Goal: Task Accomplishment & Management: Complete application form

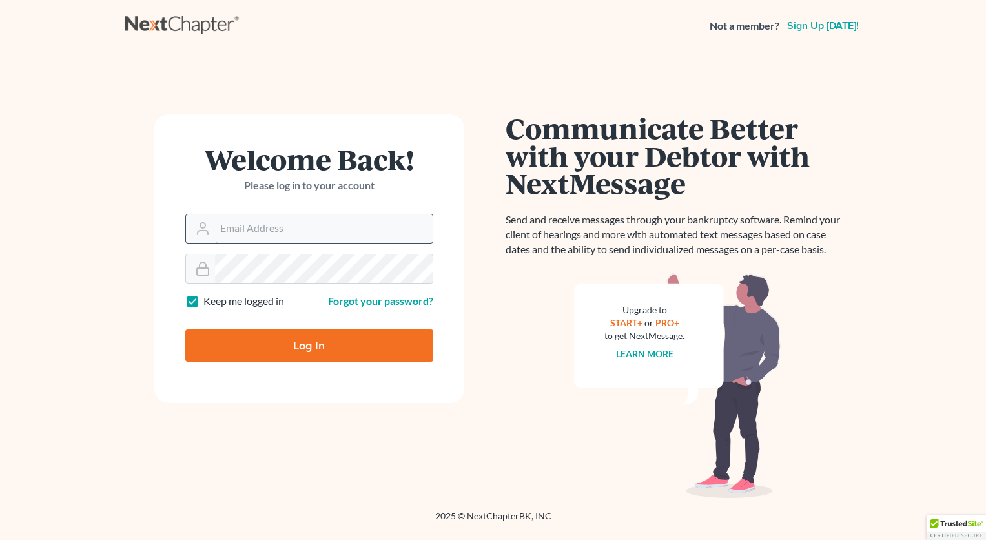
click at [272, 231] on input "Email Address" at bounding box center [324, 228] width 218 height 28
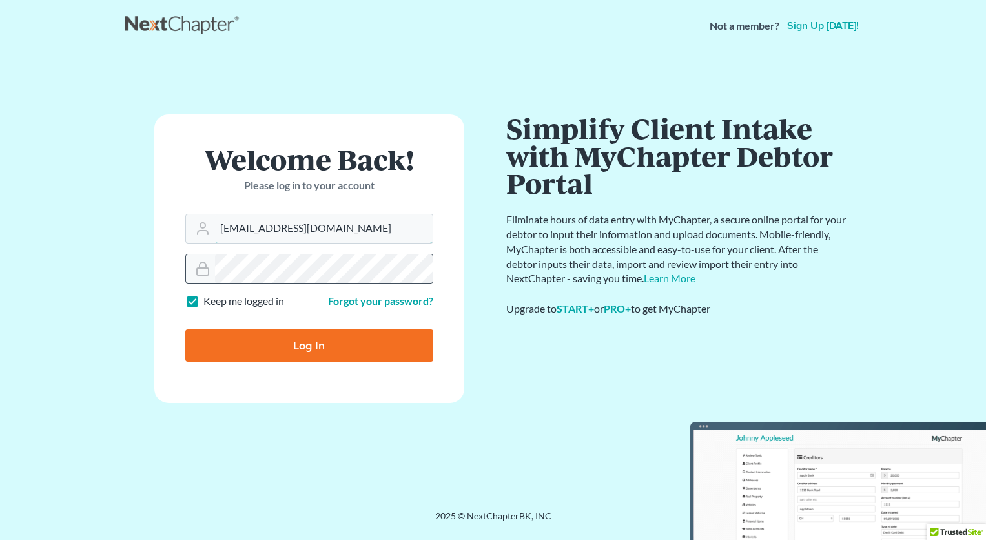
type input "don@colemanmacdonald.com"
drag, startPoint x: 206, startPoint y: 274, endPoint x: 214, endPoint y: 271, distance: 8.2
click at [207, 274] on icon at bounding box center [202, 268] width 15 height 15
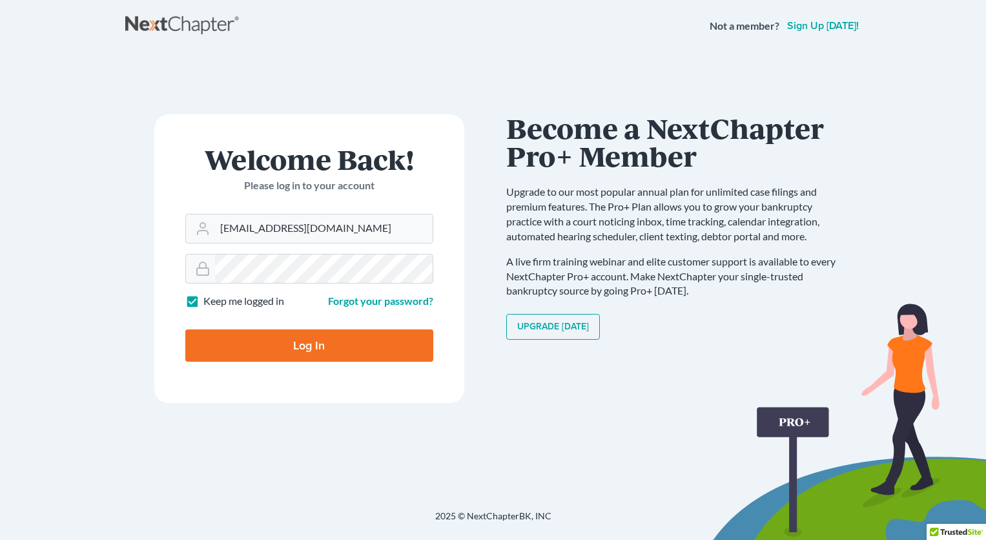
click at [346, 353] on input "Log In" at bounding box center [309, 345] width 248 height 32
type input "Thinking..."
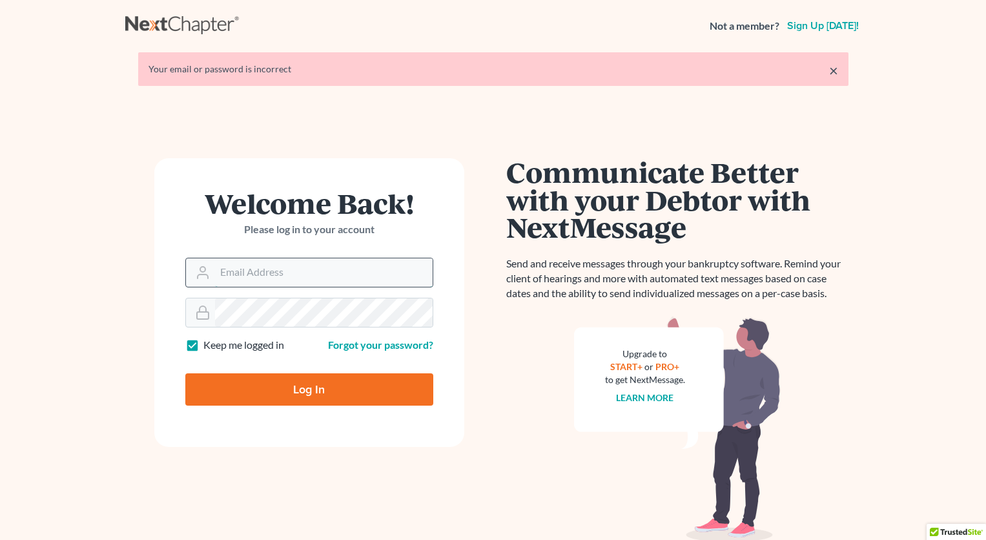
click at [270, 274] on input "Email Address" at bounding box center [324, 272] width 218 height 28
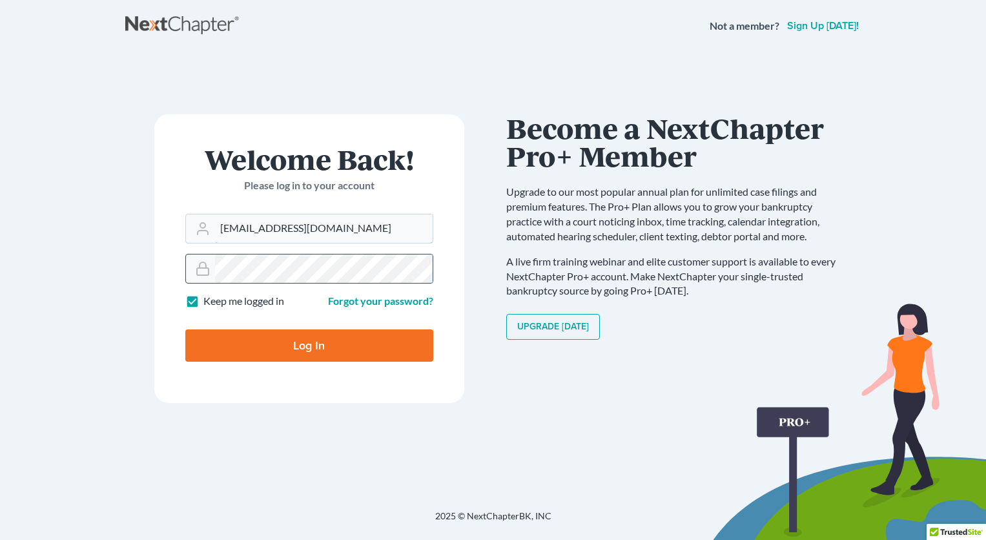
type input "[EMAIL_ADDRESS][DOMAIN_NAME]"
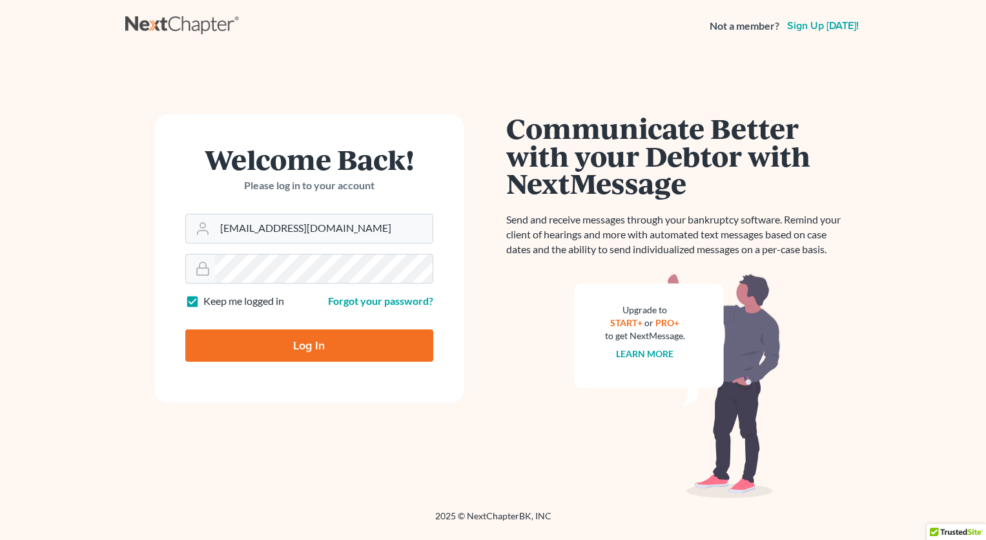
click at [203, 301] on label "Keep me logged in" at bounding box center [243, 301] width 81 height 15
click at [208, 301] on input "Keep me logged in" at bounding box center [212, 298] width 8 height 8
click at [203, 301] on label "Keep me logged in" at bounding box center [243, 301] width 81 height 15
click at [208, 301] on input "Keep me logged in" at bounding box center [212, 298] width 8 height 8
checkbox input "true"
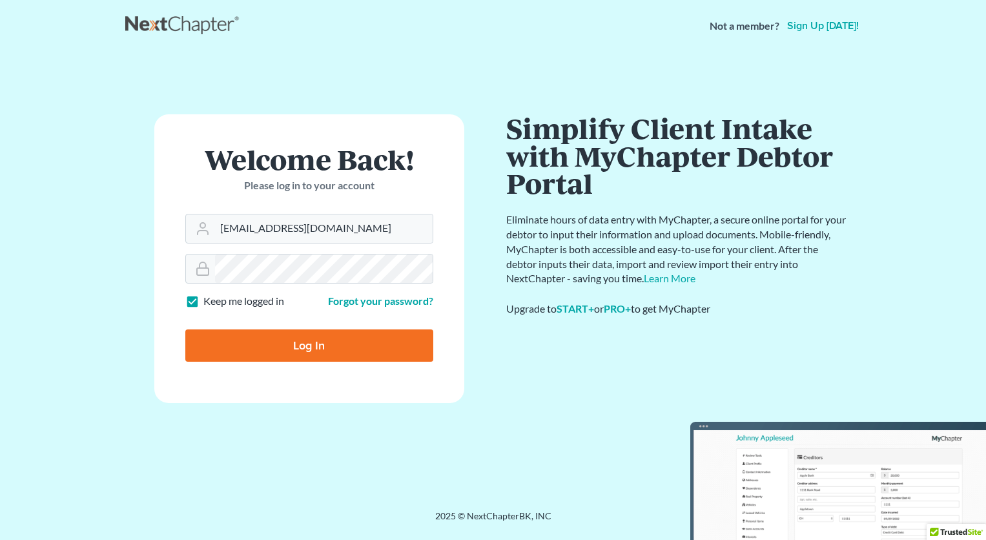
click at [328, 354] on input "Log In" at bounding box center [309, 345] width 248 height 32
type input "Thinking..."
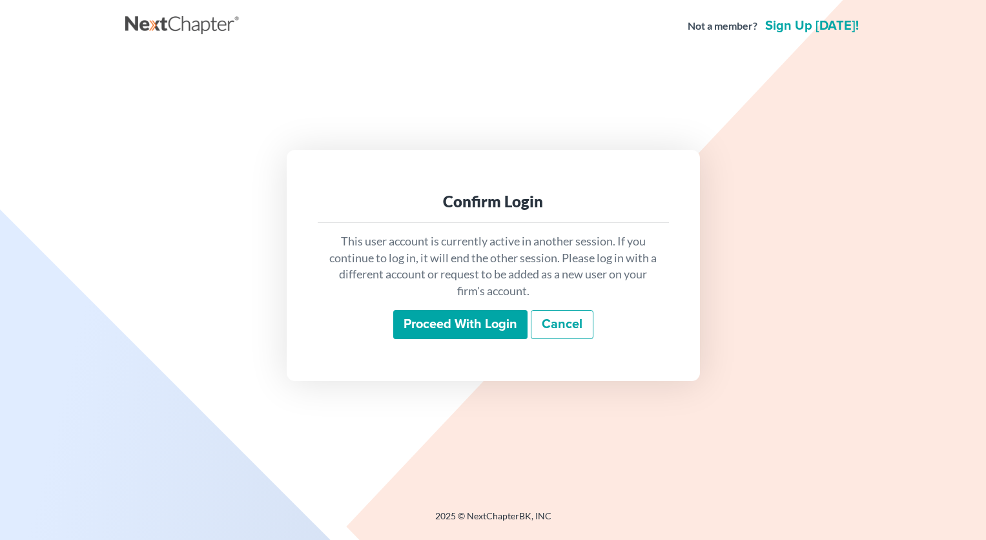
click at [478, 319] on input "Proceed with login" at bounding box center [460, 325] width 134 height 30
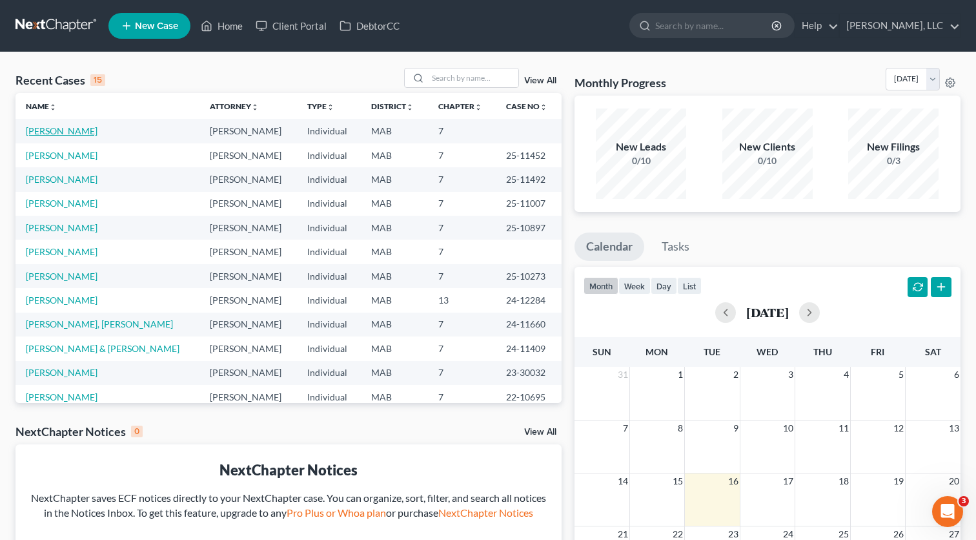
click at [79, 132] on link "Ouellette, Nancy" at bounding box center [62, 130] width 72 height 11
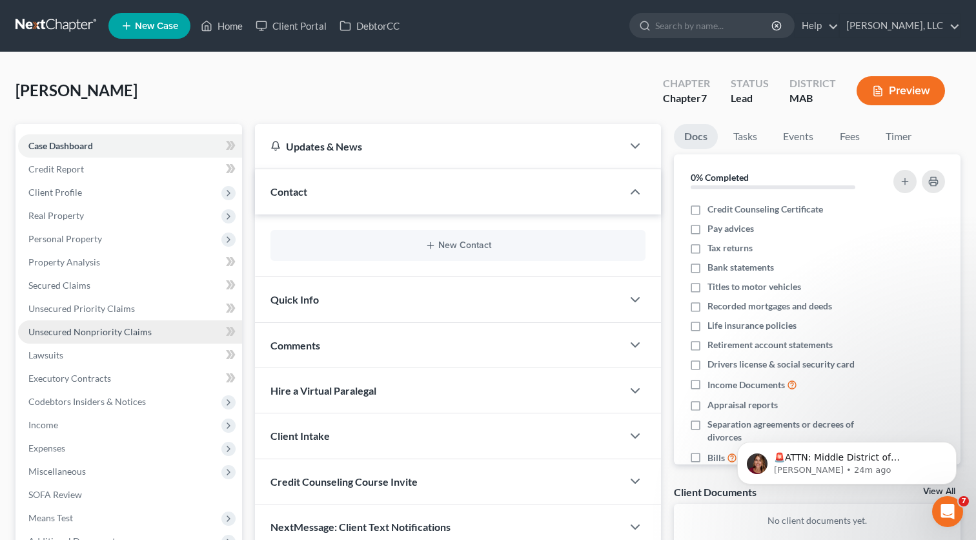
click at [76, 337] on link "Unsecured Nonpriority Claims" at bounding box center [130, 331] width 224 height 23
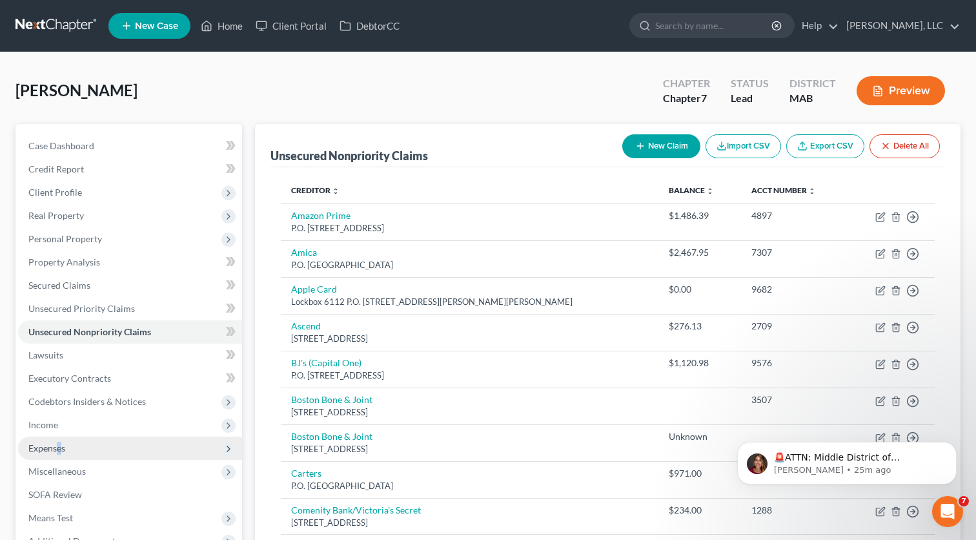
click at [59, 444] on span "Expenses" at bounding box center [46, 447] width 37 height 11
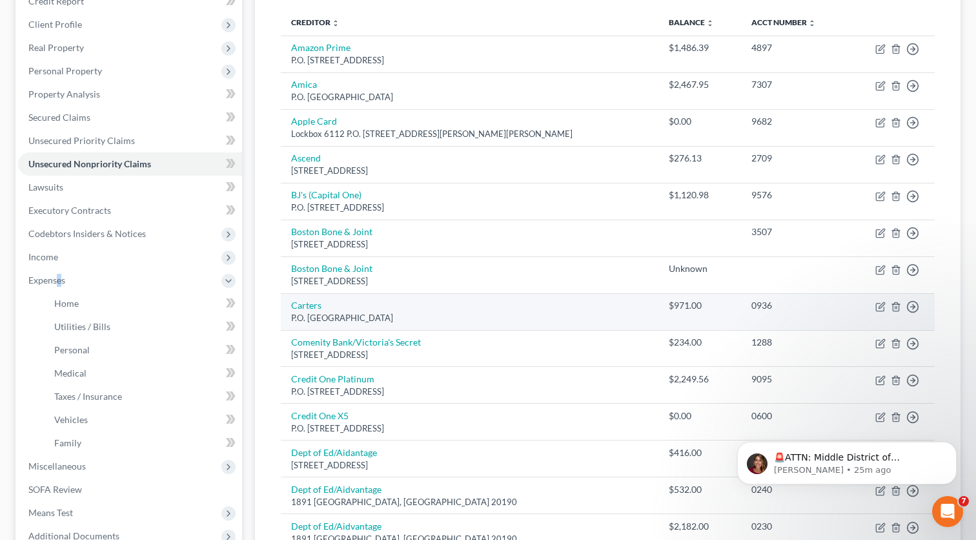
scroll to position [174, 0]
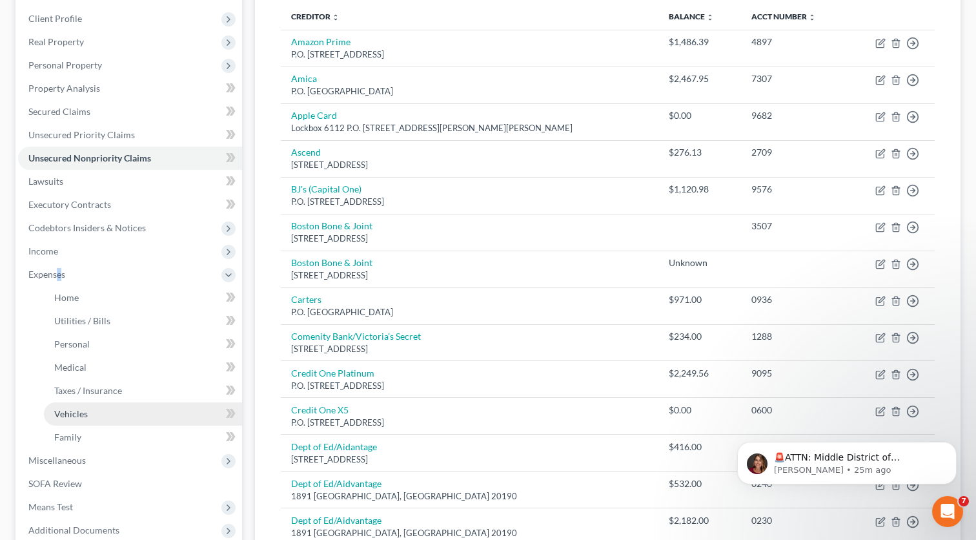
click at [156, 410] on link "Vehicles" at bounding box center [143, 413] width 198 height 23
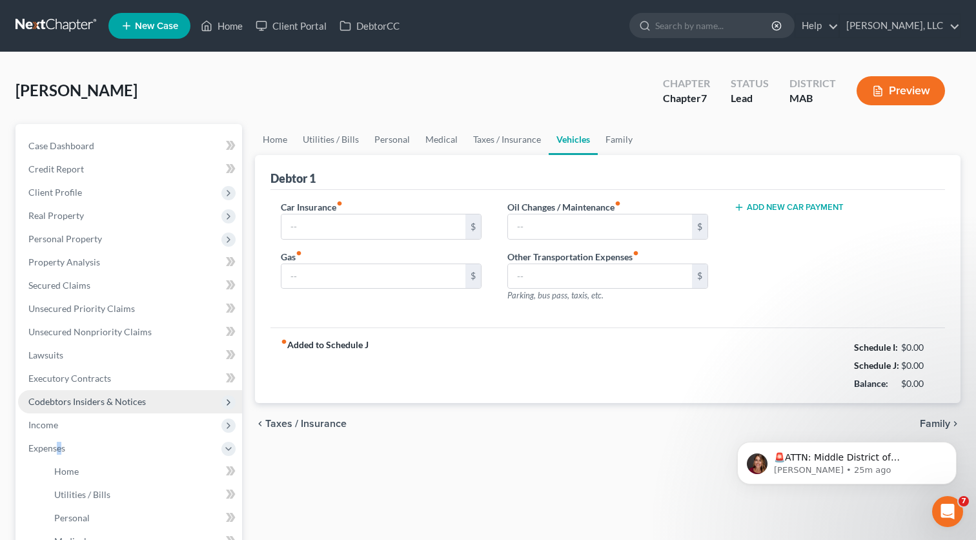
type input "0.00"
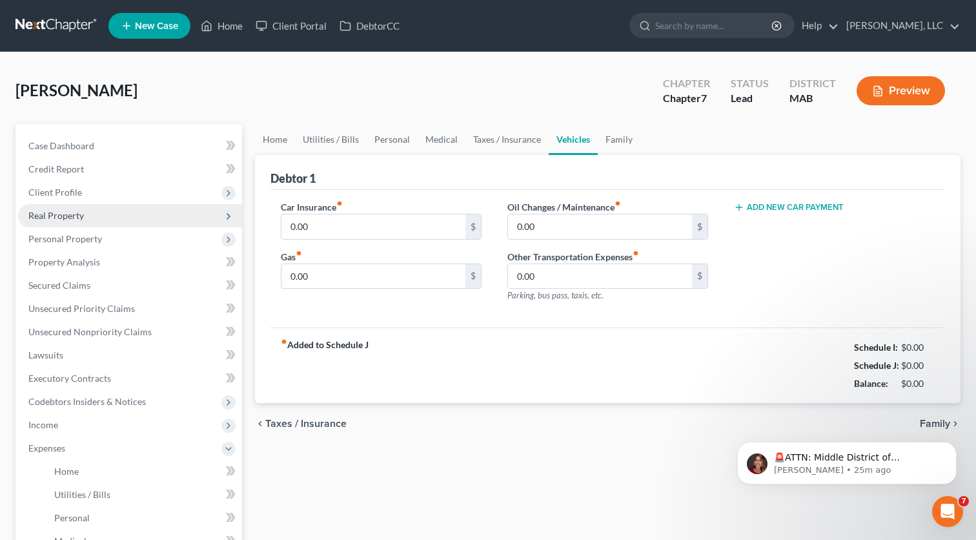
click at [81, 205] on span "Real Property" at bounding box center [130, 215] width 224 height 23
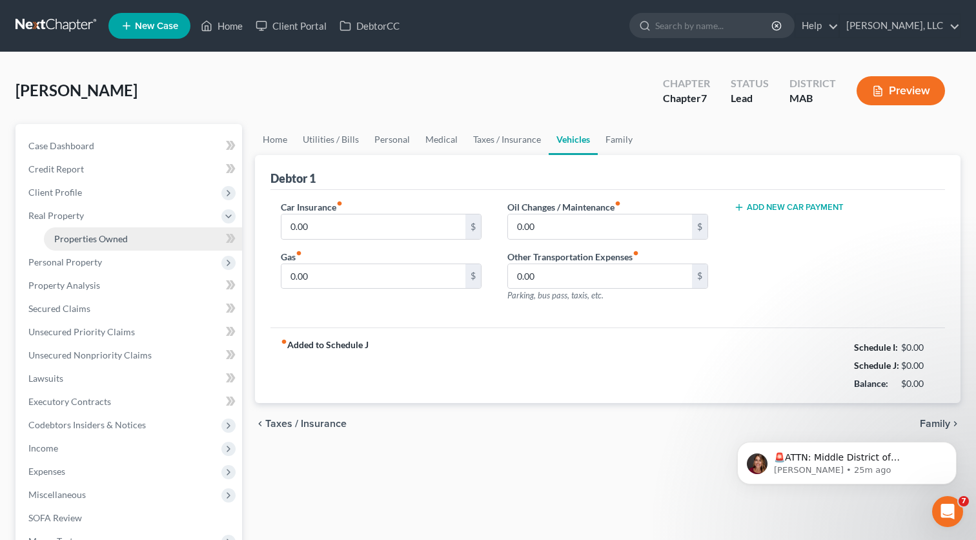
click at [70, 236] on span "Properties Owned" at bounding box center [91, 238] width 74 height 11
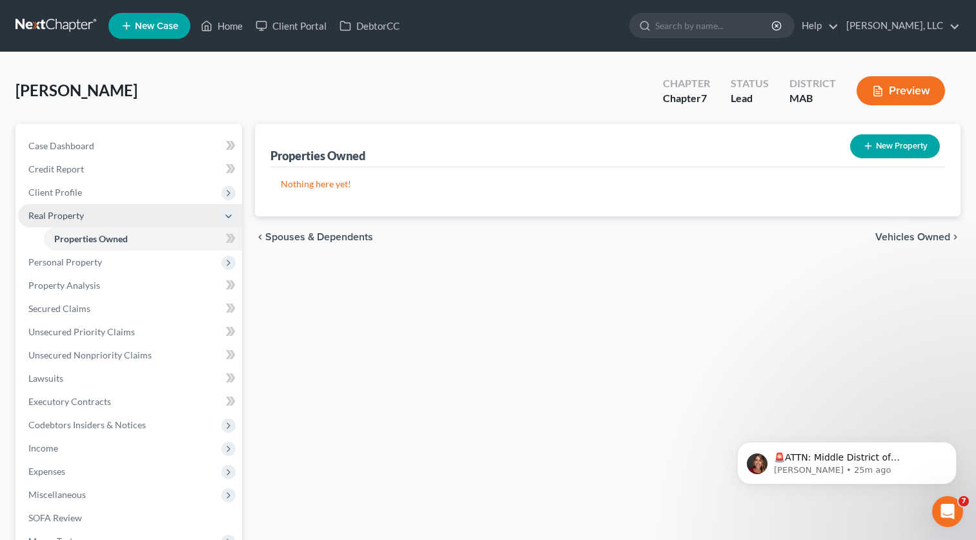
click at [36, 212] on span "Real Property" at bounding box center [56, 215] width 56 height 11
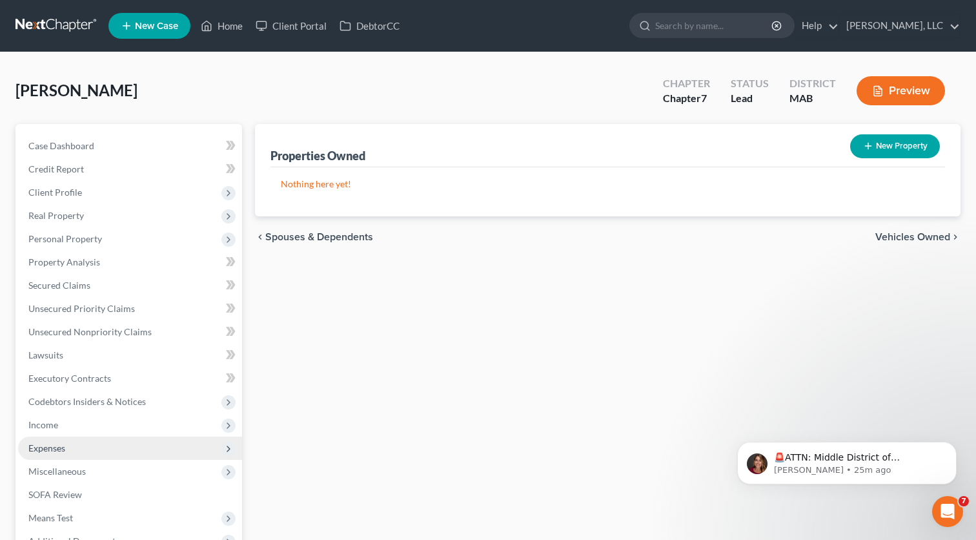
click at [65, 453] on span "Expenses" at bounding box center [130, 447] width 224 height 23
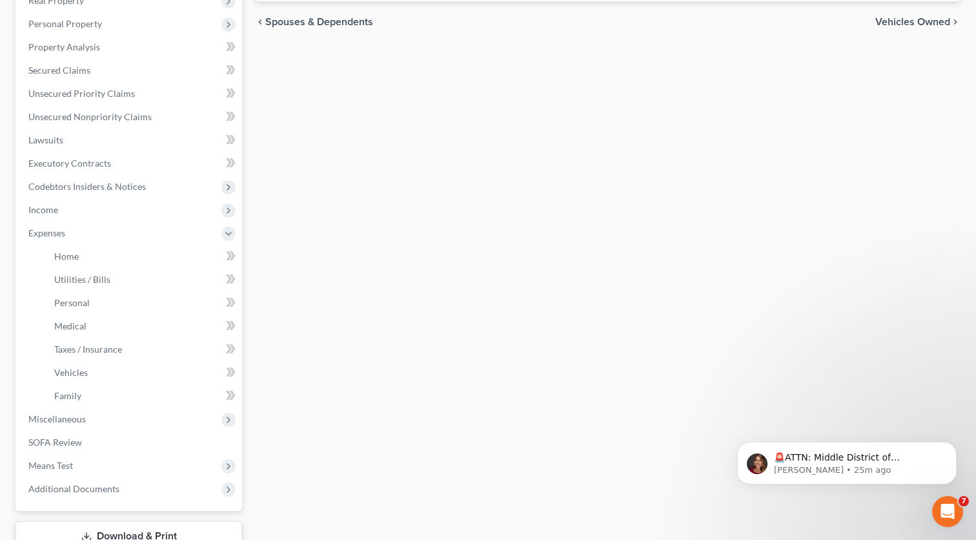
scroll to position [216, 0]
click at [77, 371] on span "Vehicles" at bounding box center [71, 371] width 34 height 11
click at [77, 370] on span "Vehicles" at bounding box center [71, 371] width 34 height 11
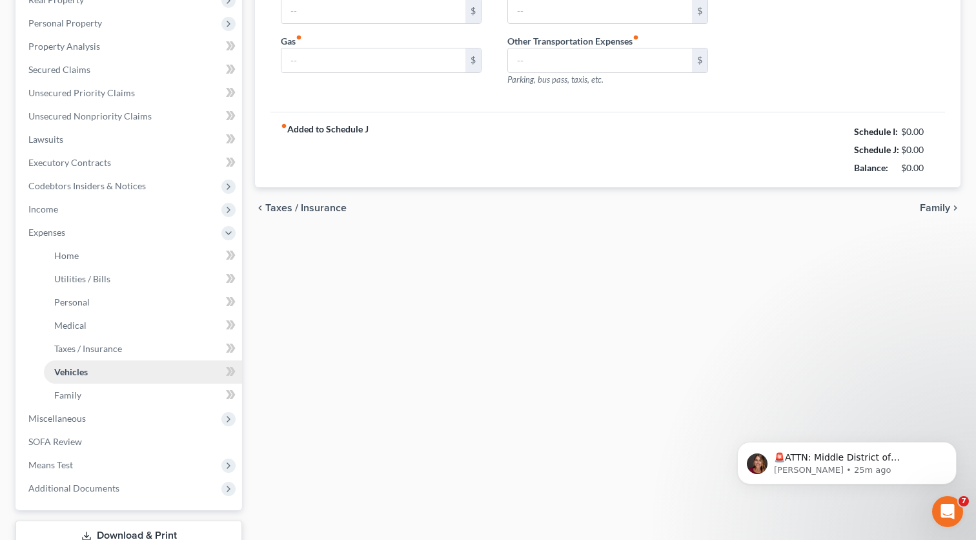
type input "0.00"
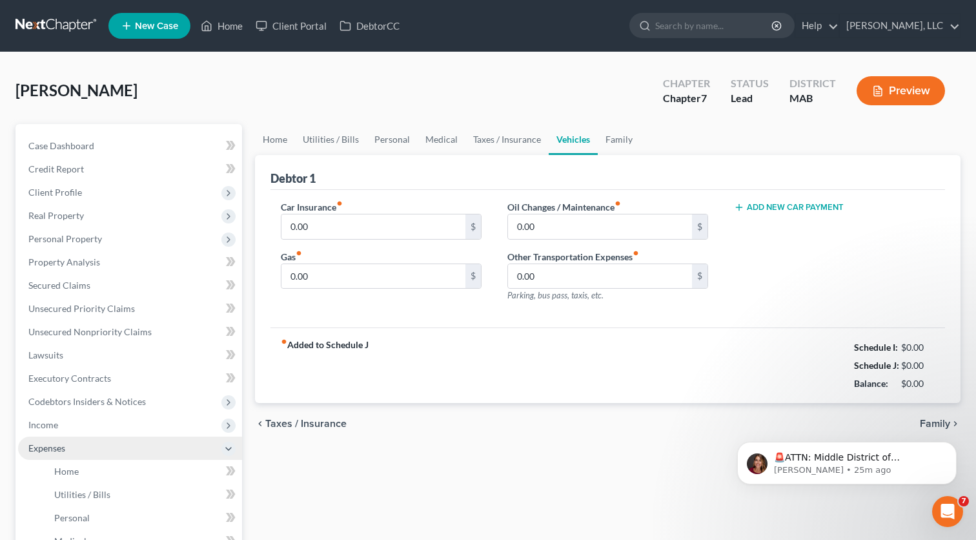
click at [40, 449] on span "Expenses" at bounding box center [46, 447] width 37 height 11
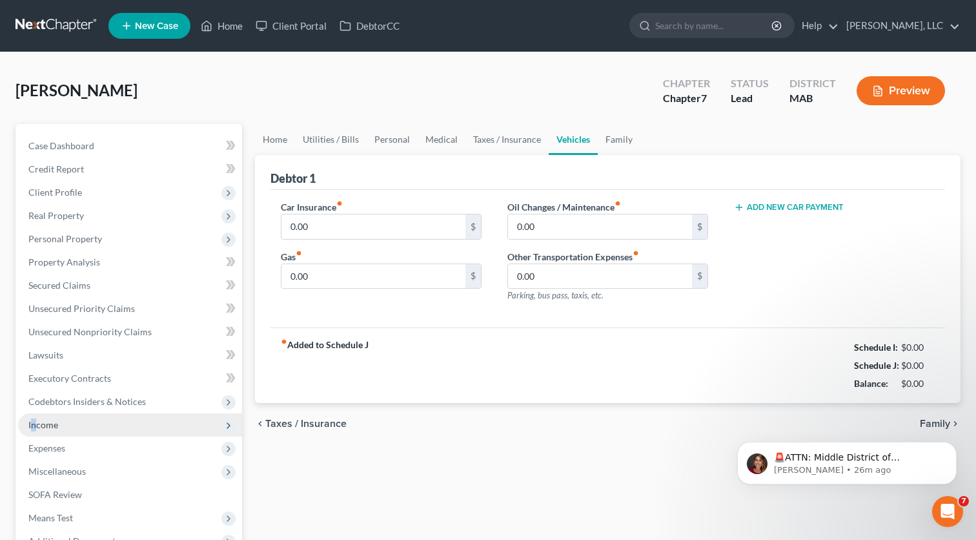
click at [34, 423] on span "Income" at bounding box center [43, 424] width 30 height 11
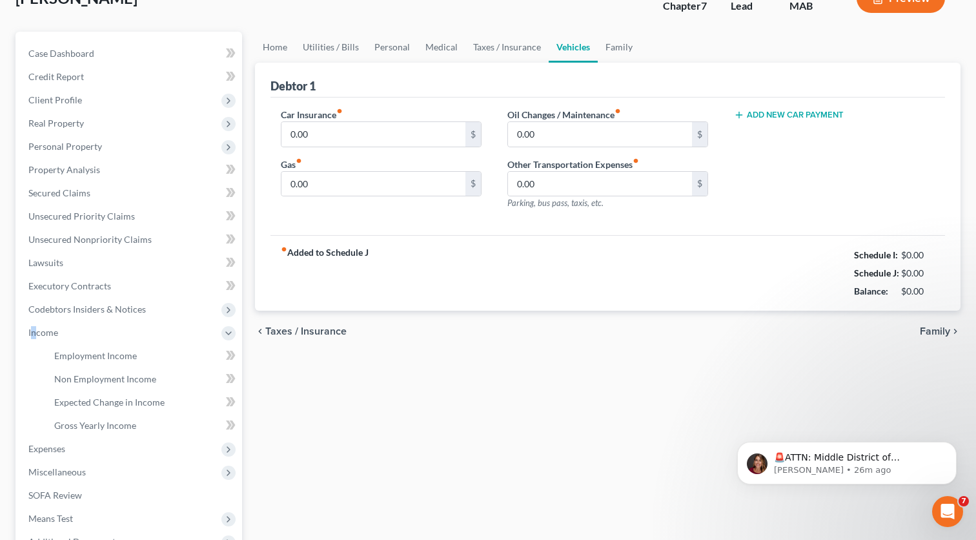
scroll to position [94, 0]
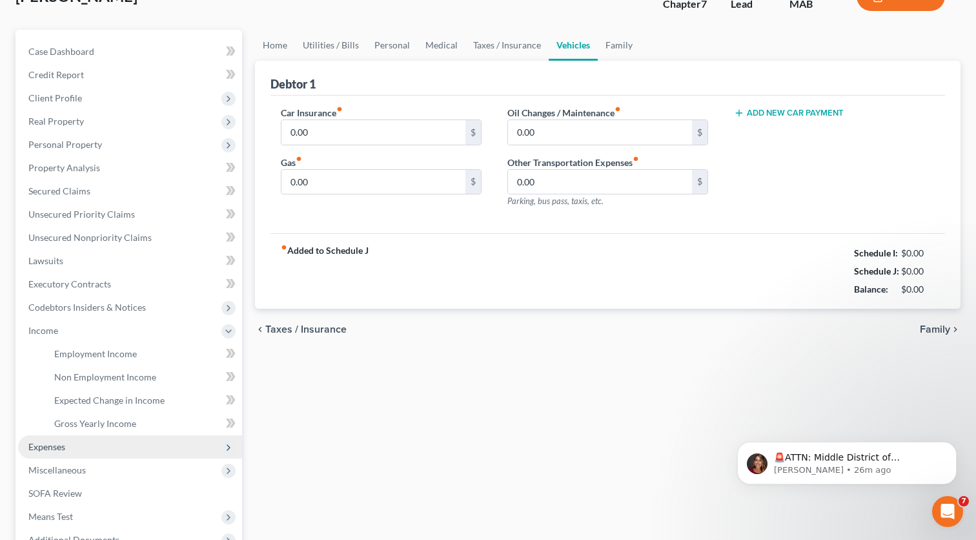
click at [54, 445] on span "Expenses" at bounding box center [46, 446] width 37 height 11
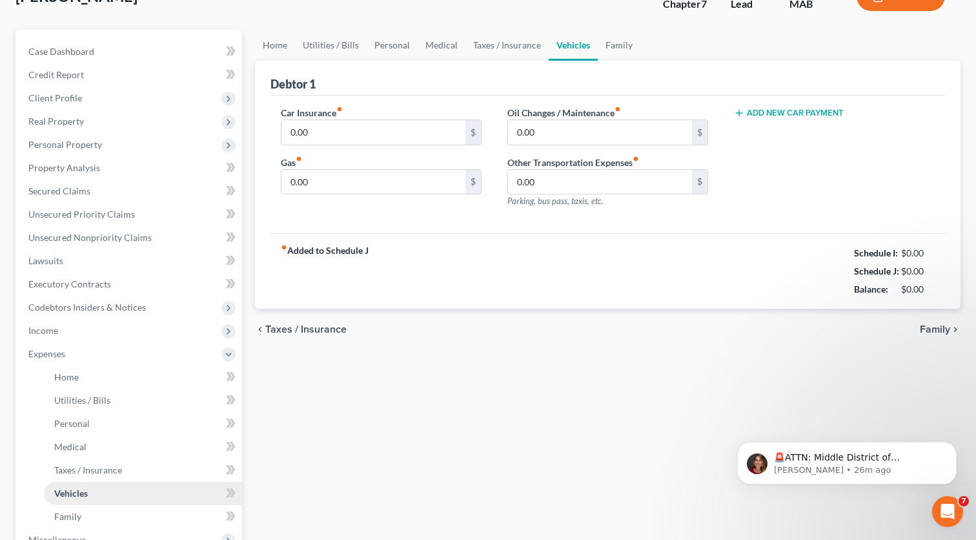
click at [97, 489] on link "Vehicles" at bounding box center [143, 493] width 198 height 23
click at [97, 487] on link "Vehicles" at bounding box center [143, 493] width 198 height 23
click at [108, 491] on link "Vehicles" at bounding box center [143, 493] width 198 height 23
click at [106, 494] on link "Vehicles" at bounding box center [143, 493] width 198 height 23
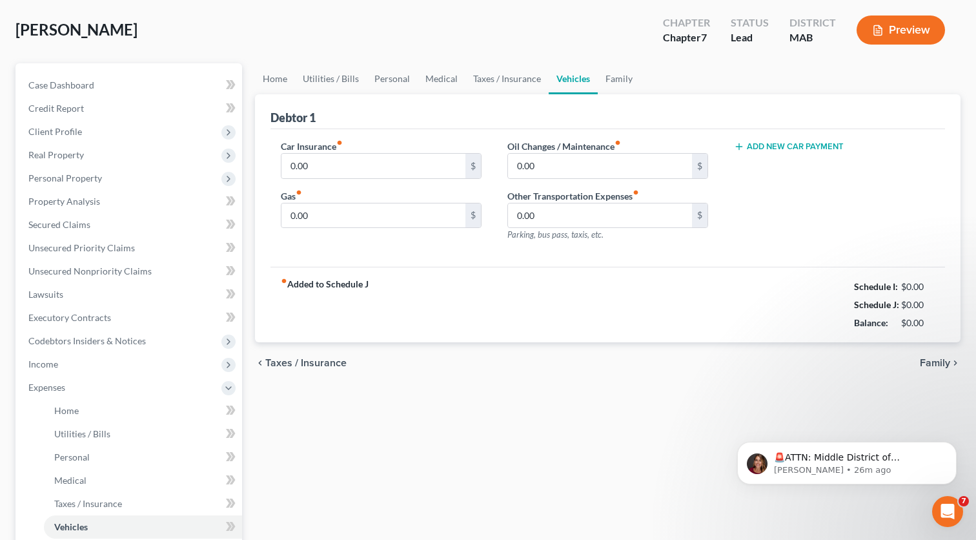
scroll to position [0, 0]
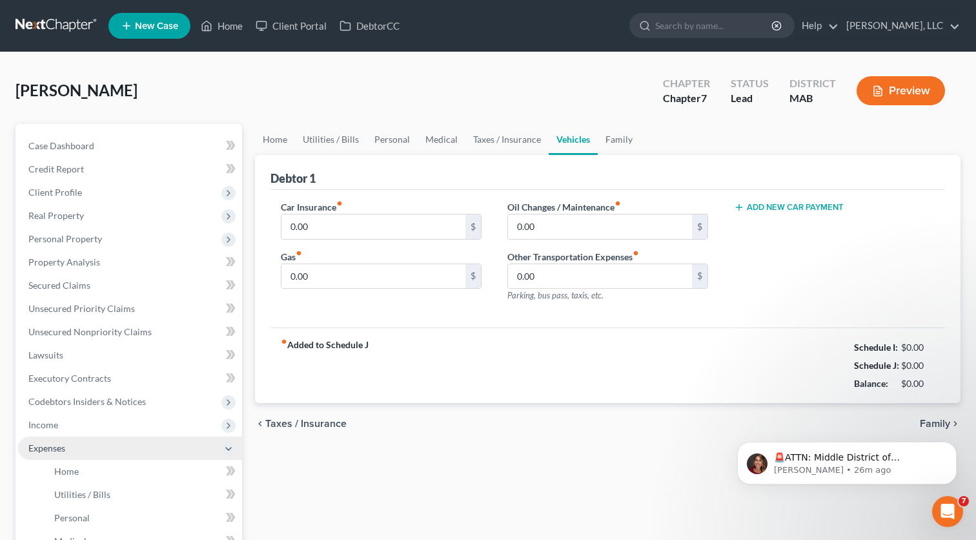
click at [54, 450] on span "Expenses" at bounding box center [46, 447] width 37 height 11
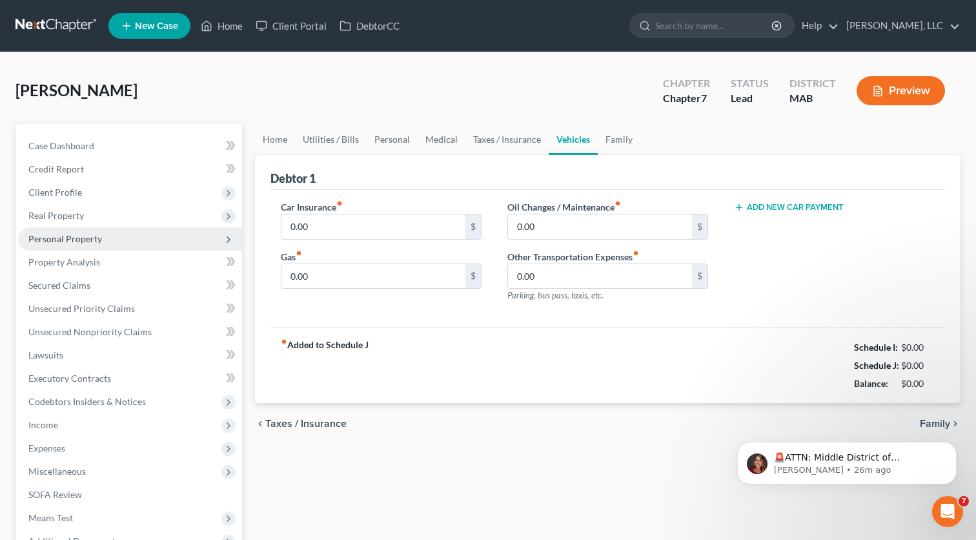
click at [78, 239] on span "Personal Property" at bounding box center [65, 238] width 74 height 11
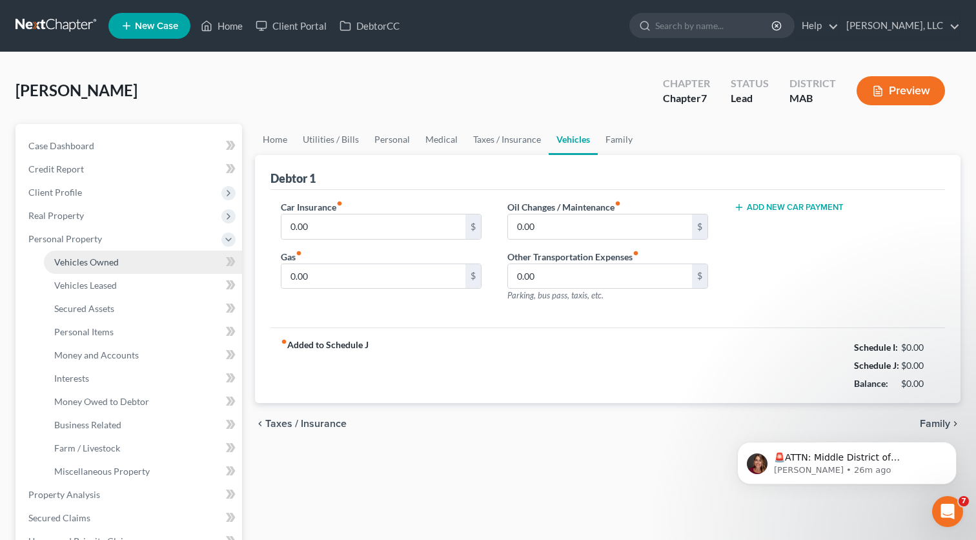
click at [78, 263] on span "Vehicles Owned" at bounding box center [86, 261] width 65 height 11
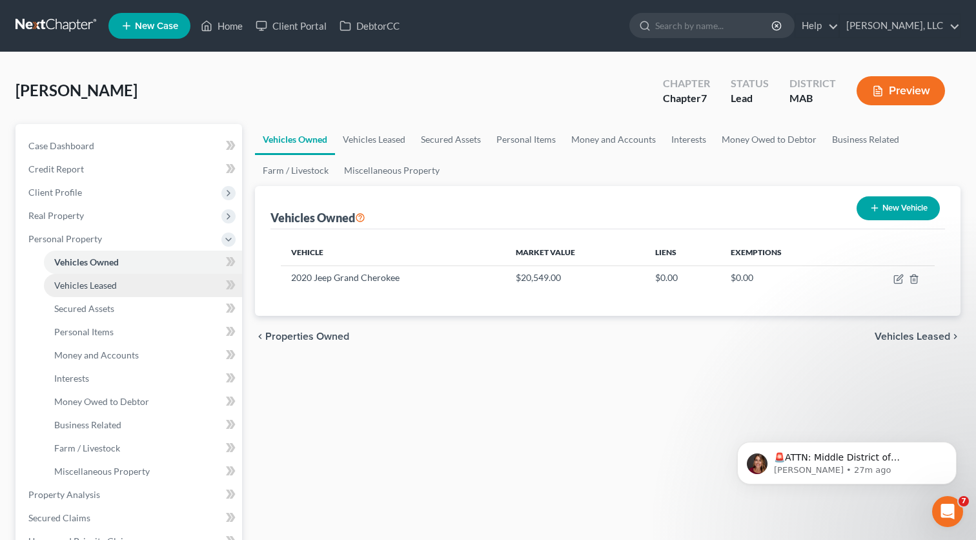
click at [93, 283] on span "Vehicles Leased" at bounding box center [85, 285] width 63 height 11
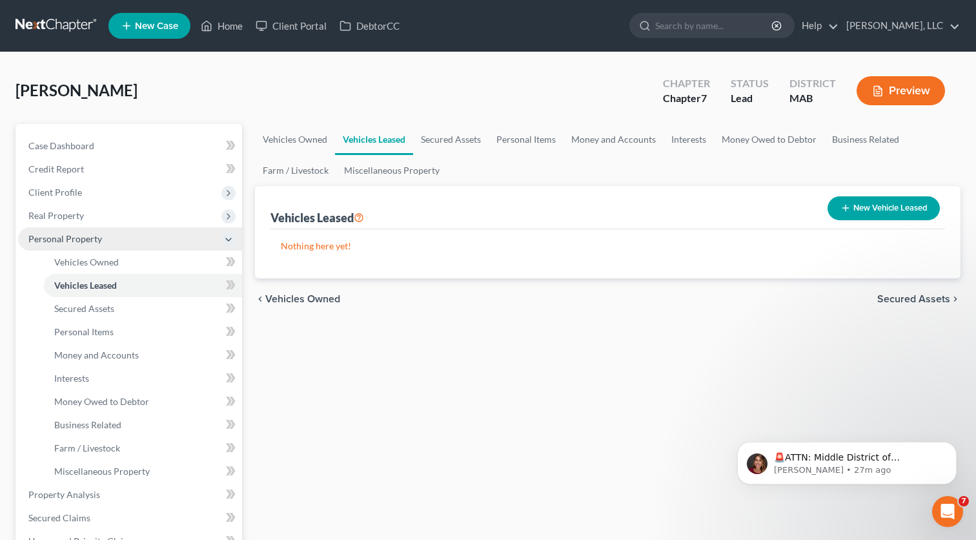
click at [76, 236] on span "Personal Property" at bounding box center [65, 238] width 74 height 11
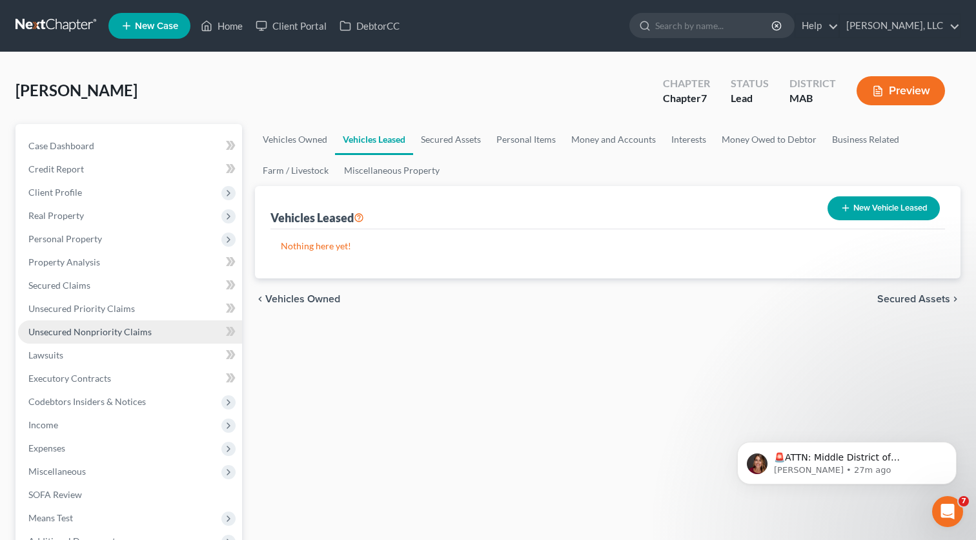
click at [97, 334] on span "Unsecured Nonpriority Claims" at bounding box center [89, 331] width 123 height 11
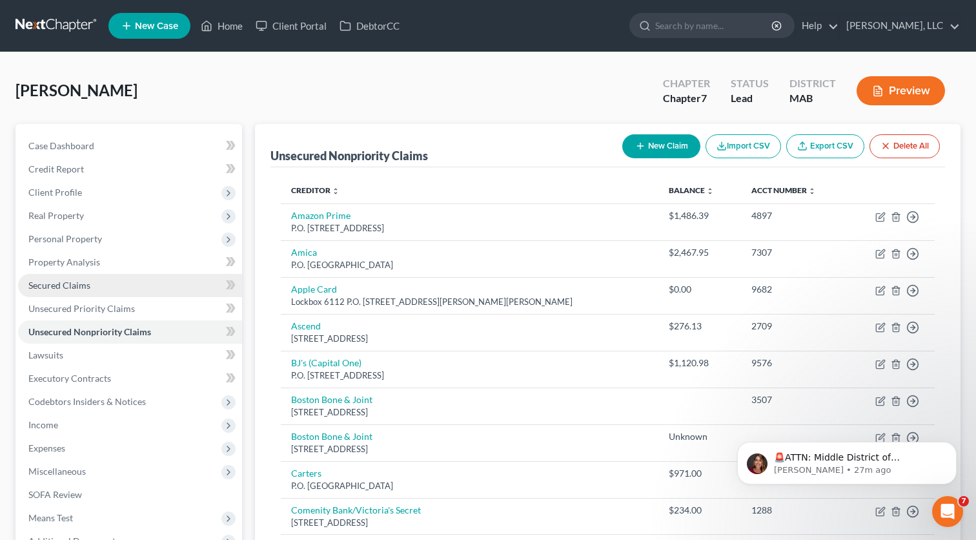
click at [82, 284] on span "Secured Claims" at bounding box center [59, 285] width 62 height 11
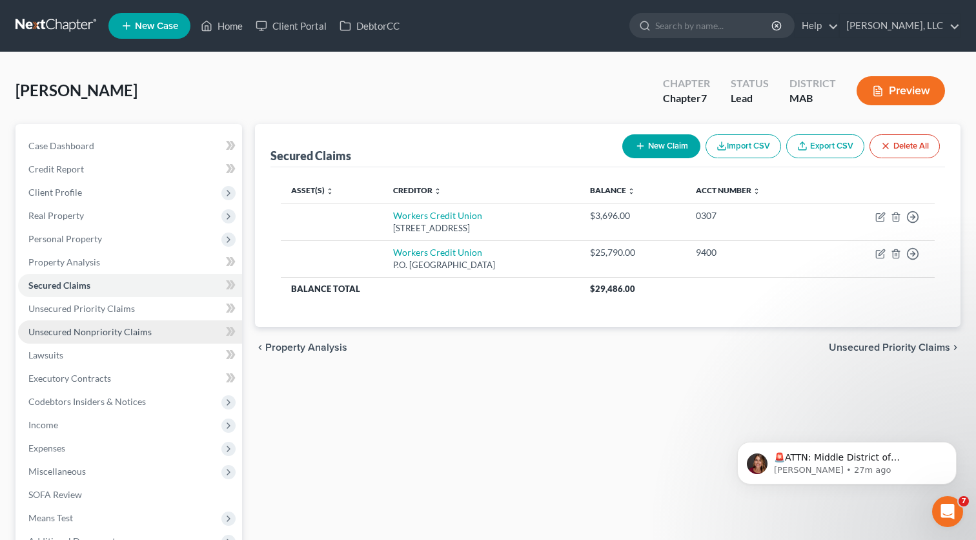
click at [36, 326] on span "Unsecured Nonpriority Claims" at bounding box center [89, 331] width 123 height 11
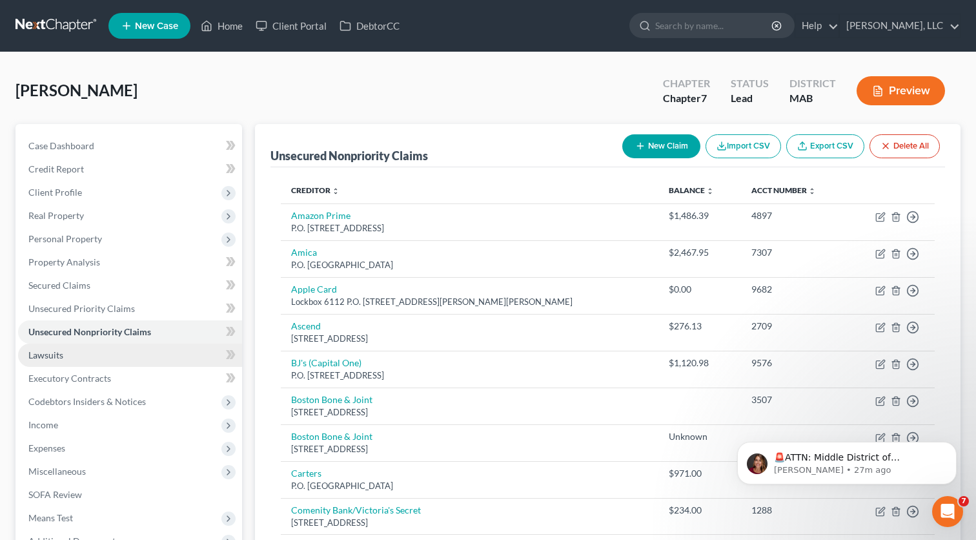
click at [34, 356] on span "Lawsuits" at bounding box center [45, 354] width 35 height 11
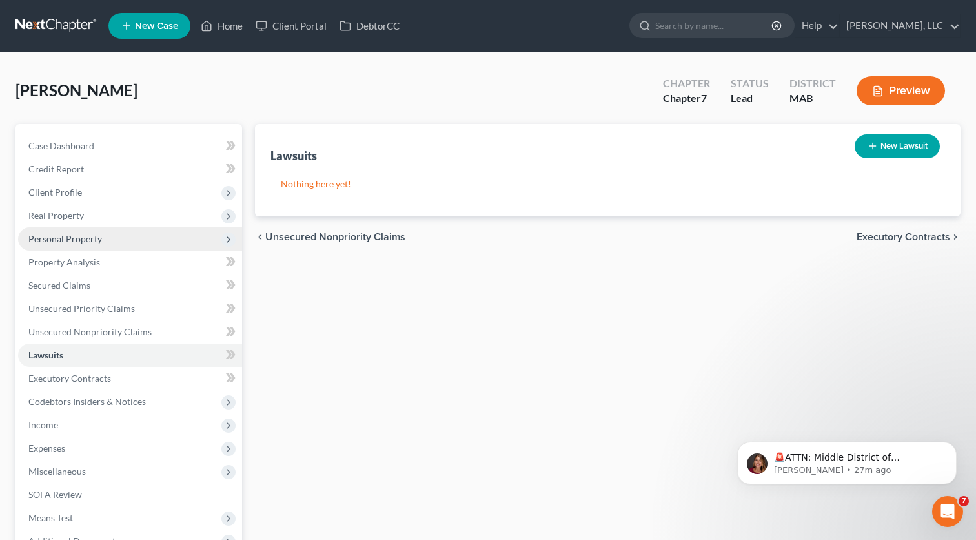
click at [70, 236] on span "Personal Property" at bounding box center [65, 238] width 74 height 11
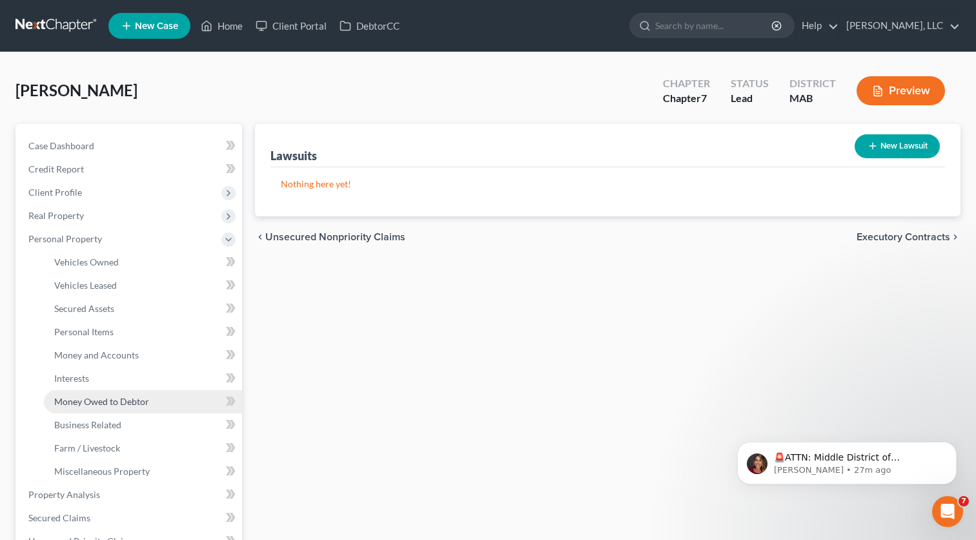
click at [94, 400] on span "Money Owed to Debtor" at bounding box center [101, 401] width 95 height 11
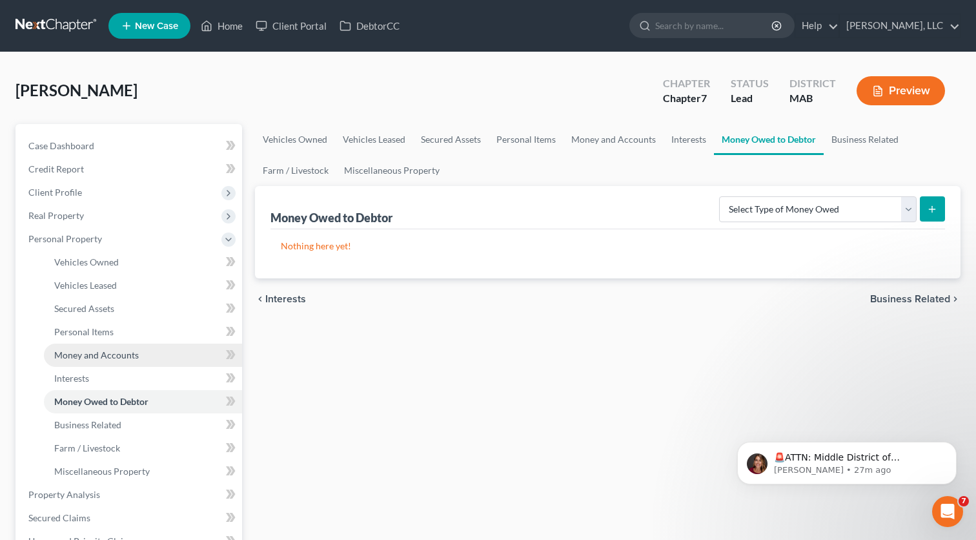
click at [97, 351] on span "Money and Accounts" at bounding box center [96, 354] width 85 height 11
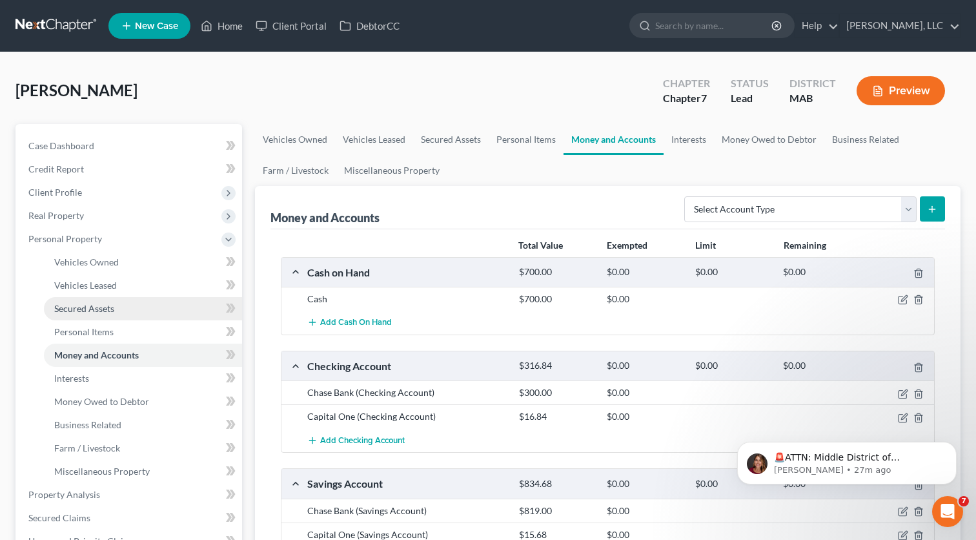
click at [79, 308] on span "Secured Assets" at bounding box center [84, 308] width 60 height 11
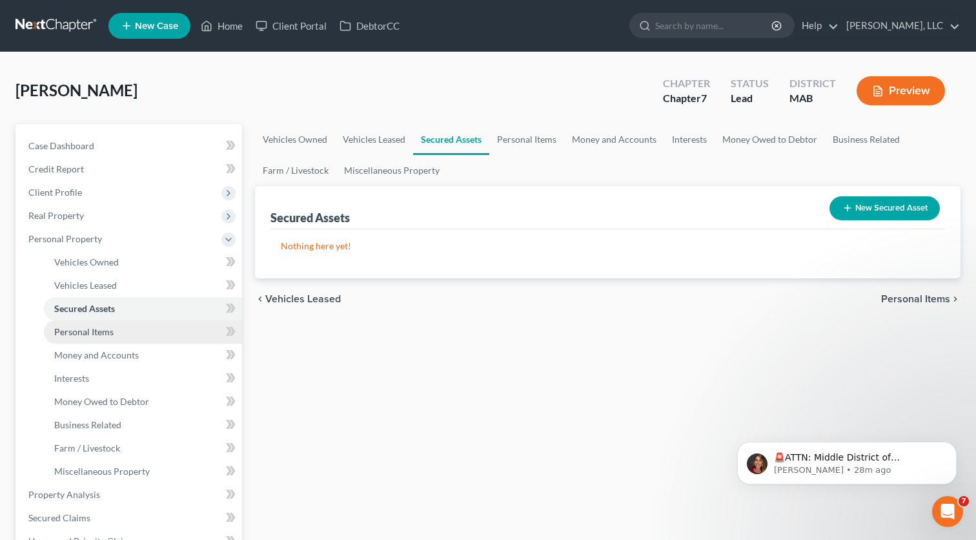
click at [57, 337] on link "Personal Items" at bounding box center [143, 331] width 198 height 23
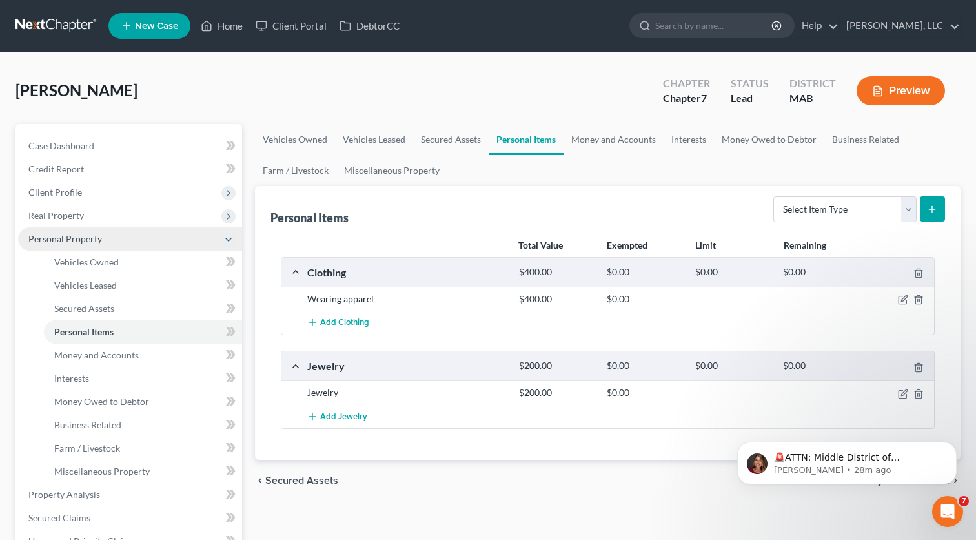
click at [50, 234] on span "Personal Property" at bounding box center [65, 238] width 74 height 11
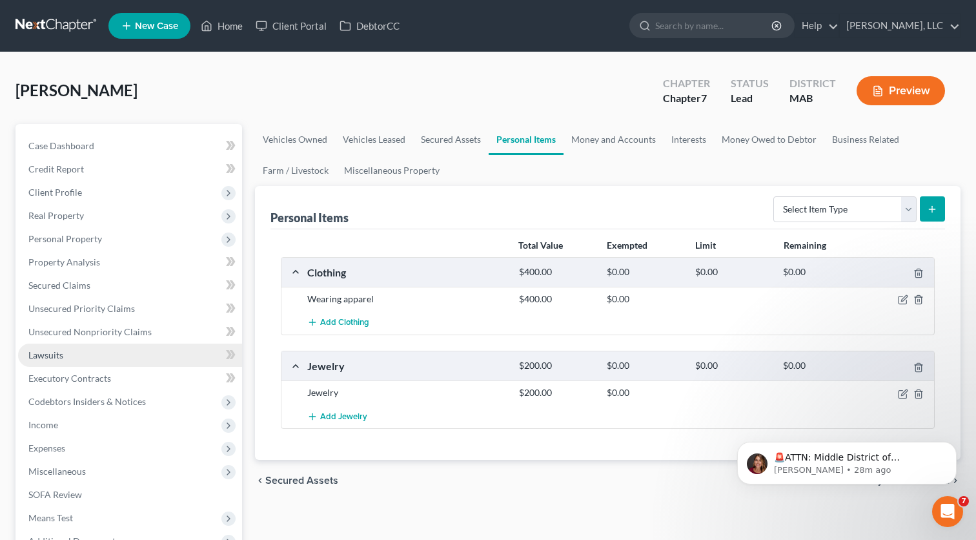
click at [52, 356] on span "Lawsuits" at bounding box center [45, 354] width 35 height 11
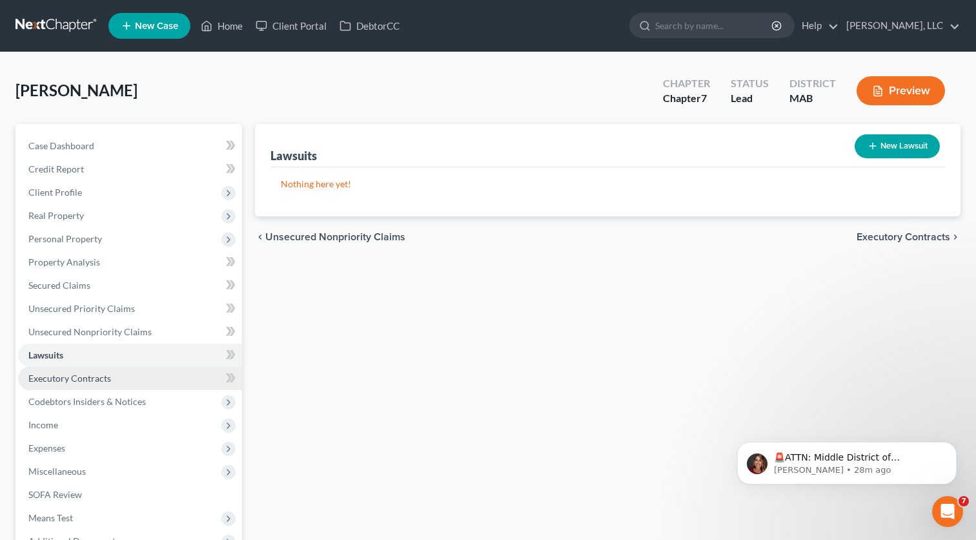
click at [75, 372] on span "Executory Contracts" at bounding box center [69, 377] width 83 height 11
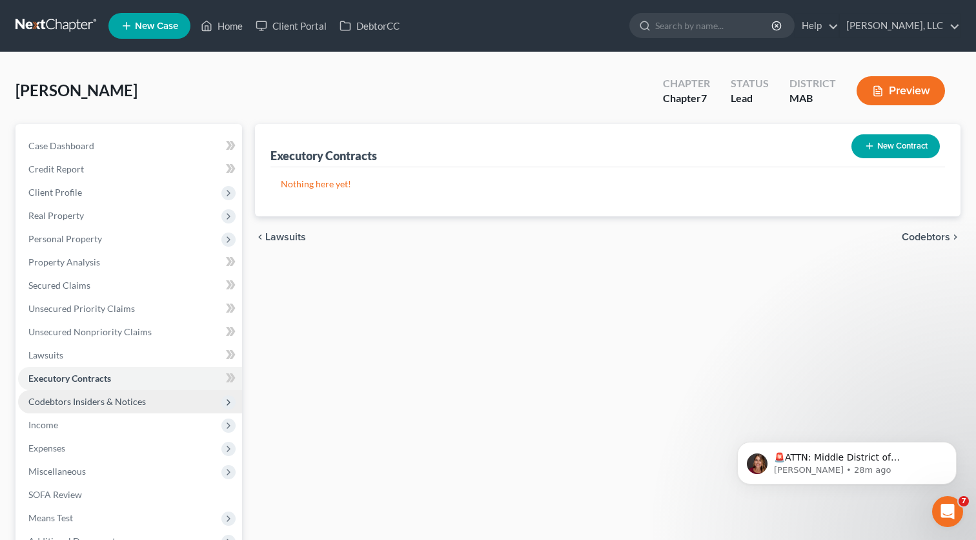
click at [90, 402] on span "Codebtors Insiders & Notices" at bounding box center [86, 401] width 117 height 11
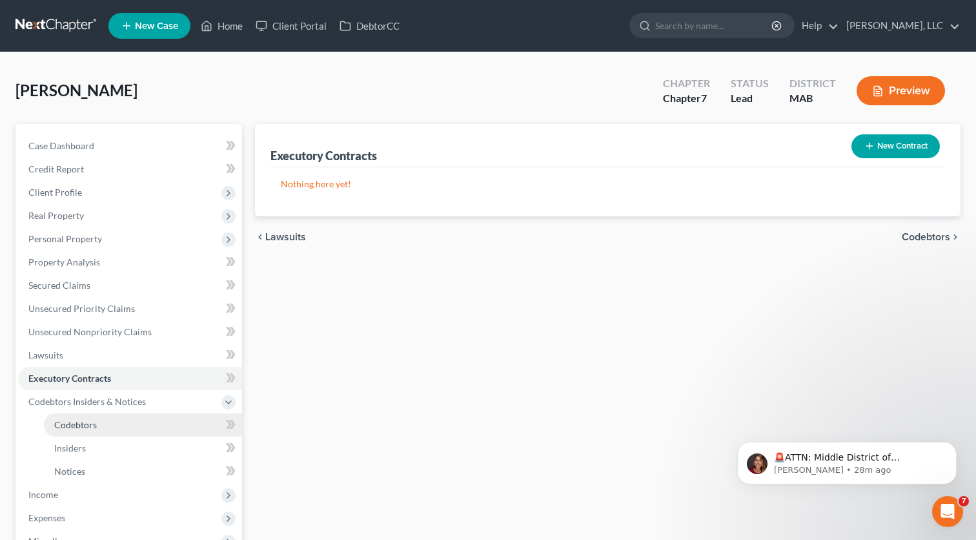
click at [66, 424] on span "Codebtors" at bounding box center [75, 424] width 43 height 11
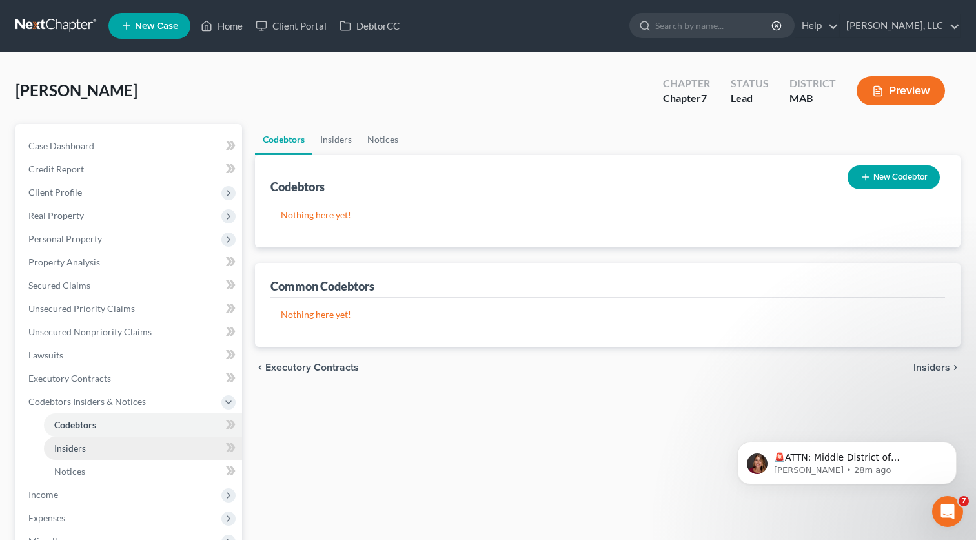
click at [68, 443] on span "Insiders" at bounding box center [70, 447] width 32 height 11
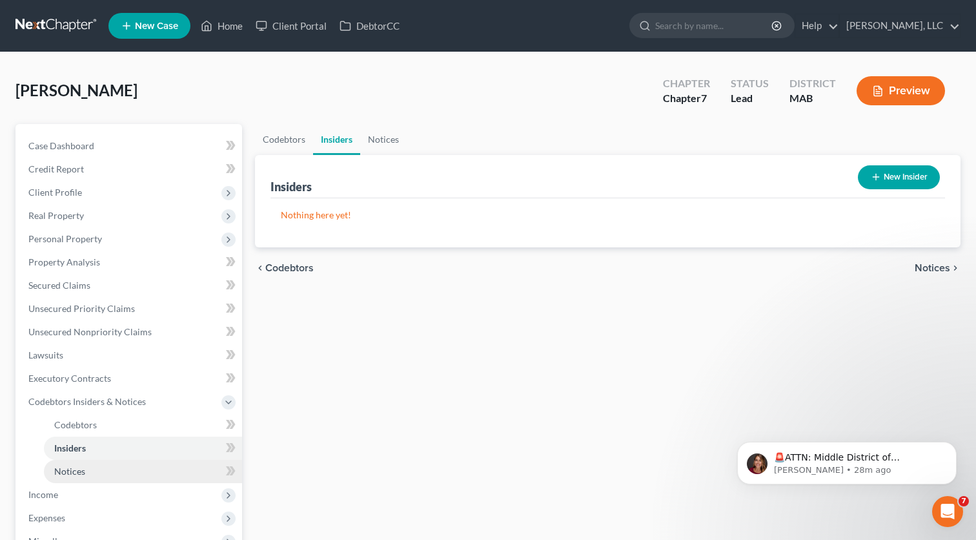
click at [67, 469] on span "Notices" at bounding box center [69, 470] width 31 height 11
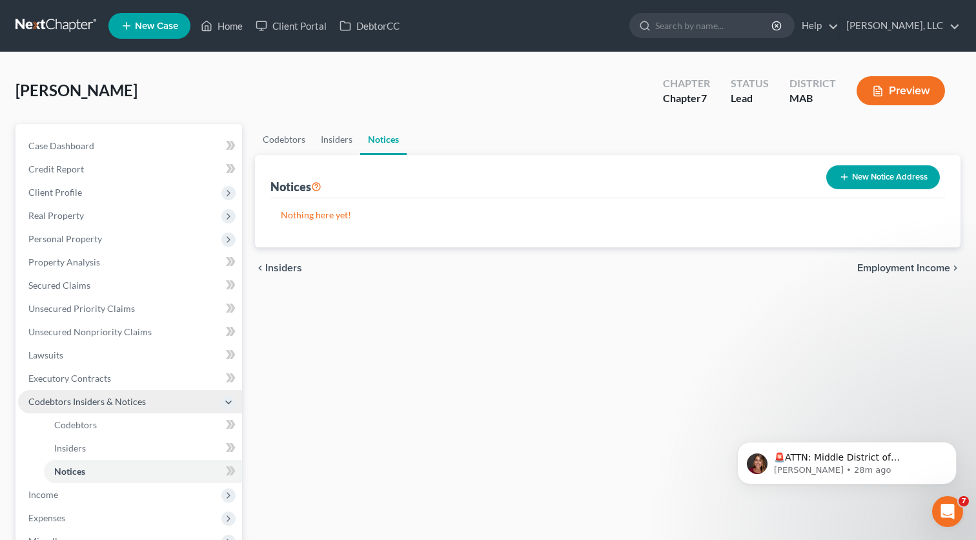
click at [48, 399] on span "Codebtors Insiders & Notices" at bounding box center [86, 401] width 117 height 11
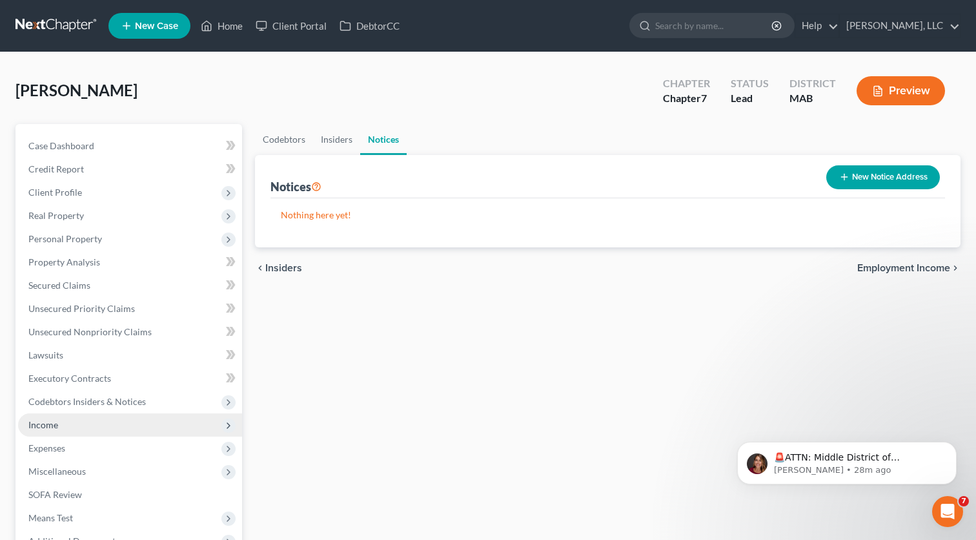
click at [48, 431] on span "Income" at bounding box center [130, 424] width 224 height 23
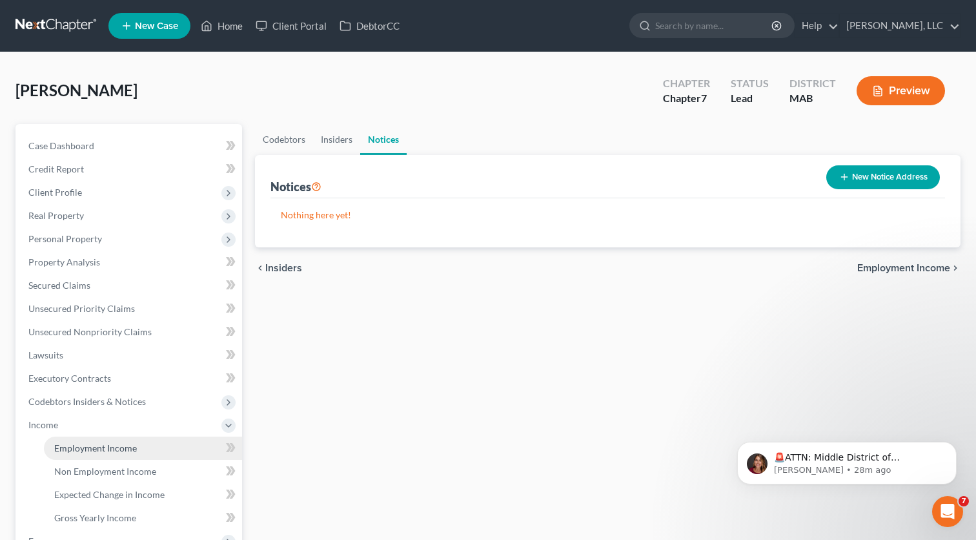
click at [130, 449] on span "Employment Income" at bounding box center [95, 447] width 83 height 11
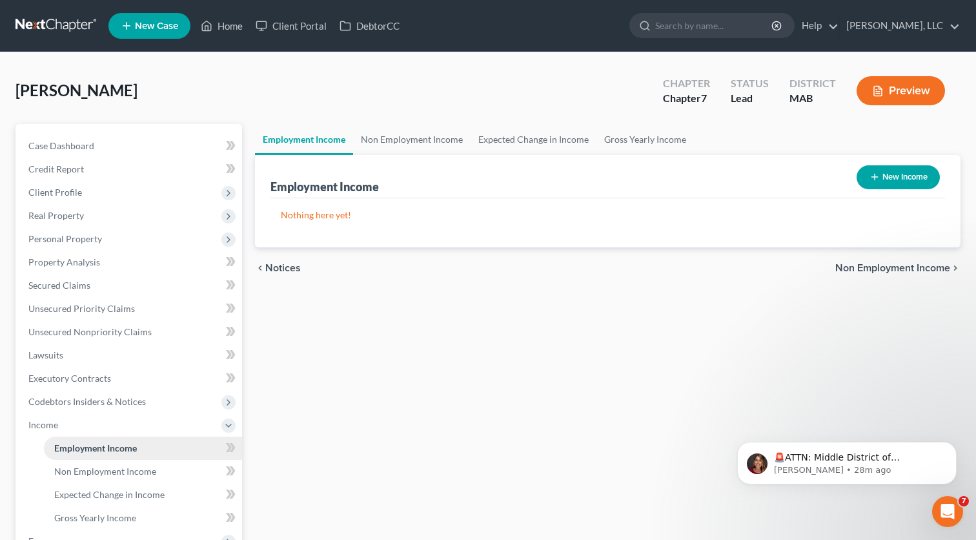
click at [130, 449] on span "Employment Income" at bounding box center [95, 447] width 83 height 11
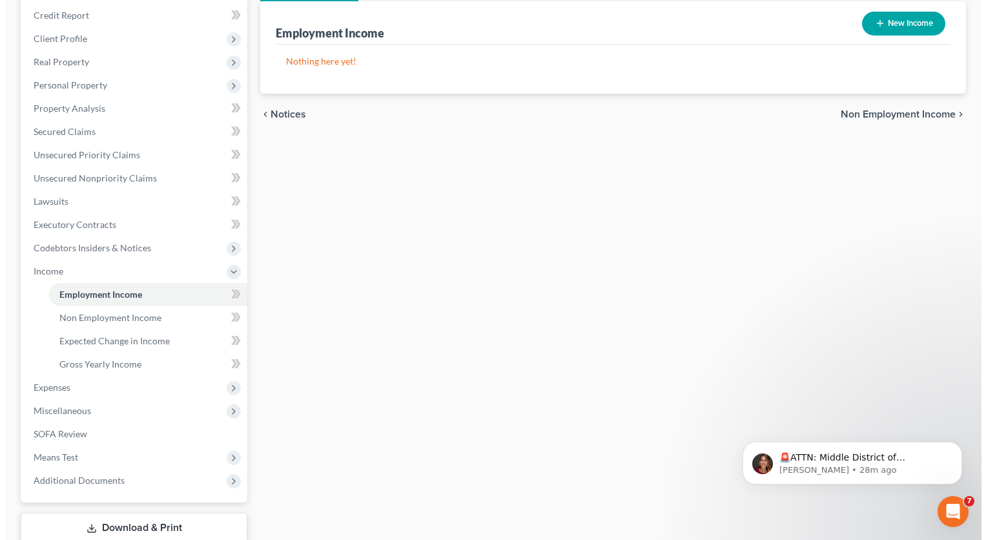
scroll to position [155, 0]
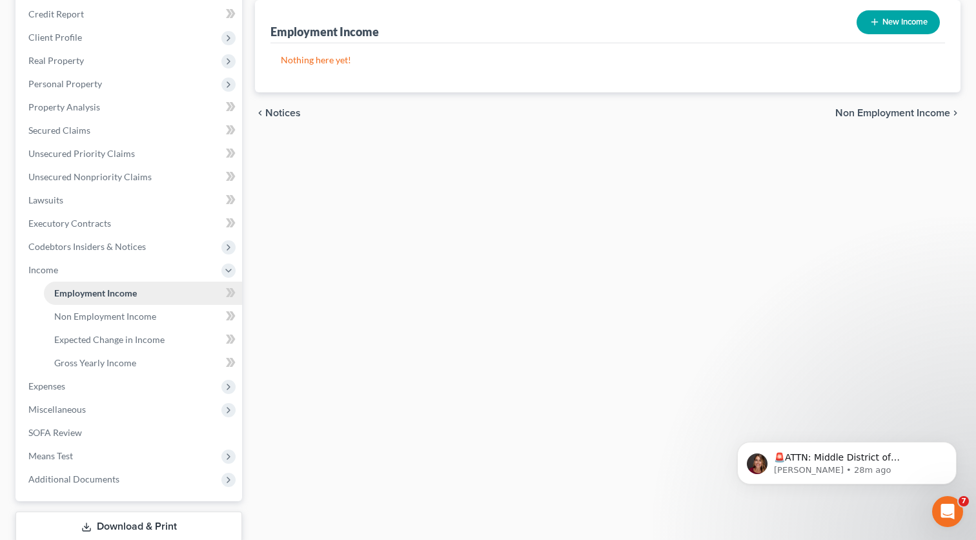
click at [88, 290] on span "Employment Income" at bounding box center [95, 292] width 83 height 11
click at [345, 167] on div "Employment Income Non Employment Income Expected Change in Income Gross Yearly …" at bounding box center [608, 272] width 718 height 606
click at [174, 293] on link "Employment Income" at bounding box center [143, 292] width 198 height 23
click at [904, 23] on button "New Income" at bounding box center [898, 22] width 83 height 24
select select "0"
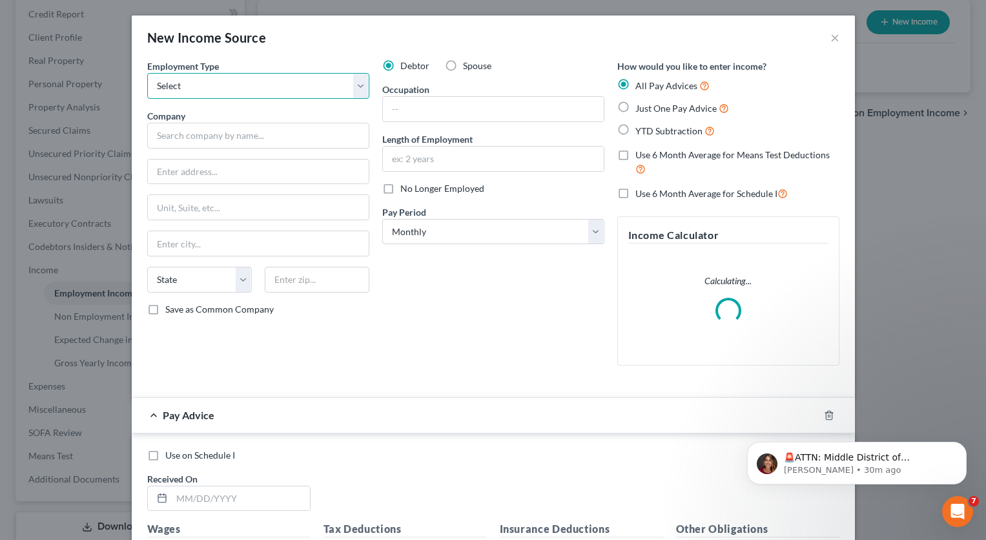
click at [202, 83] on select "Select Full or Part Time Employment Self Employment" at bounding box center [258, 86] width 222 height 26
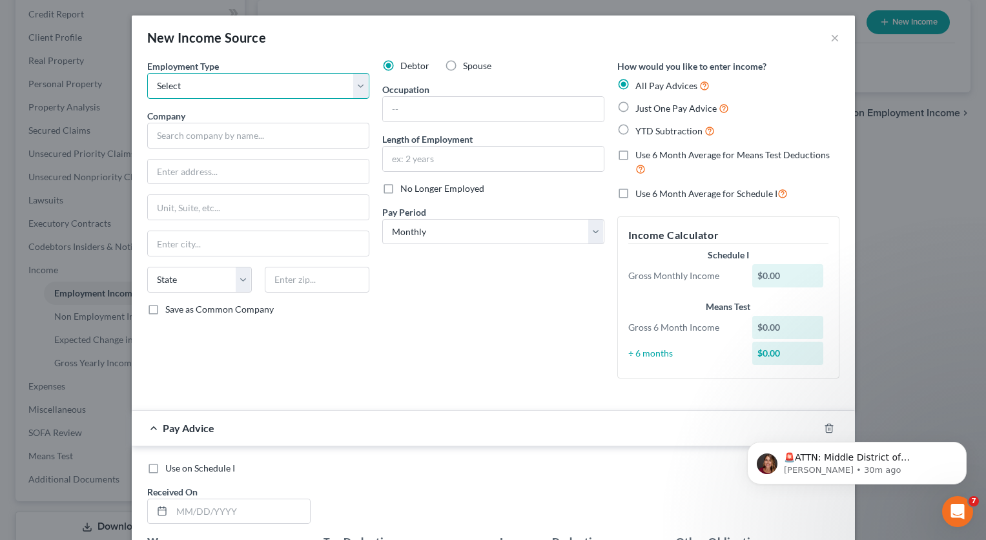
select select "0"
click at [147, 73] on select "Select Full or Part Time Employment Self Employment" at bounding box center [258, 86] width 222 height 26
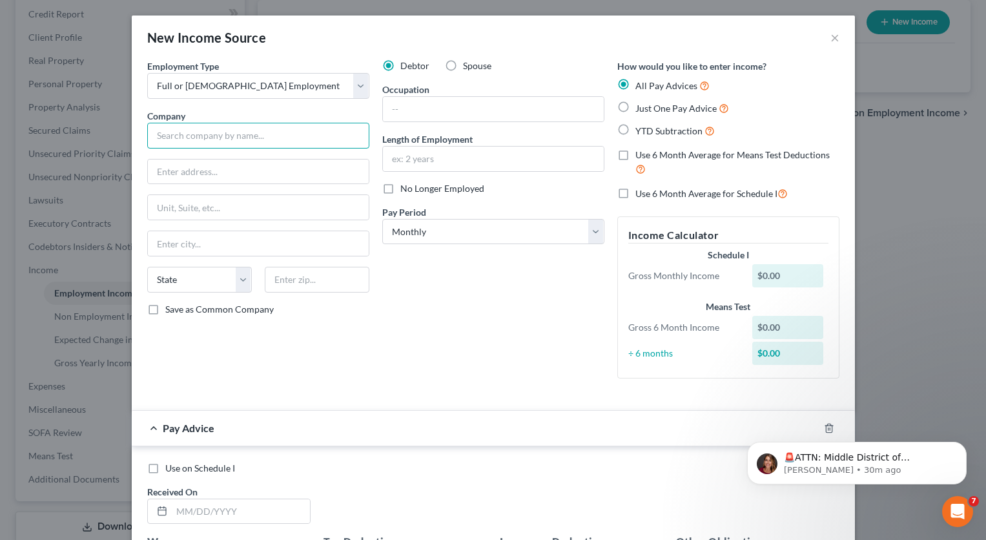
click at [170, 136] on input "text" at bounding box center [258, 136] width 222 height 26
type input "Coastal Orthopedic Associates Inc."
click at [156, 178] on input "text" at bounding box center [258, 171] width 221 height 25
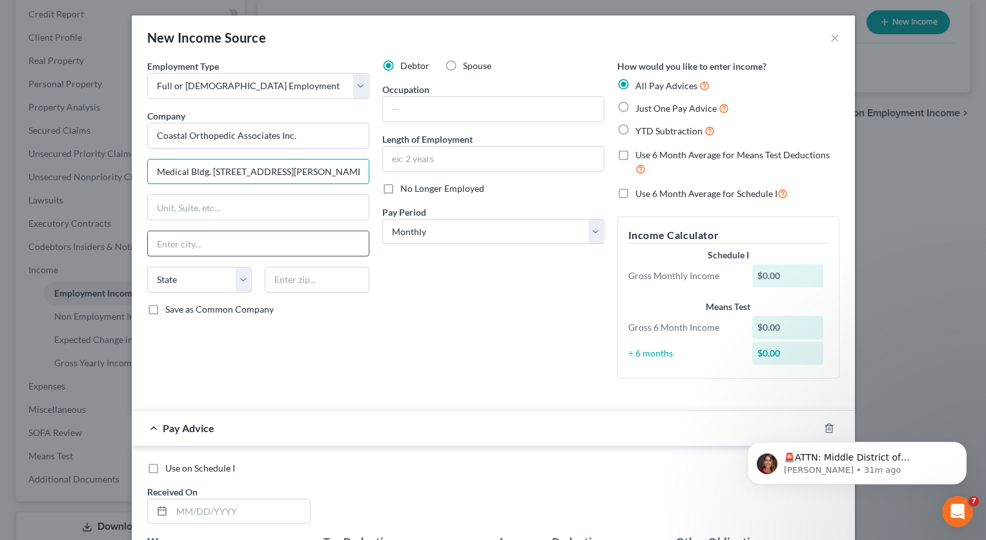
type input "Medical Bldg. 77 Herrick Street"
click at [262, 241] on input "text" at bounding box center [258, 243] width 221 height 25
type input "Beveryly"
click at [232, 279] on select "State AL AK AR AZ CA CO CT DE DC FL GA GU HI ID IL IN IA KS KY LA ME MD MA MI M…" at bounding box center [199, 280] width 105 height 26
select select "22"
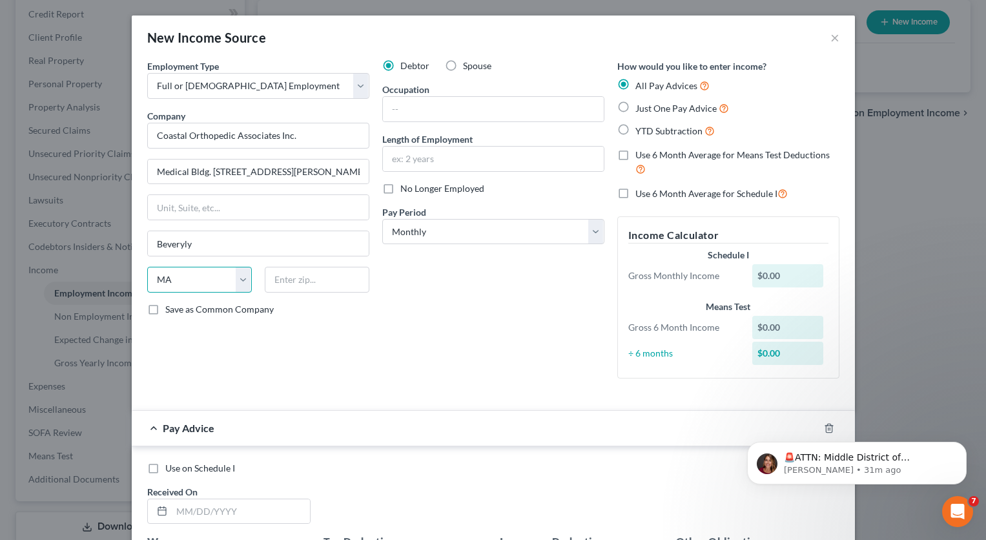
click at [147, 267] on select "State AL AK AR AZ CA CO CT DE DC FL GA GU HI ID IL IN IA KS KY LA ME MD MA MI M…" at bounding box center [199, 280] width 105 height 26
click at [278, 283] on input "text" at bounding box center [317, 280] width 105 height 26
type input "01915"
type input "[PERSON_NAME]"
click at [784, 273] on div "$0.00" at bounding box center [787, 275] width 71 height 23
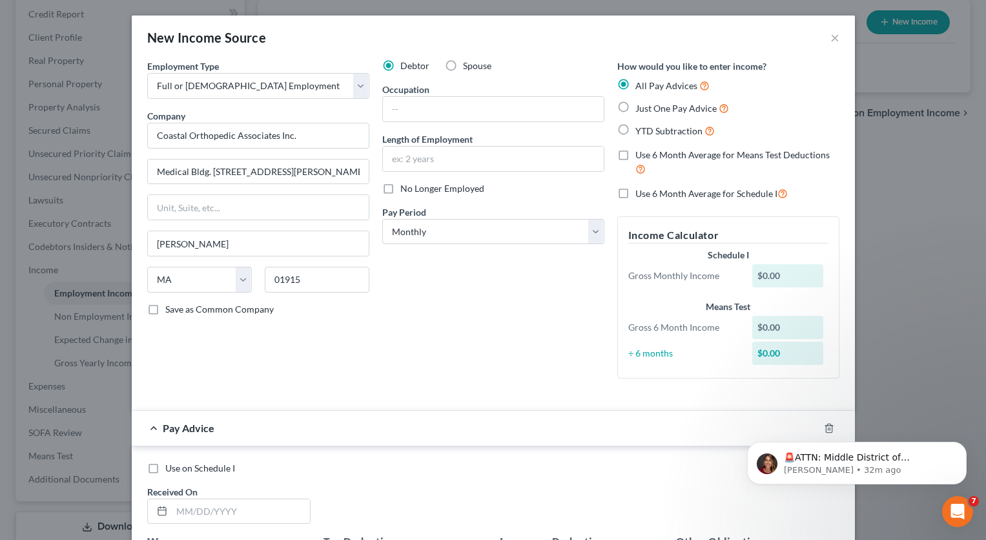
click at [779, 276] on div "$0.00" at bounding box center [787, 275] width 71 height 23
click at [777, 333] on div "$0.00" at bounding box center [787, 327] width 71 height 23
click at [420, 112] on input "text" at bounding box center [493, 109] width 221 height 25
click at [409, 108] on input "text" at bounding box center [493, 109] width 221 height 25
type input "Authorization Specialist"
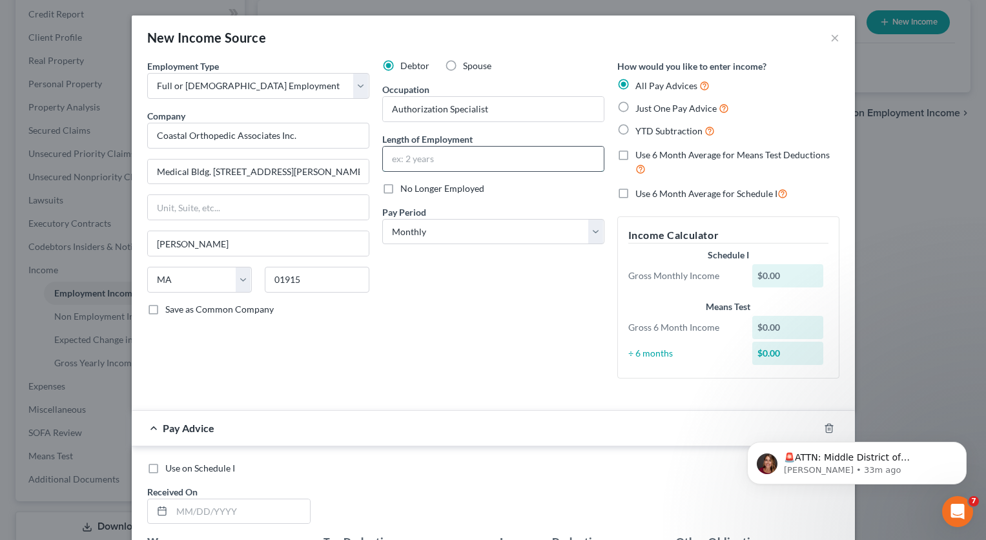
click at [414, 151] on input "text" at bounding box center [493, 159] width 221 height 25
type input "4 months"
drag, startPoint x: 445, startPoint y: 183, endPoint x: 426, endPoint y: 220, distance: 41.9
click at [426, 220] on div "Debtor Spouse Occupation Authorization Specialist Length of Employment 4 months…" at bounding box center [493, 223] width 235 height 329
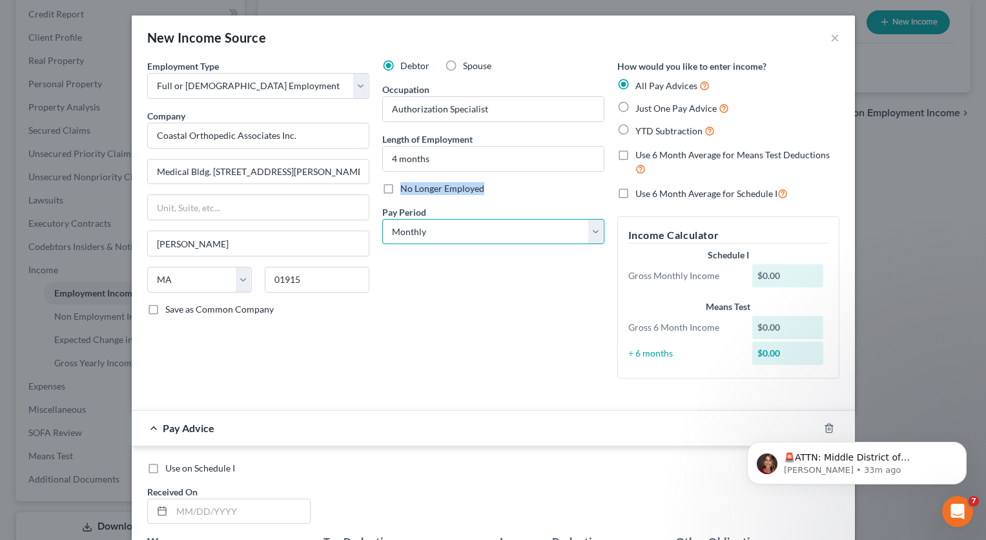
click at [403, 225] on select "Select Monthly Twice Monthly Every Other Week Weekly" at bounding box center [493, 232] width 222 height 26
select select "3"
click at [382, 219] on select "Select Monthly Twice Monthly Every Other Week Weekly" at bounding box center [493, 232] width 222 height 26
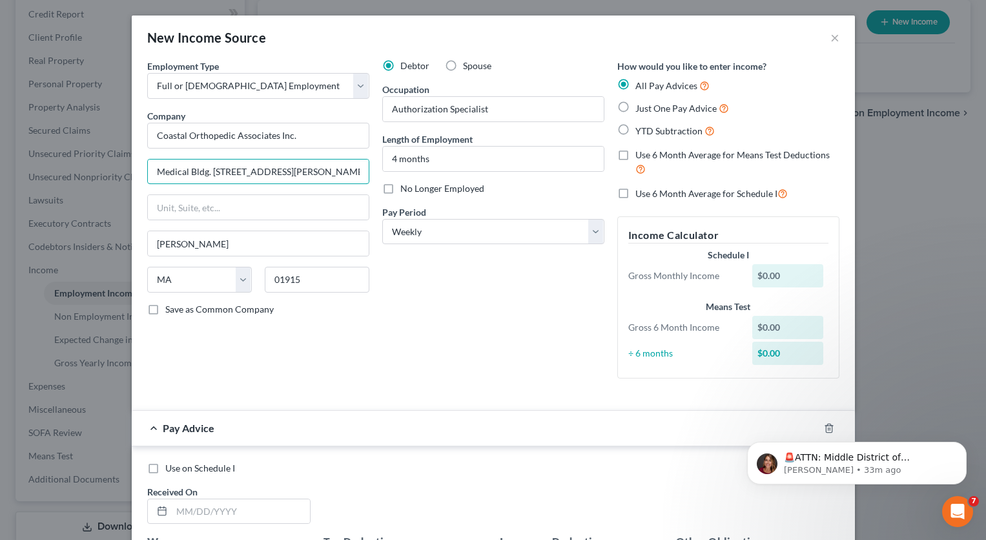
drag, startPoint x: 289, startPoint y: 170, endPoint x: 110, endPoint y: 156, distance: 179.4
click at [110, 156] on div "New Income Source × Employment Type * Select Full or Part Time Employment Self …" at bounding box center [493, 270] width 986 height 540
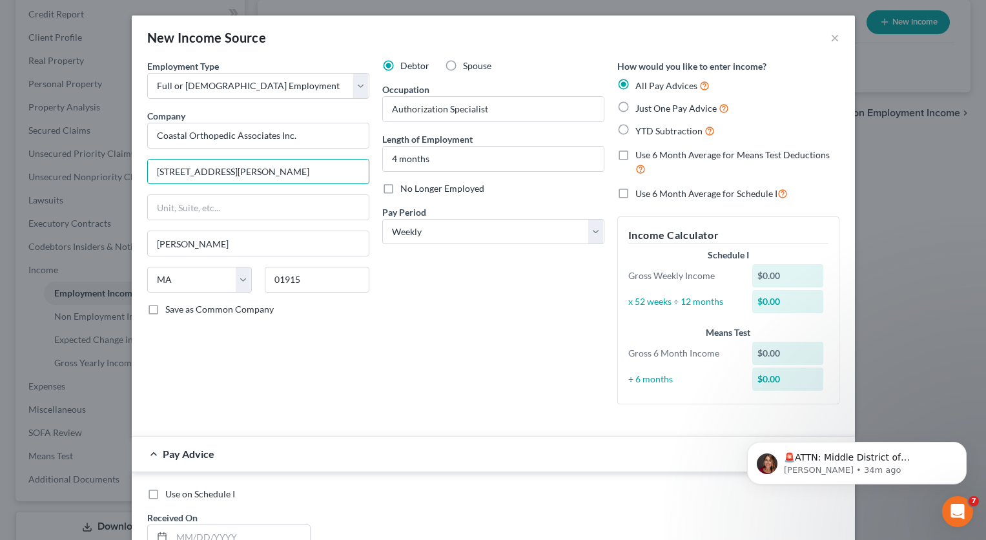
type input "[STREET_ADDRESS][PERSON_NAME]"
click at [796, 274] on div "$0.00" at bounding box center [787, 275] width 71 height 23
click at [774, 283] on div "$0.00" at bounding box center [787, 275] width 71 height 23
click at [635, 105] on label "Just One Pay Advice" at bounding box center [682, 108] width 94 height 15
click at [640, 105] on input "Just One Pay Advice" at bounding box center [644, 105] width 8 height 8
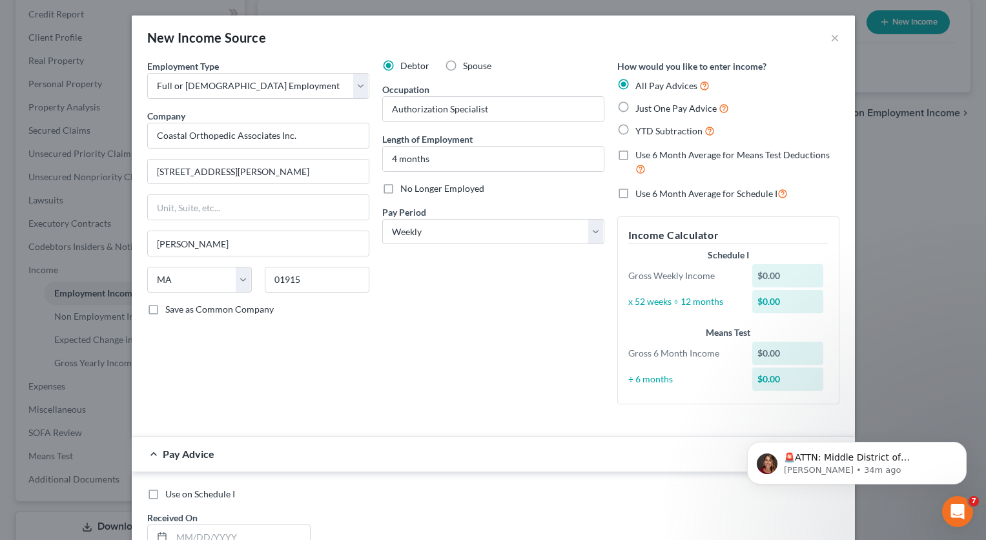
radio input "true"
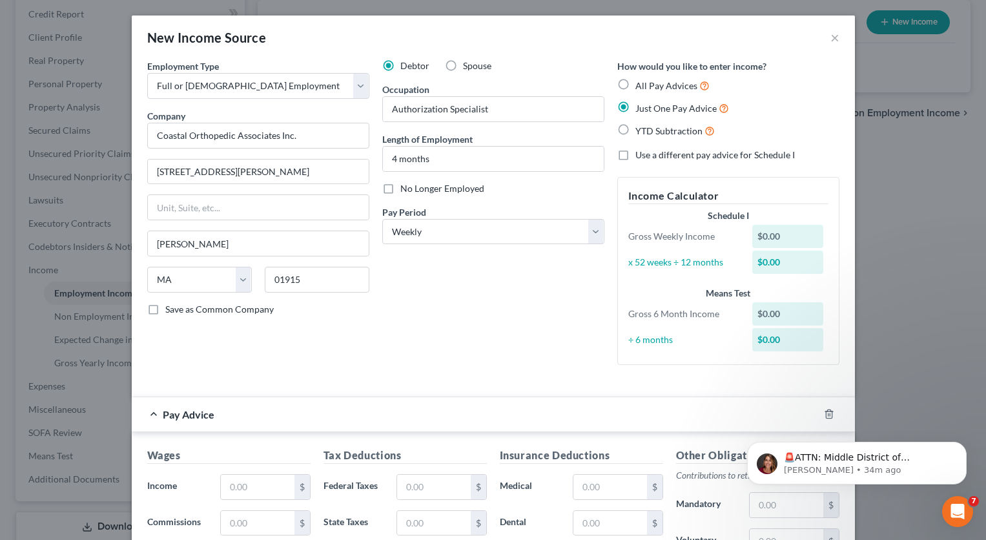
click at [770, 241] on div "$0.00" at bounding box center [787, 236] width 71 height 23
click at [784, 233] on div "$0.00" at bounding box center [787, 236] width 71 height 23
click at [778, 236] on div "$0.00" at bounding box center [787, 236] width 71 height 23
click at [773, 318] on div "$0.00" at bounding box center [787, 313] width 71 height 23
click at [778, 239] on div "$0.00" at bounding box center [787, 236] width 71 height 23
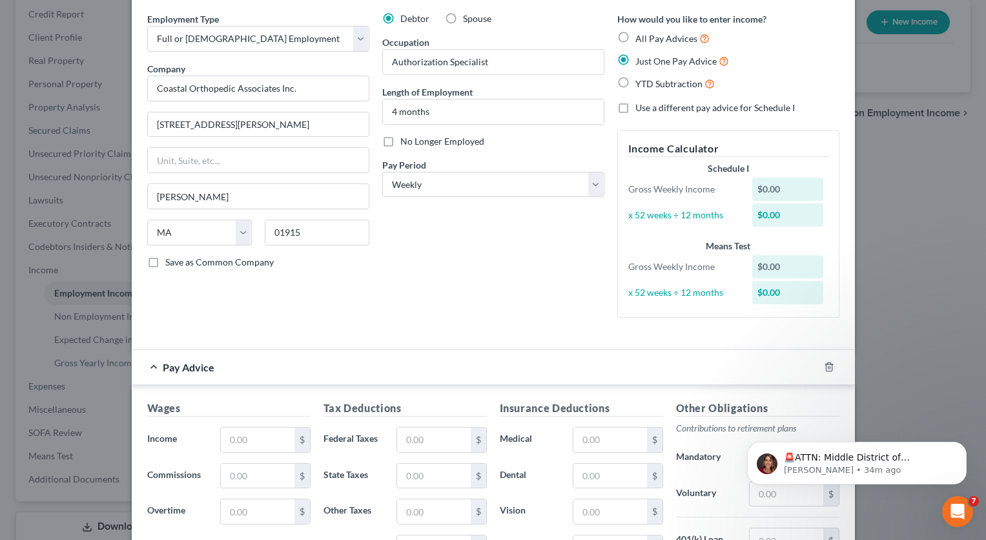
scroll to position [42, 0]
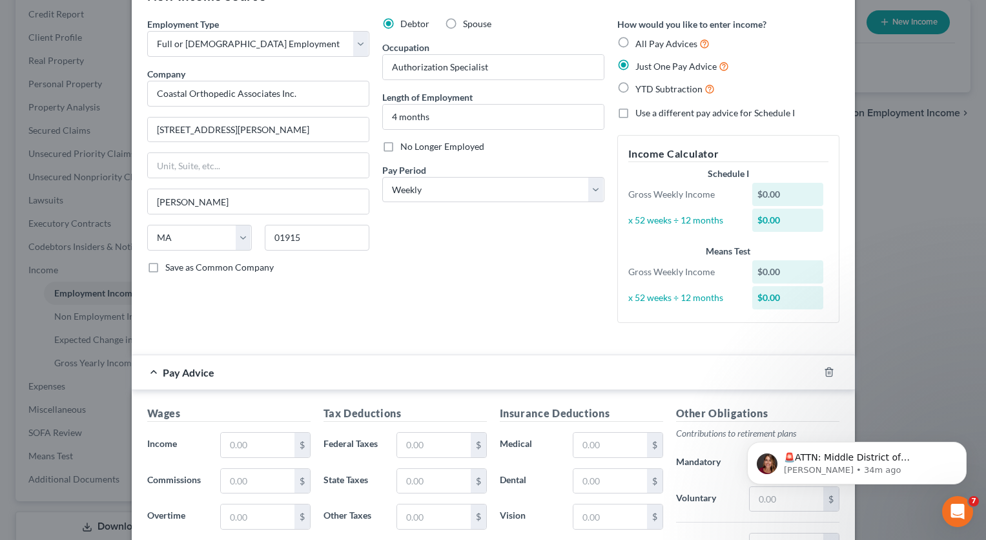
click at [635, 41] on label "All Pay Advices" at bounding box center [672, 43] width 74 height 15
click at [640, 41] on input "All Pay Advices" at bounding box center [644, 40] width 8 height 8
radio input "true"
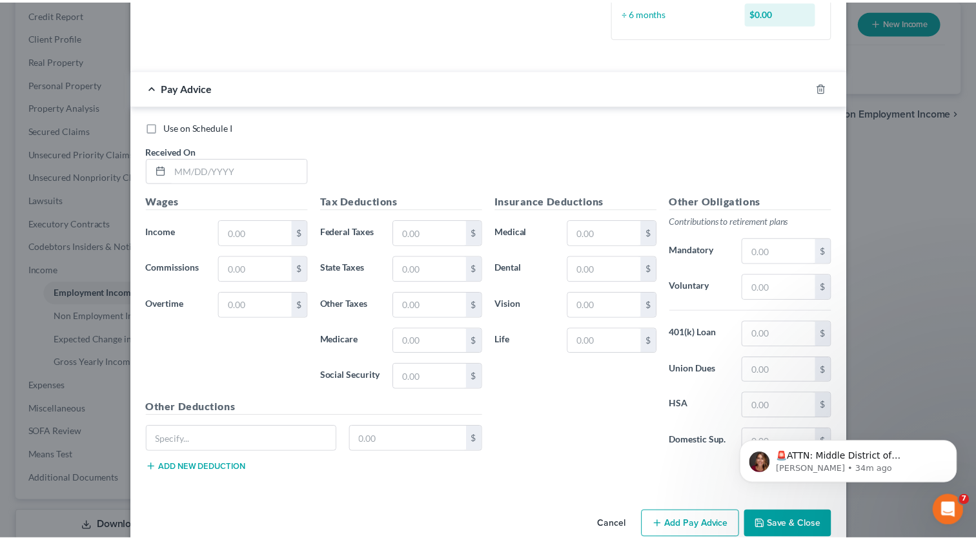
scroll to position [365, 0]
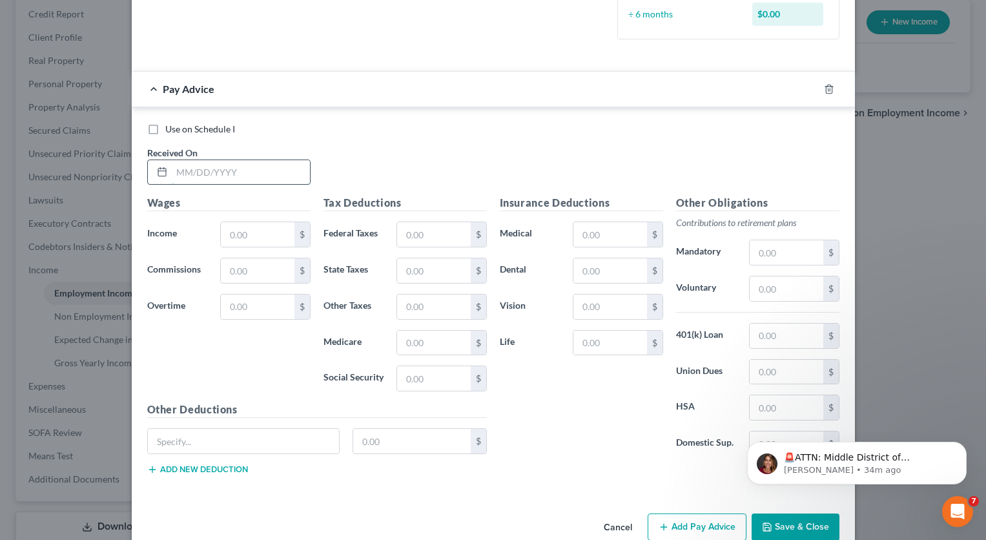
click at [207, 168] on input "text" at bounding box center [241, 172] width 138 height 25
click at [243, 231] on input "text" at bounding box center [257, 234] width 73 height 25
type input "1,200.00"
click at [188, 169] on input "text" at bounding box center [241, 172] width 138 height 25
click at [158, 171] on line at bounding box center [162, 171] width 8 height 0
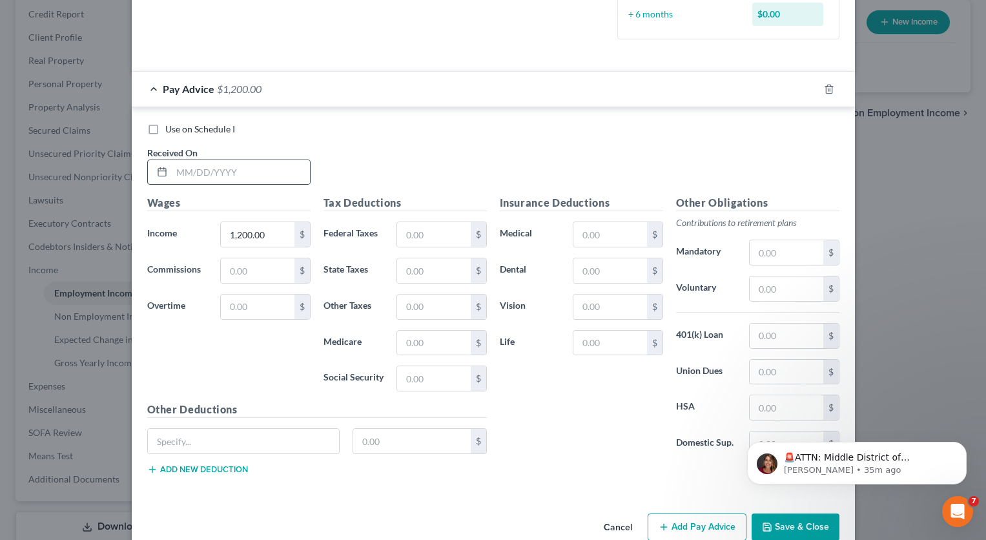
click at [157, 170] on icon at bounding box center [162, 172] width 10 height 10
click at [188, 171] on input "text" at bounding box center [241, 172] width 138 height 25
type input "[DATE]"
click at [268, 272] on input "text" at bounding box center [257, 270] width 73 height 25
click at [963, 444] on icon "Dismiss notification" at bounding box center [962, 445] width 7 height 7
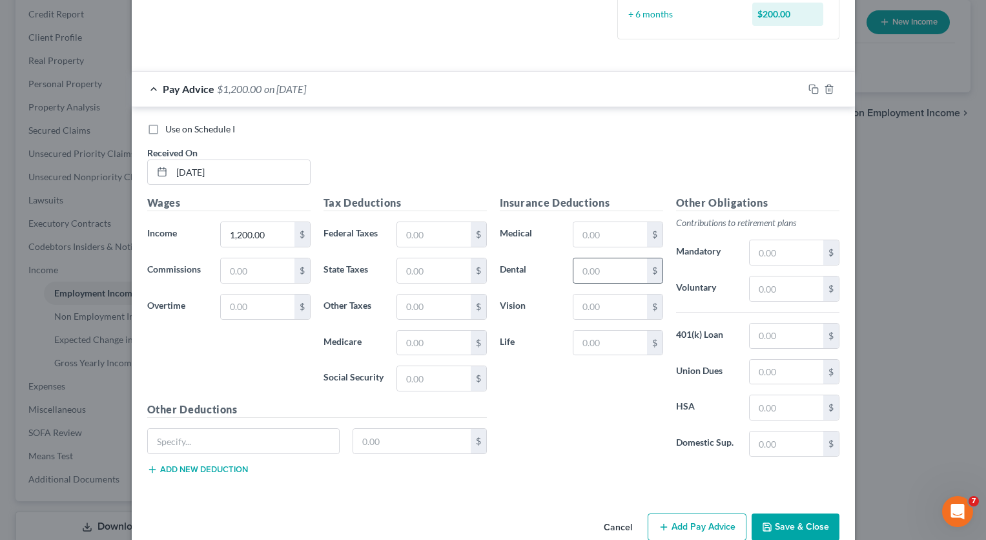
click at [656, 269] on div "$" at bounding box center [654, 270] width 15 height 25
drag, startPoint x: 642, startPoint y: 272, endPoint x: 635, endPoint y: 270, distance: 7.4
click at [638, 272] on div "$" at bounding box center [618, 271] width 90 height 26
click at [607, 270] on input "text" at bounding box center [609, 270] width 73 height 25
click at [651, 276] on div "$" at bounding box center [654, 270] width 15 height 25
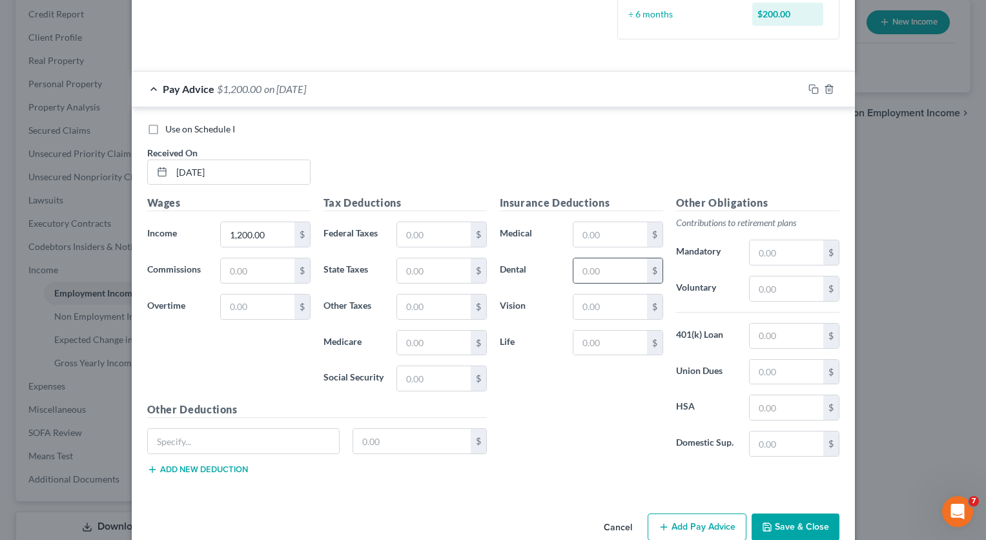
click at [654, 272] on div "$" at bounding box center [654, 270] width 15 height 25
click at [420, 234] on input "text" at bounding box center [433, 234] width 73 height 25
click at [229, 268] on input "text" at bounding box center [257, 270] width 73 height 25
click at [269, 301] on input "text" at bounding box center [257, 306] width 73 height 25
click at [453, 229] on input "text" at bounding box center [433, 234] width 73 height 25
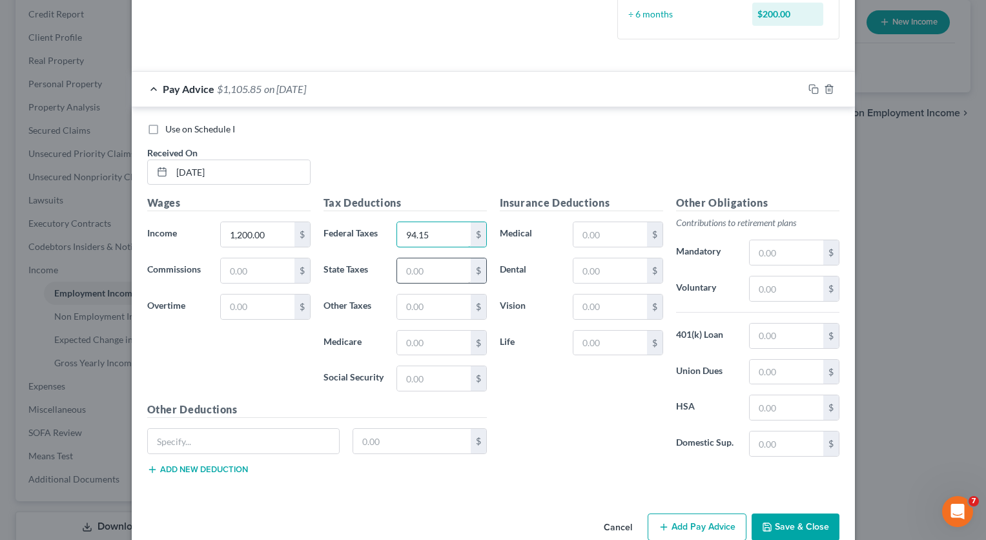
type input "94.15"
click at [426, 274] on input "text" at bounding box center [433, 270] width 73 height 25
type input "49.00"
click at [497, 315] on label "Vision" at bounding box center [530, 307] width 74 height 26
click at [414, 376] on input "text" at bounding box center [433, 378] width 73 height 25
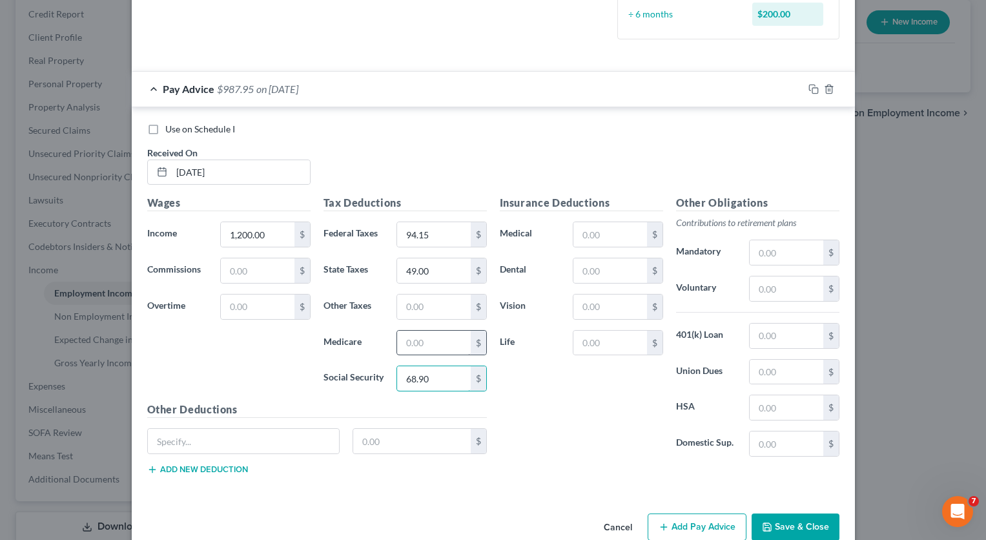
type input "68.90"
drag, startPoint x: 440, startPoint y: 348, endPoint x: 425, endPoint y: 345, distance: 15.2
click at [436, 348] on input "text" at bounding box center [433, 342] width 73 height 25
click at [425, 345] on input "text" at bounding box center [433, 342] width 73 height 25
click at [435, 340] on input "text" at bounding box center [433, 342] width 73 height 25
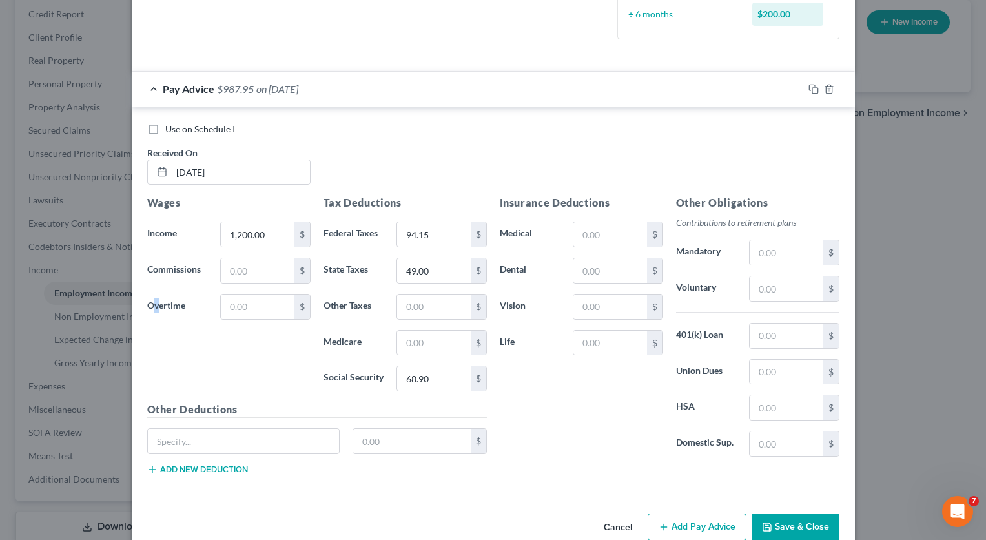
click at [152, 336] on div "Wages Income * 1,200.00 $ Commissions $ Overtime $" at bounding box center [229, 298] width 176 height 207
click at [416, 344] on input "text" at bounding box center [433, 342] width 73 height 25
type input "16.11"
click at [169, 278] on label "Commissions" at bounding box center [178, 271] width 74 height 26
click at [605, 235] on input "text" at bounding box center [609, 234] width 73 height 25
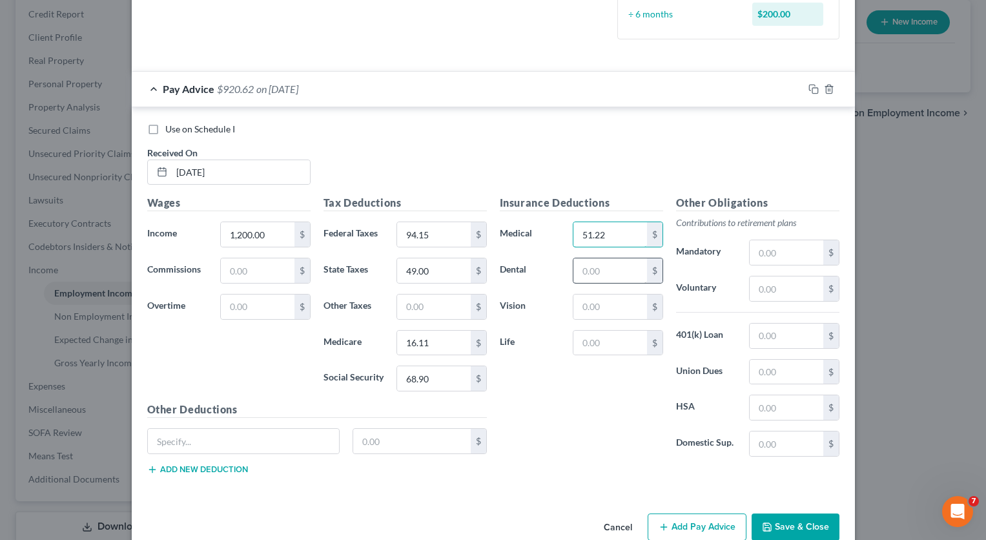
type input "51.22"
click at [640, 262] on input "text" at bounding box center [609, 270] width 73 height 25
click at [183, 374] on div "Wages Income * 1,200.00 $ Commissions $ Overtime $" at bounding box center [229, 298] width 176 height 207
click at [636, 275] on input "text" at bounding box center [609, 270] width 73 height 25
type input "12.54"
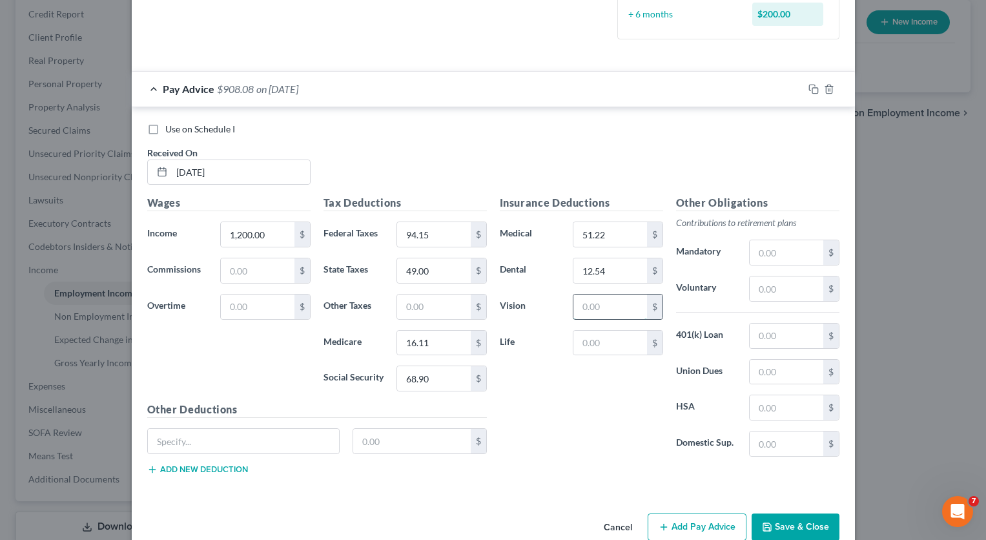
click at [613, 303] on input "text" at bounding box center [609, 306] width 73 height 25
click at [190, 358] on div "Wages Income * 1,200.00 $ Commissions $ Overtime $" at bounding box center [229, 298] width 176 height 207
click at [761, 414] on input "text" at bounding box center [785, 407] width 73 height 25
type input "25.00"
click at [588, 313] on input "text" at bounding box center [609, 306] width 73 height 25
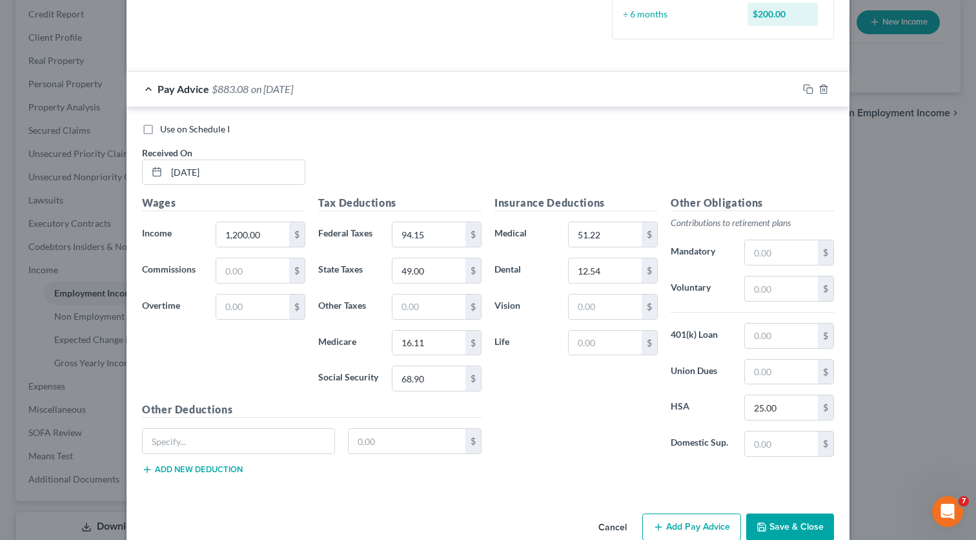
click at [181, 308] on label "Overtime" at bounding box center [173, 307] width 74 height 26
click at [410, 309] on input "text" at bounding box center [428, 306] width 73 height 25
type input "5.52"
click at [564, 381] on div "Insurance Deductions Medical 51.22 $ Dental 12.54 $ Vision $ Life $" at bounding box center [576, 331] width 176 height 272
click at [809, 529] on button "Save & Close" at bounding box center [790, 526] width 88 height 27
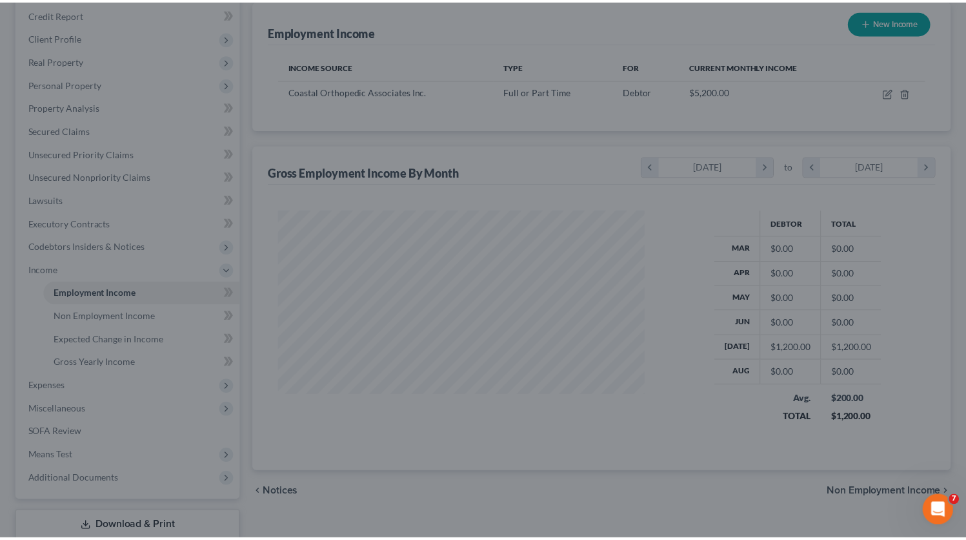
scroll to position [232, 392]
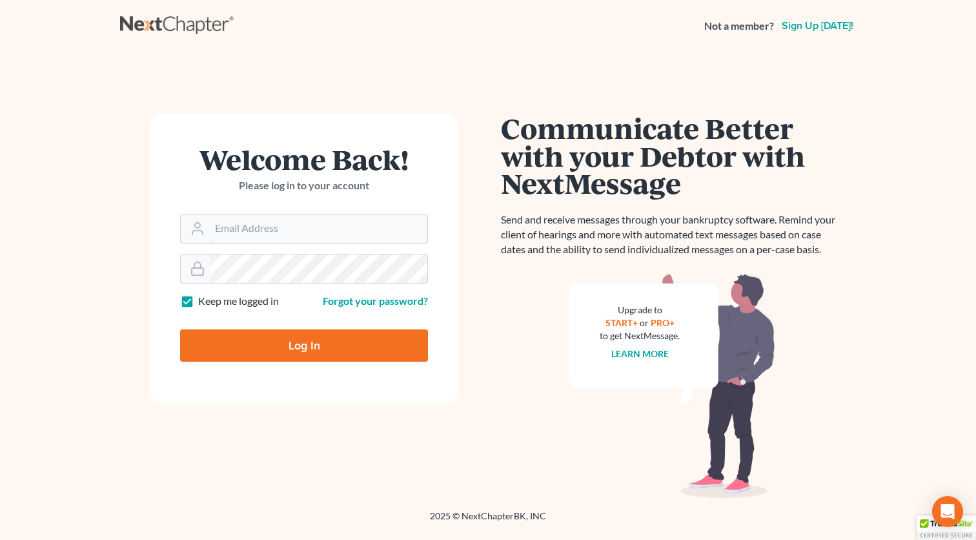
type input "[EMAIL_ADDRESS][DOMAIN_NAME]"
click at [301, 345] on input "Log In" at bounding box center [304, 345] width 248 height 32
type input "Thinking..."
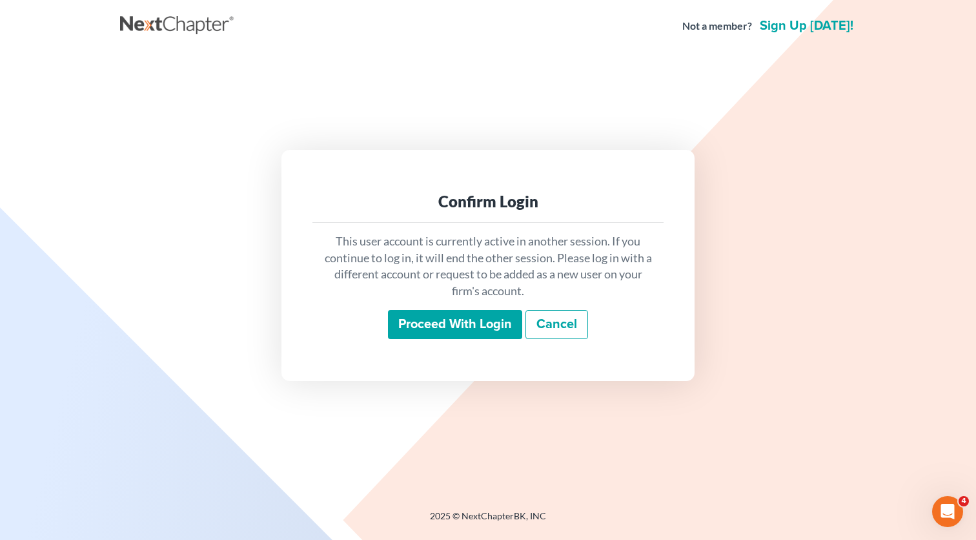
click at [458, 332] on input "Proceed with login" at bounding box center [455, 325] width 134 height 30
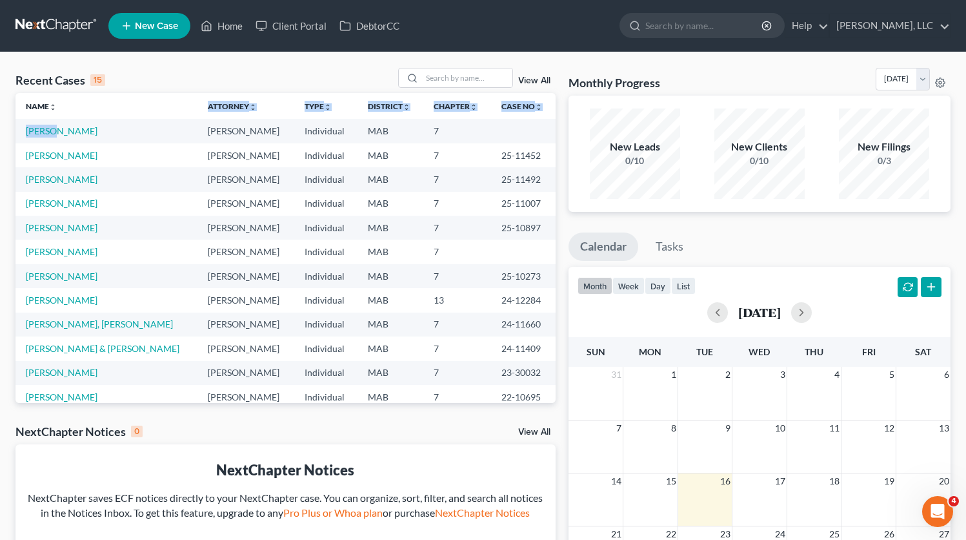
click at [50, 120] on table "Name unfold_more expand_more expand_less Attorney unfold_more expand_more expan…" at bounding box center [285, 287] width 540 height 388
click at [53, 125] on link "Ouellette, Nancy" at bounding box center [62, 130] width 72 height 11
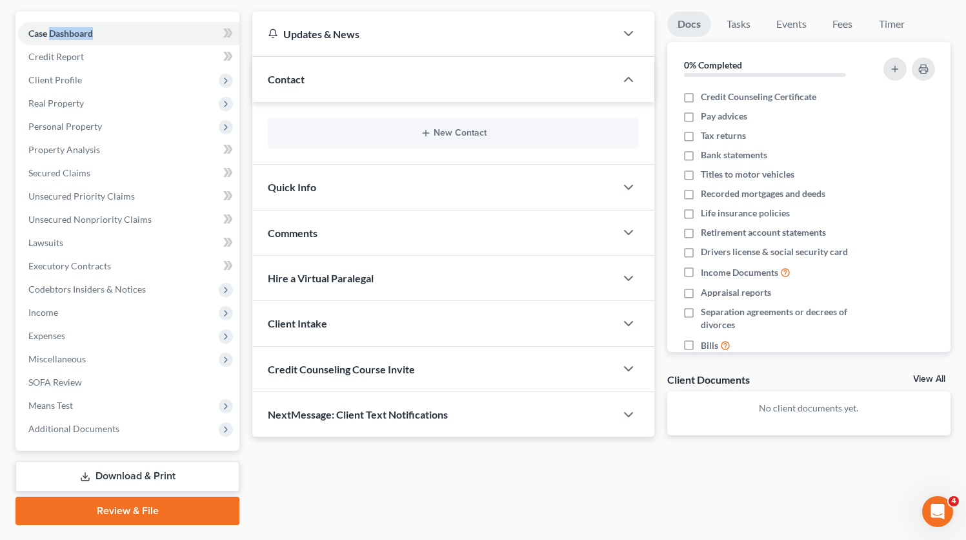
scroll to position [147, 0]
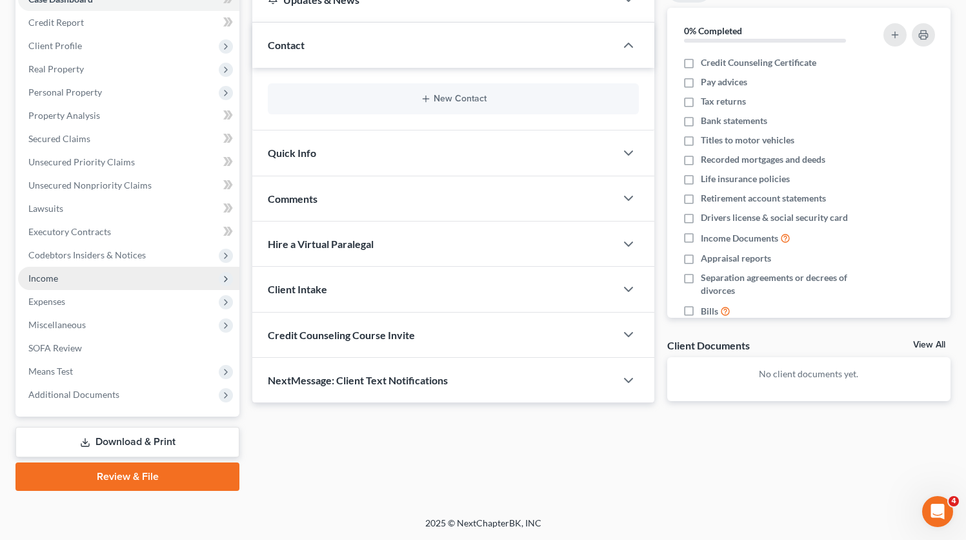
click at [52, 274] on span "Income" at bounding box center [43, 277] width 30 height 11
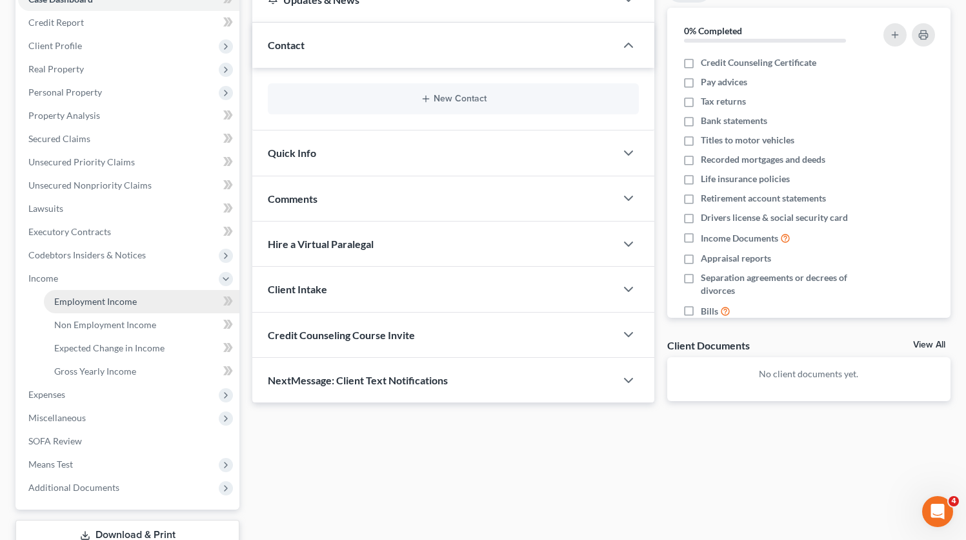
click at [112, 297] on span "Employment Income" at bounding box center [95, 301] width 83 height 11
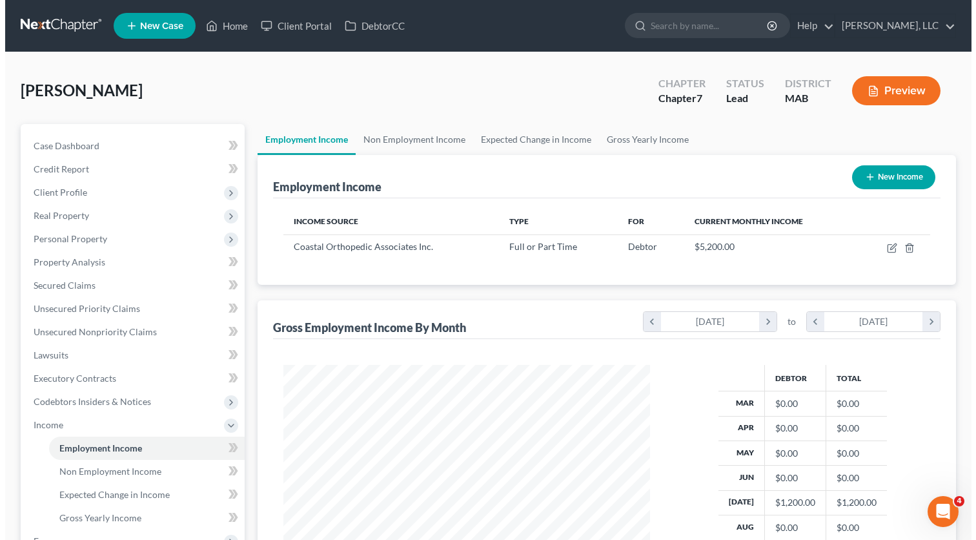
scroll to position [232, 392]
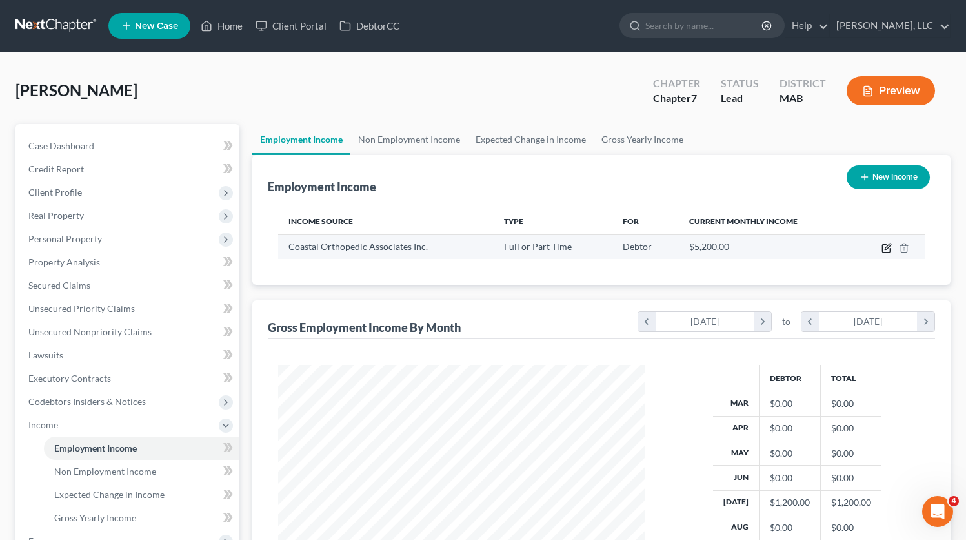
click at [884, 247] on icon "button" at bounding box center [887, 248] width 10 height 10
select select "0"
select select "22"
select select "3"
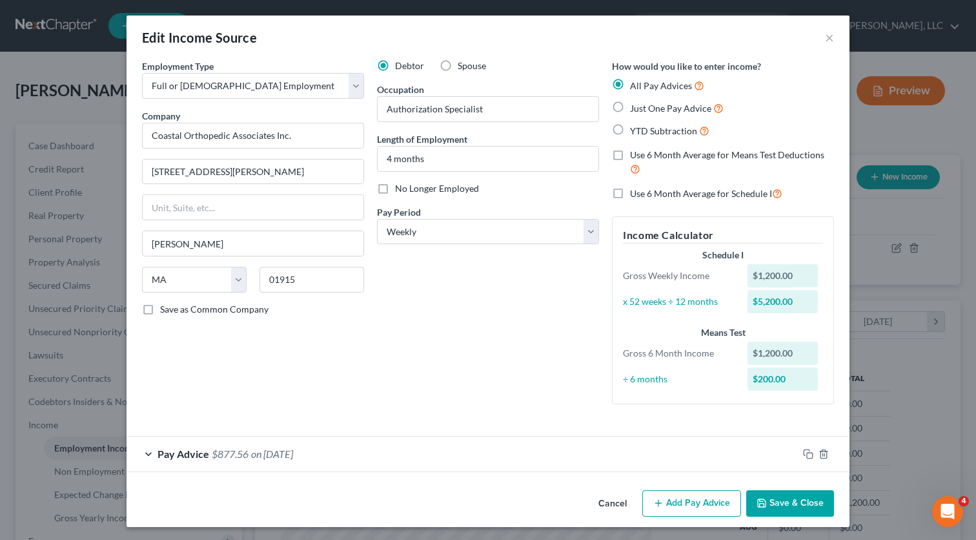
scroll to position [3, 0]
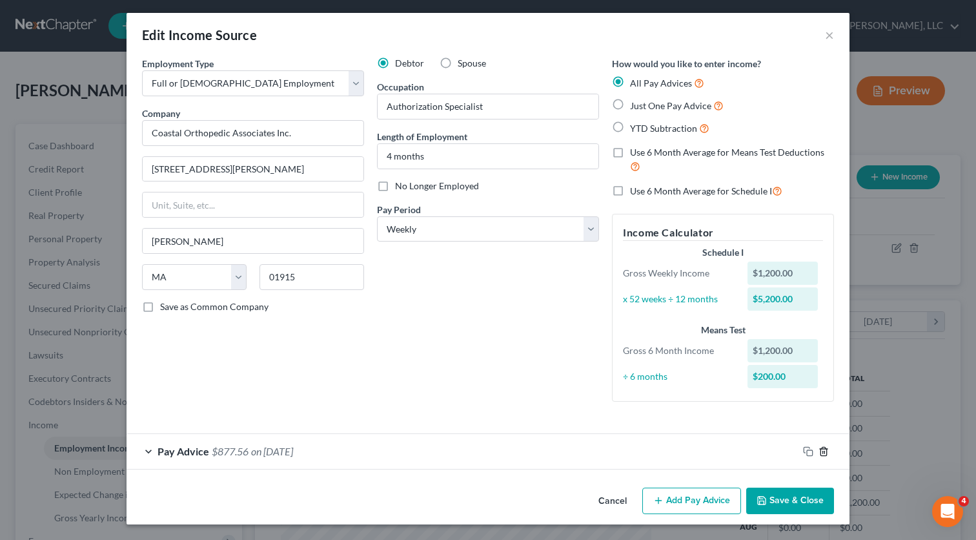
click at [820, 446] on icon "button" at bounding box center [823, 451] width 10 height 10
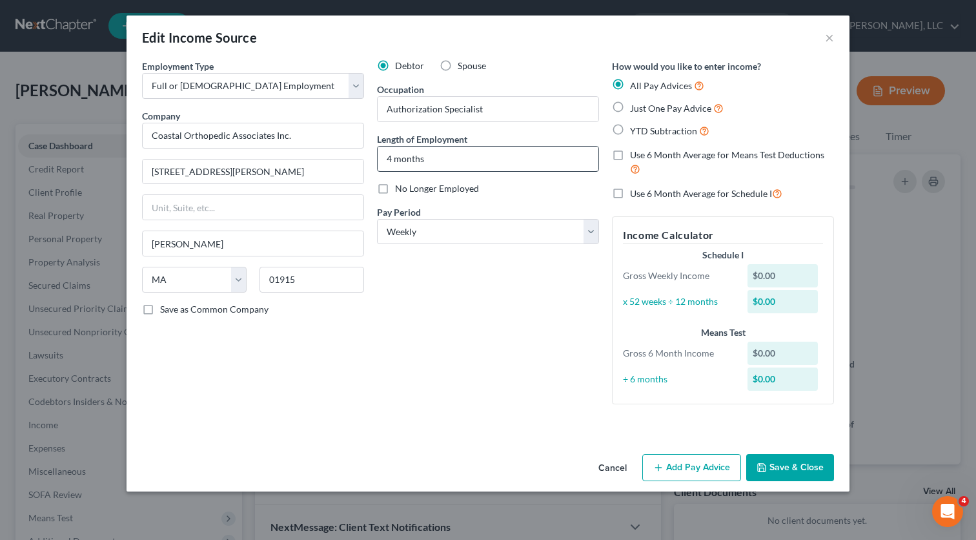
scroll to position [147, 0]
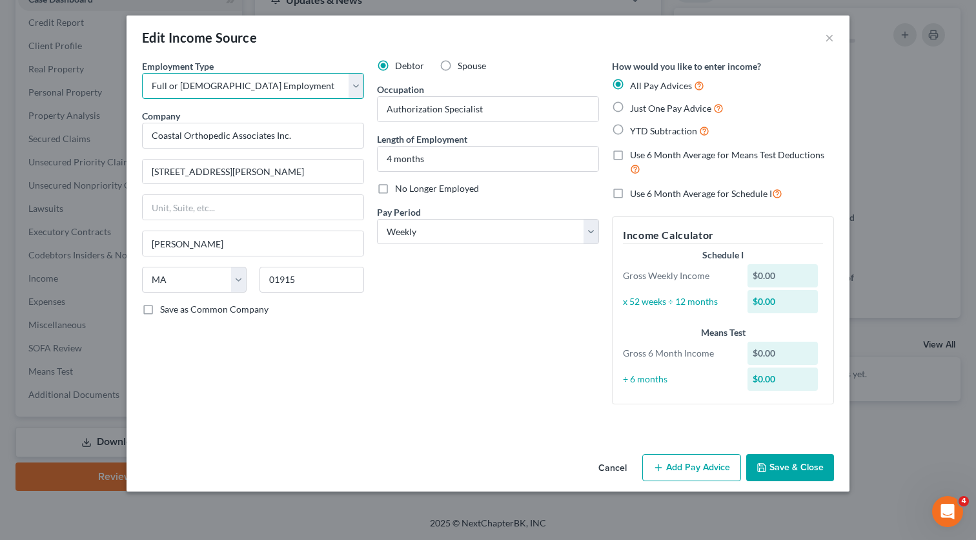
click at [339, 85] on select "Select Full or Part Time Employment Self Employment" at bounding box center [253, 86] width 222 height 26
click at [674, 473] on button "Add Pay Advice" at bounding box center [691, 467] width 99 height 27
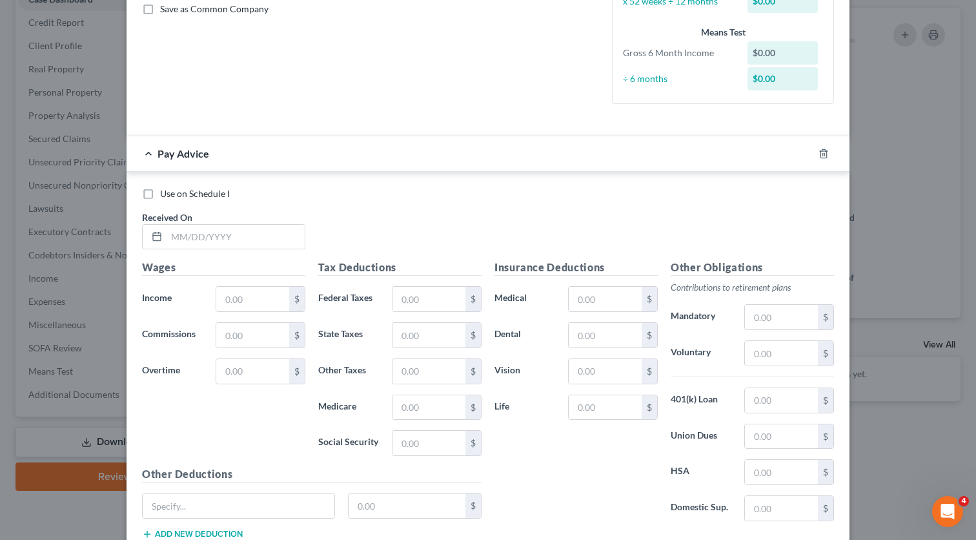
scroll to position [305, 0]
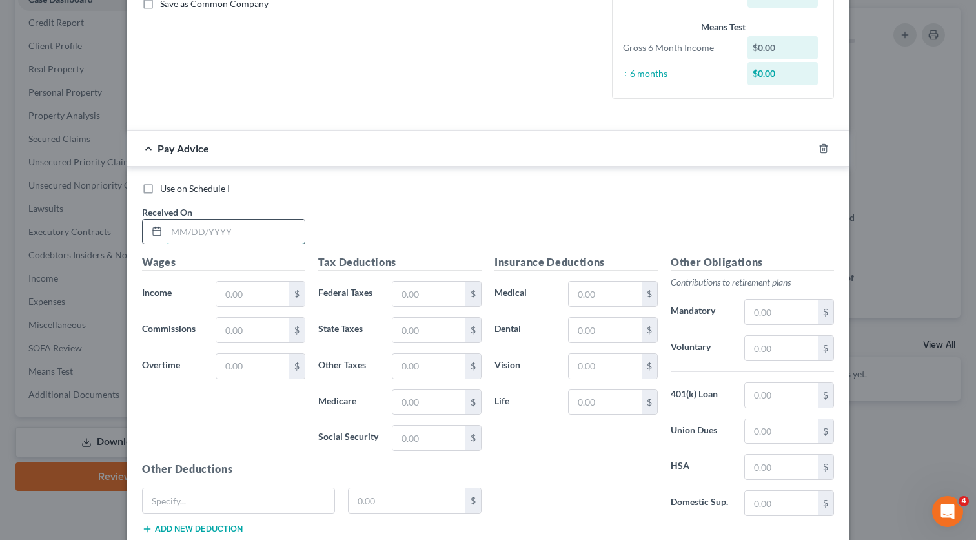
click at [230, 227] on input "text" at bounding box center [236, 231] width 138 height 25
type input "[DATE]"
click at [491, 318] on label "Dental" at bounding box center [525, 330] width 74 height 26
drag, startPoint x: 412, startPoint y: 282, endPoint x: 416, endPoint y: 296, distance: 14.1
click at [413, 291] on input "text" at bounding box center [428, 293] width 73 height 25
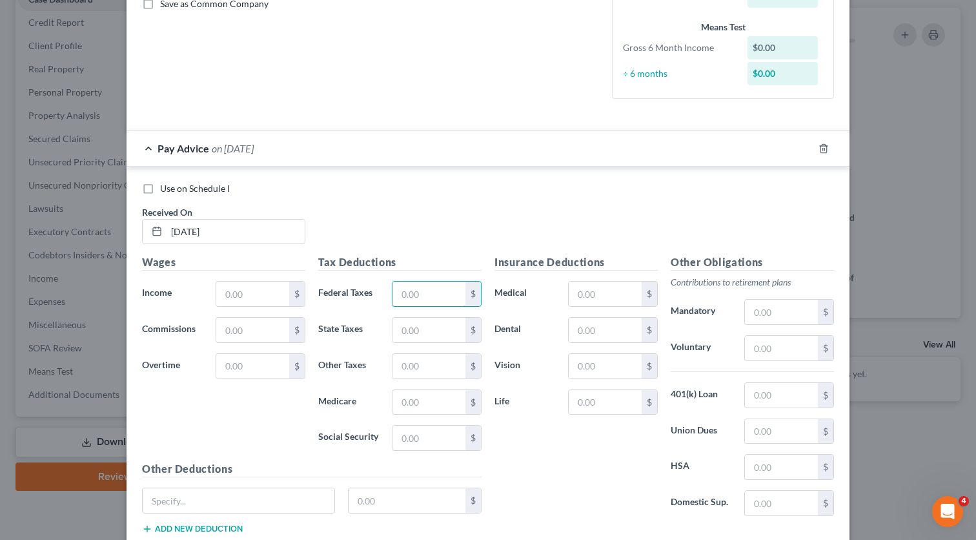
type input "94.15"
click at [396, 331] on input "text" at bounding box center [428, 330] width 73 height 25
type input "MA"
click at [441, 374] on input "text" at bounding box center [428, 366] width 73 height 25
click at [406, 336] on input "MA" at bounding box center [428, 330] width 73 height 25
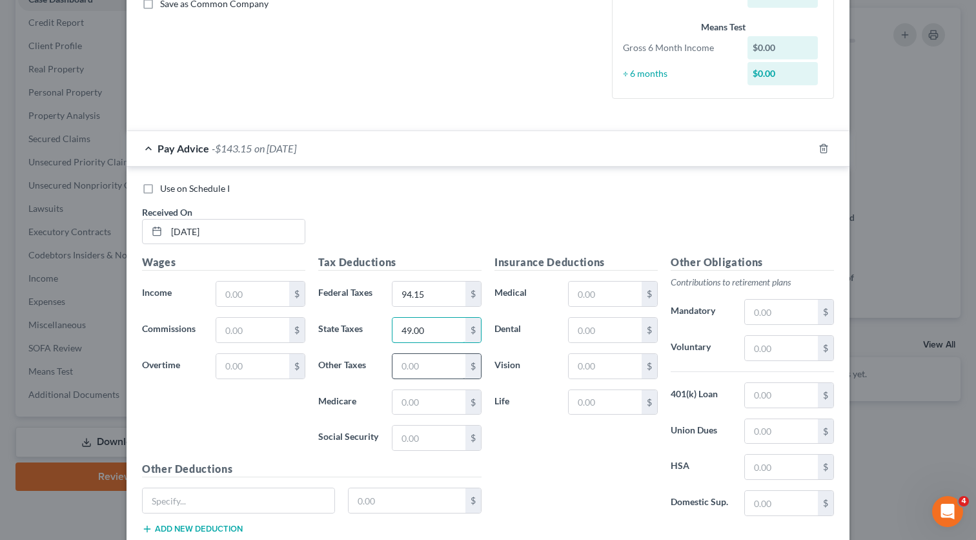
type input "49.00"
click at [409, 368] on input "text" at bounding box center [428, 366] width 73 height 25
click at [403, 406] on input "text" at bounding box center [428, 402] width 73 height 25
type input "16.11"
click at [425, 440] on input "text" at bounding box center [428, 437] width 73 height 25
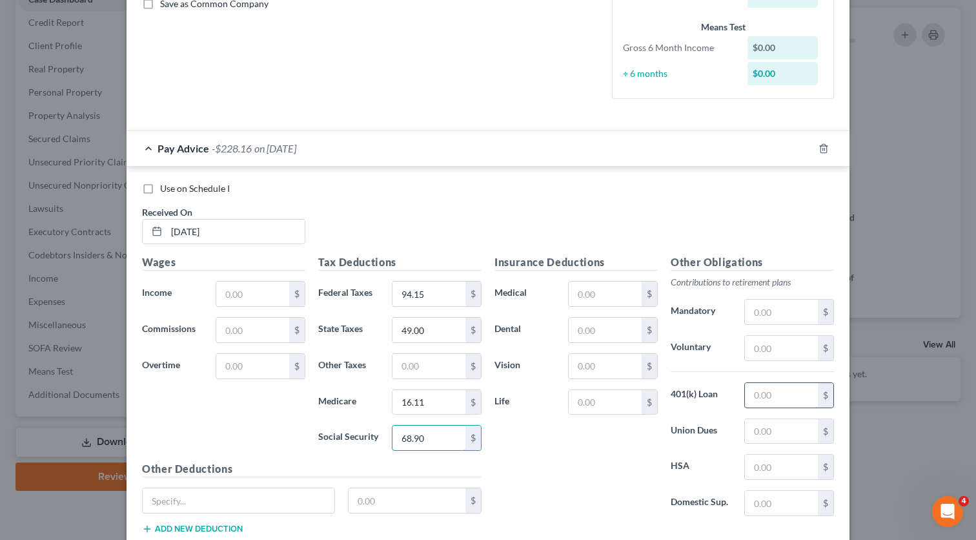
type input "68.90"
click at [780, 394] on input "text" at bounding box center [781, 395] width 73 height 25
click at [624, 300] on input "text" at bounding box center [605, 293] width 73 height 25
type input "51.22"
drag, startPoint x: 607, startPoint y: 327, endPoint x: 480, endPoint y: 309, distance: 128.4
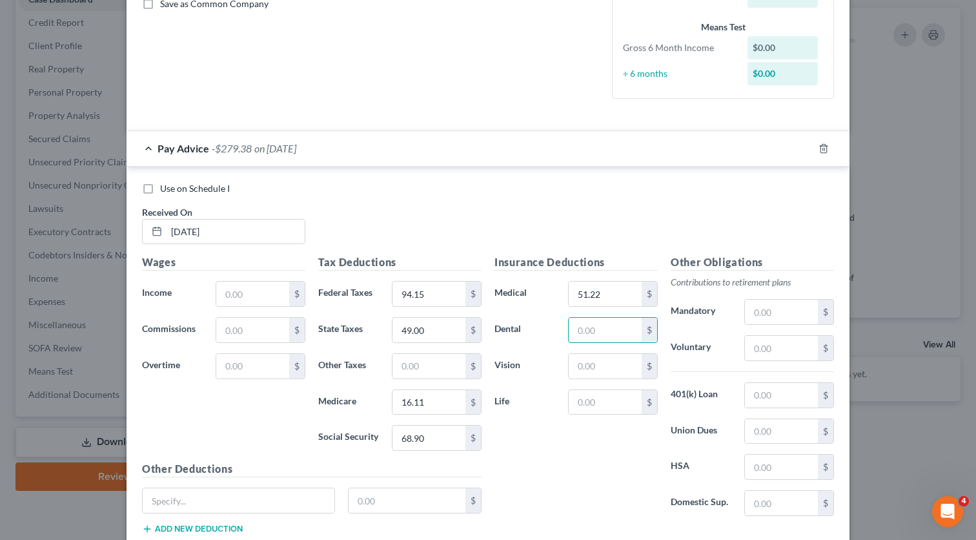
click at [480, 309] on div "Wages Income * $ Commissions $ Overtime $ Tax Deductions Federal Taxes 94.15 $ …" at bounding box center [488, 399] width 705 height 290
type input "12.54"
click at [590, 369] on input "text" at bounding box center [605, 366] width 73 height 25
click at [593, 400] on input "text" at bounding box center [605, 402] width 73 height 25
click at [777, 463] on input "text" at bounding box center [781, 466] width 73 height 25
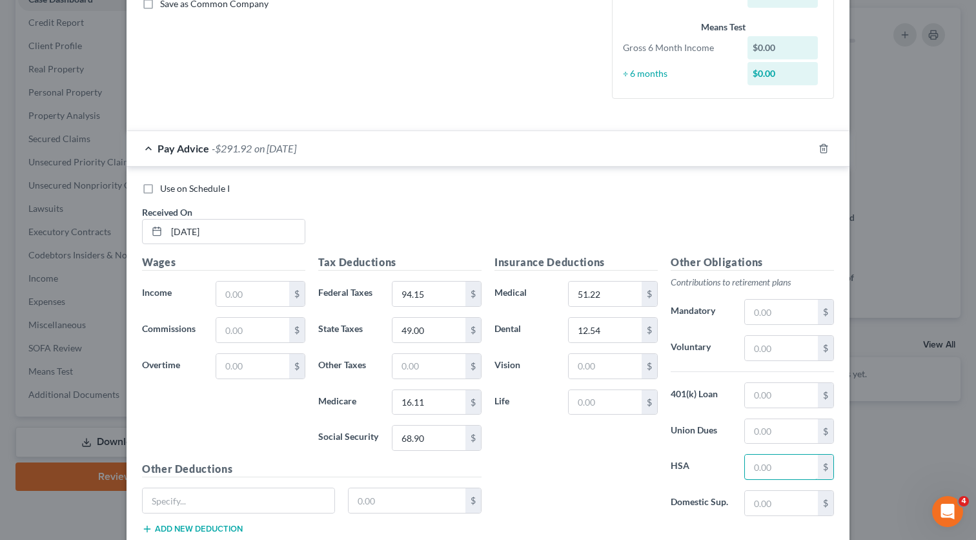
type input "25.00"
click at [773, 354] on input "text" at bounding box center [781, 348] width 73 height 25
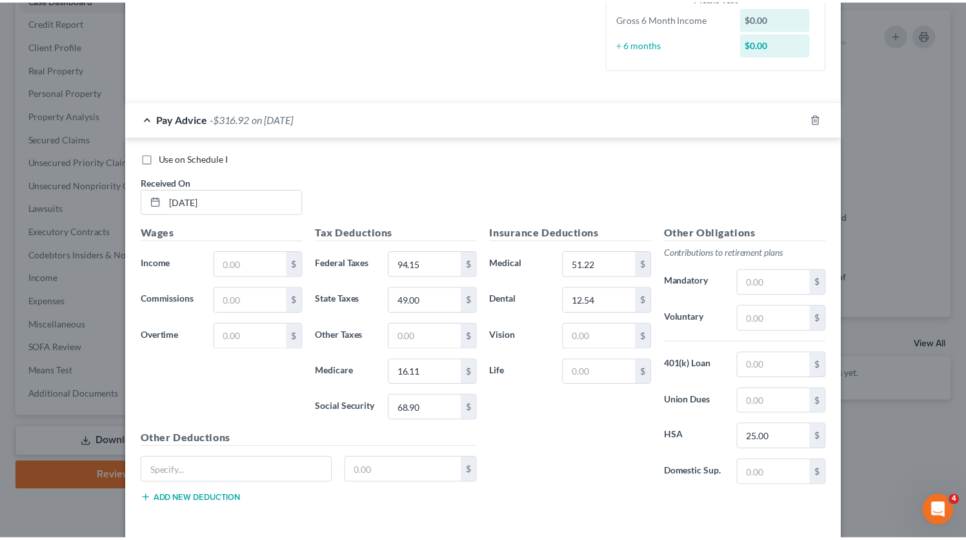
scroll to position [391, 0]
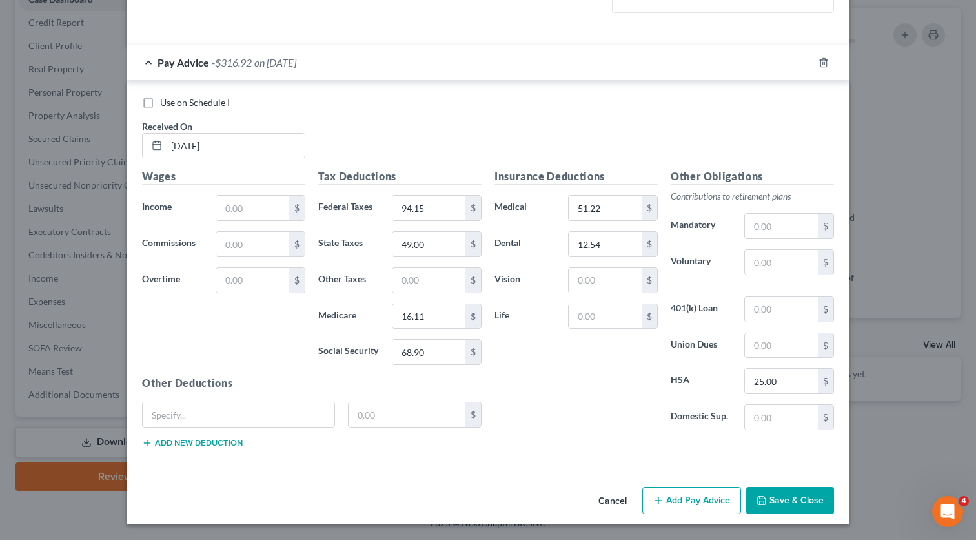
click at [800, 503] on button "Save & Close" at bounding box center [790, 500] width 88 height 27
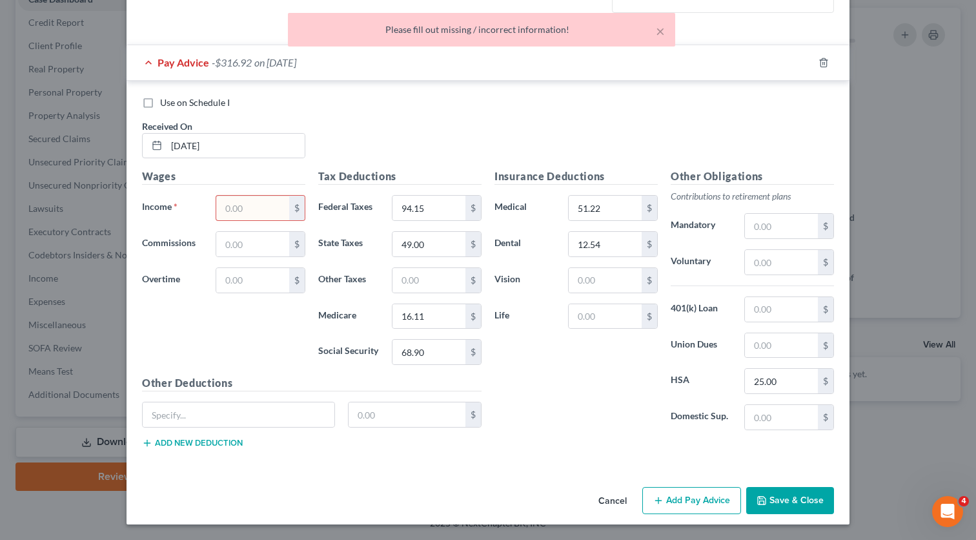
click at [553, 363] on div "Insurance Deductions Medical 51.22 $ Dental 12.54 $ Vision $ Life $" at bounding box center [576, 304] width 176 height 272
drag, startPoint x: 281, startPoint y: 193, endPoint x: 274, endPoint y: 203, distance: 12.5
click at [279, 198] on div "Wages Income * $ Commissions $ Overtime $" at bounding box center [224, 271] width 176 height 207
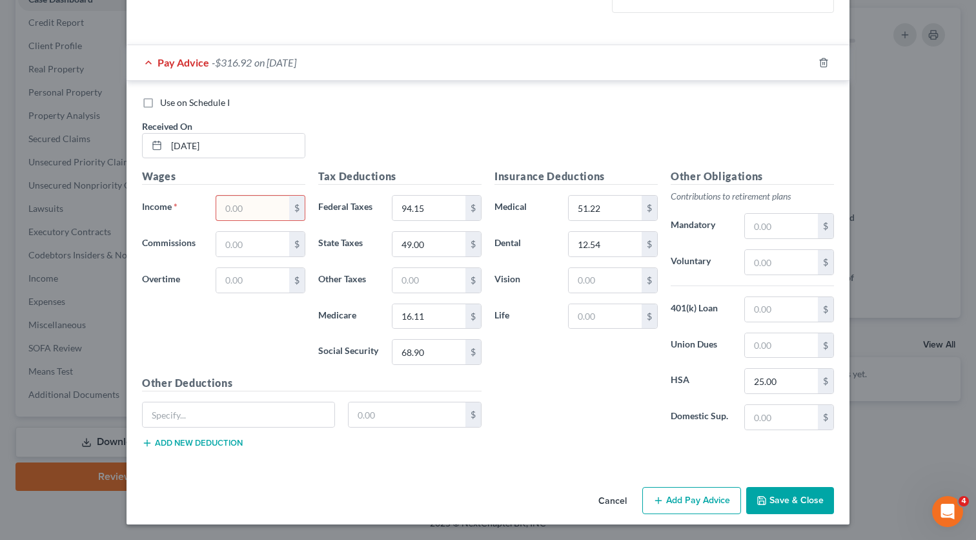
click at [274, 208] on input "text" at bounding box center [252, 208] width 73 height 25
type input "1,200.00"
click at [795, 498] on button "Save & Close" at bounding box center [790, 500] width 88 height 27
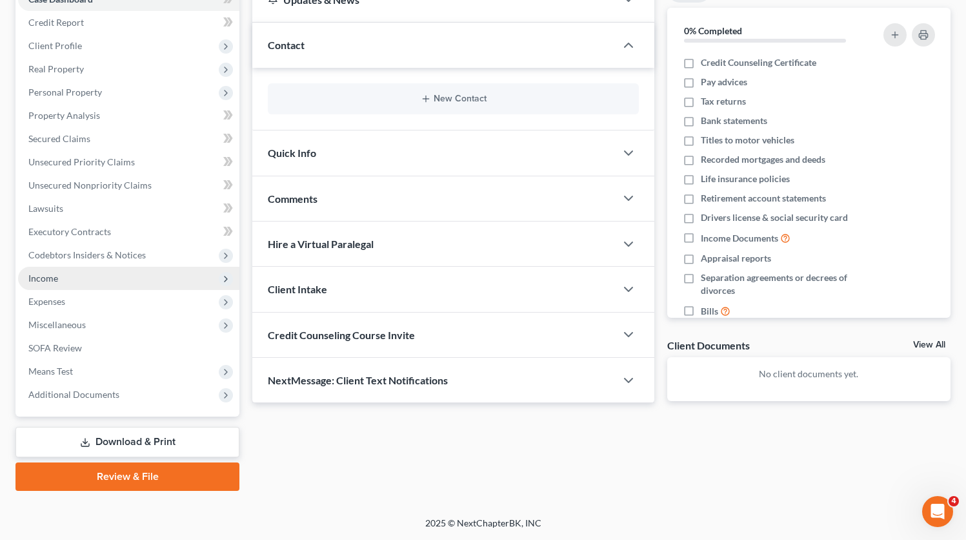
click at [101, 270] on span "Income" at bounding box center [128, 278] width 221 height 23
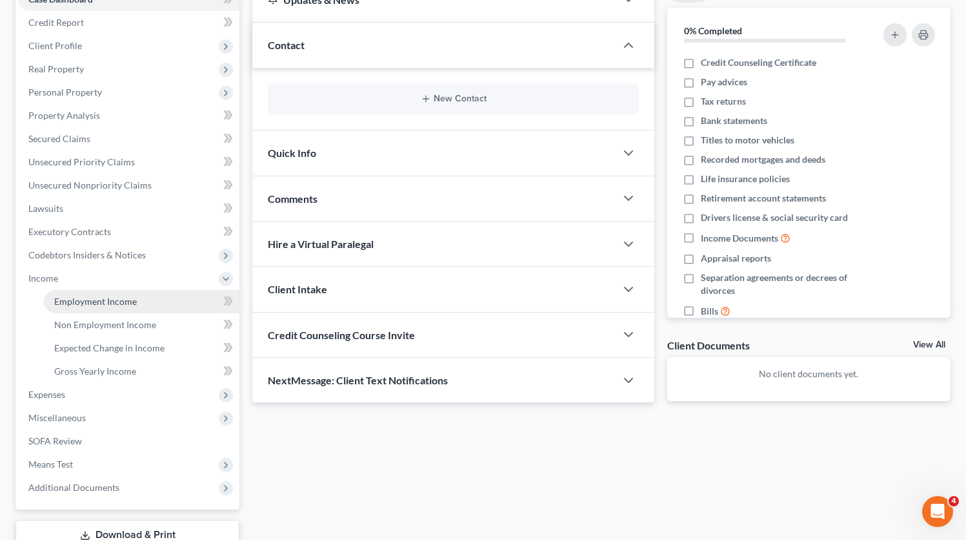
click at [112, 297] on span "Employment Income" at bounding box center [95, 301] width 83 height 11
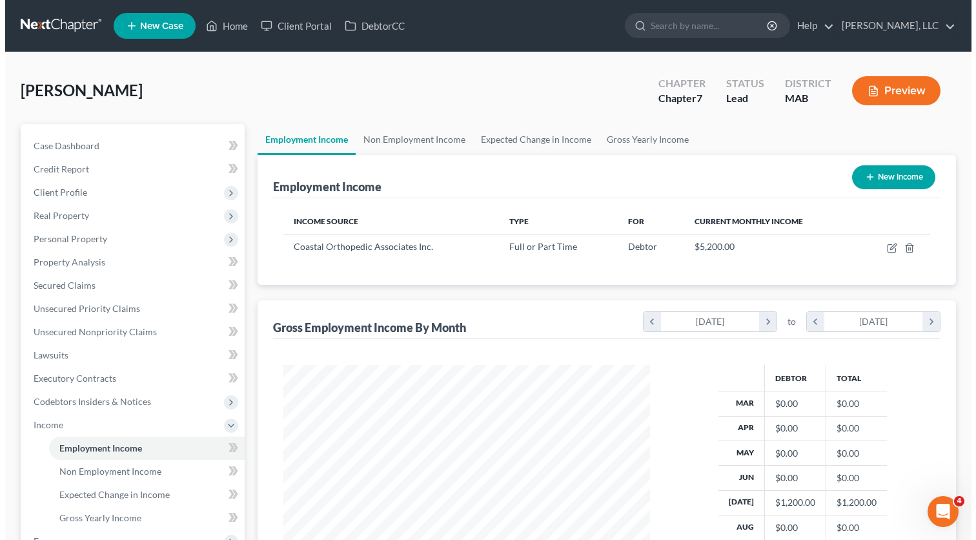
scroll to position [232, 392]
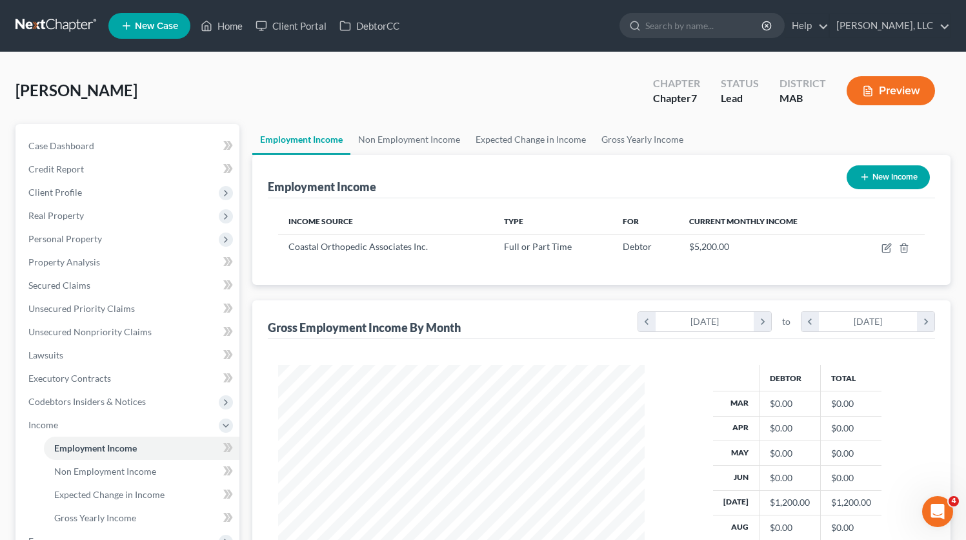
click at [322, 228] on th "Income Source" at bounding box center [385, 221] width 215 height 26
click at [321, 252] on div "Coastal Orthopedic Associates Inc." at bounding box center [386, 246] width 194 height 13
click at [889, 247] on icon "button" at bounding box center [888, 246] width 6 height 6
select select "0"
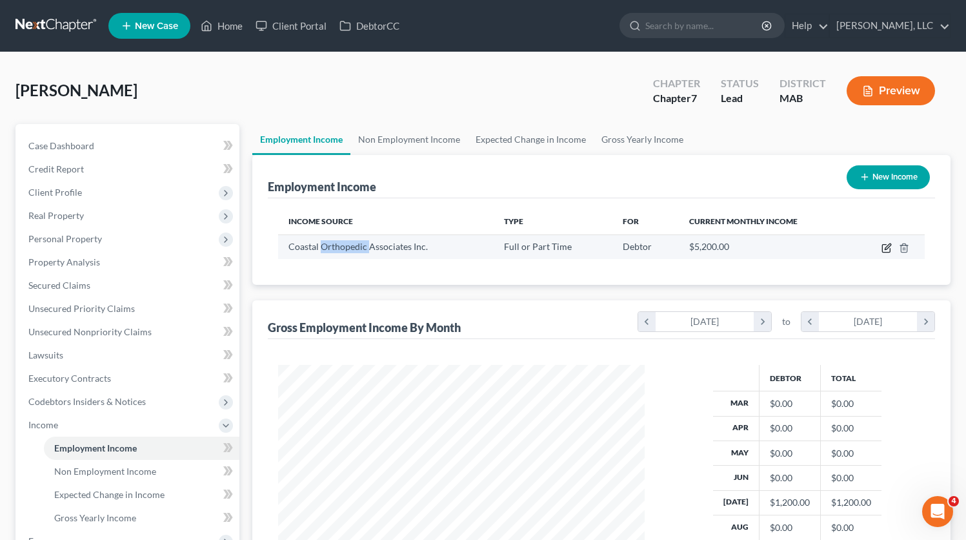
select select "22"
select select "3"
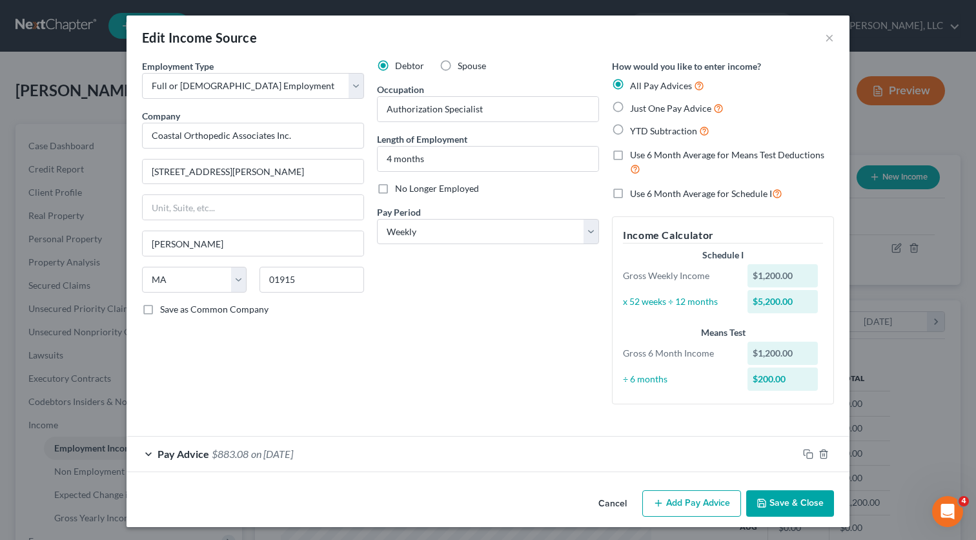
scroll to position [3, 0]
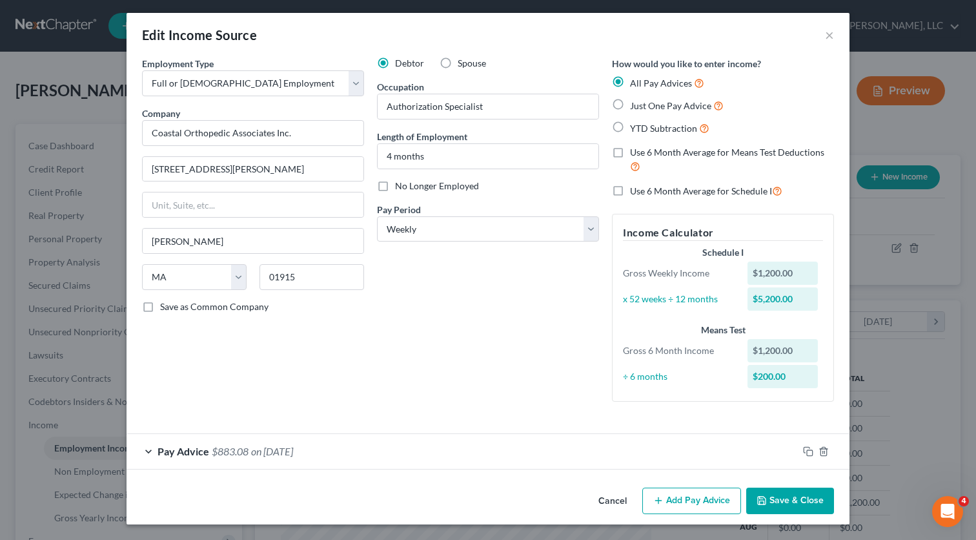
drag, startPoint x: 815, startPoint y: 454, endPoint x: 676, endPoint y: 423, distance: 142.2
click at [676, 423] on div "Employment Type * Select Full or Part Time Employment Self Employment Company *…" at bounding box center [488, 240] width 705 height 366
click at [766, 303] on div "$5,200.00" at bounding box center [782, 298] width 71 height 23
click at [804, 449] on icon "button" at bounding box center [807, 450] width 6 height 6
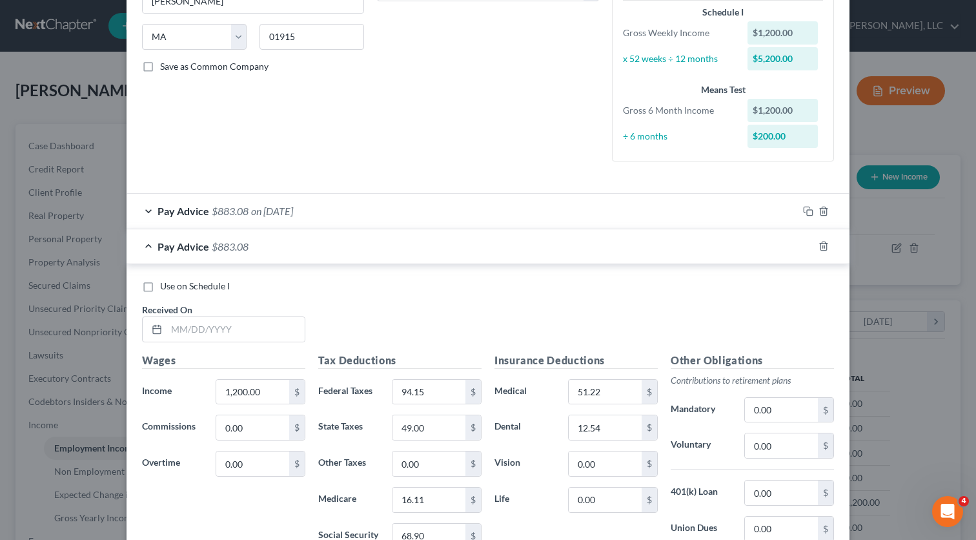
scroll to position [426, 0]
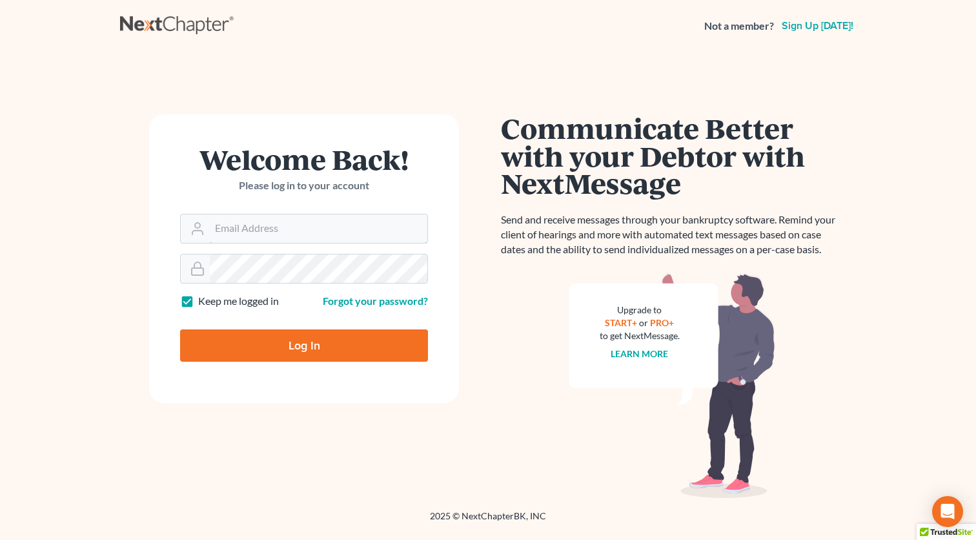
type input "[EMAIL_ADDRESS][DOMAIN_NAME]"
click at [303, 355] on input "Log In" at bounding box center [304, 345] width 248 height 32
type input "Thinking..."
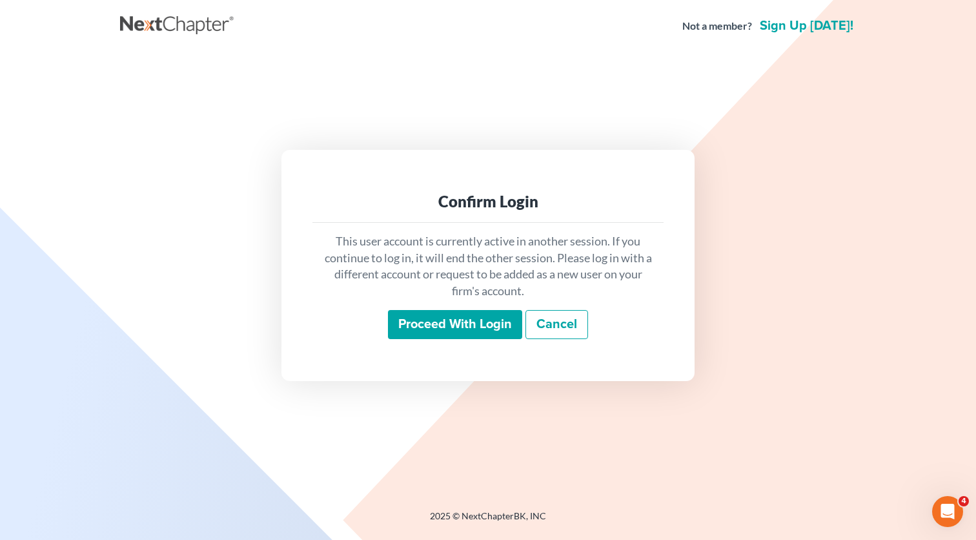
drag, startPoint x: 443, startPoint y: 336, endPoint x: 396, endPoint y: 320, distance: 49.6
click at [442, 335] on input "Proceed with login" at bounding box center [455, 325] width 134 height 30
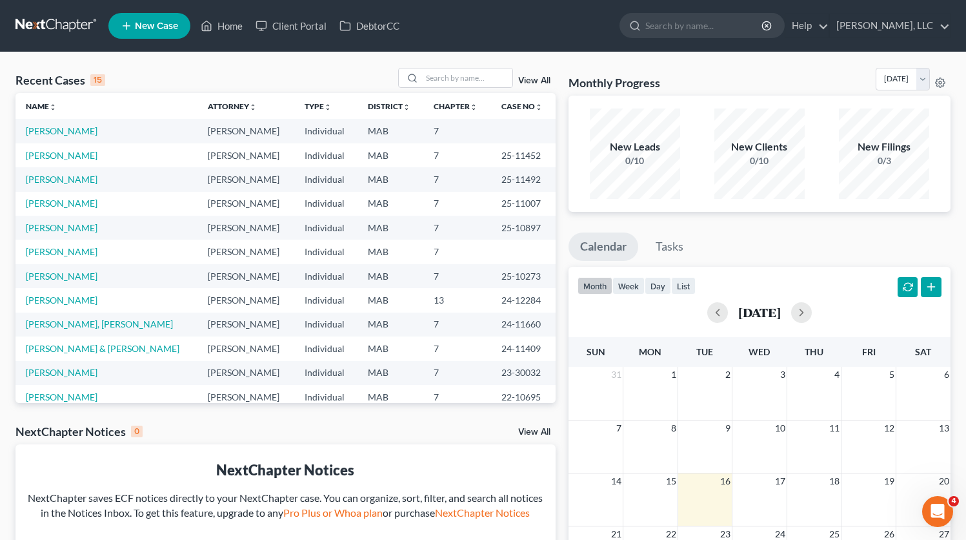
click at [198, 135] on td "[PERSON_NAME]" at bounding box center [246, 131] width 96 height 24
click at [80, 129] on link "[PERSON_NAME]" at bounding box center [62, 130] width 72 height 11
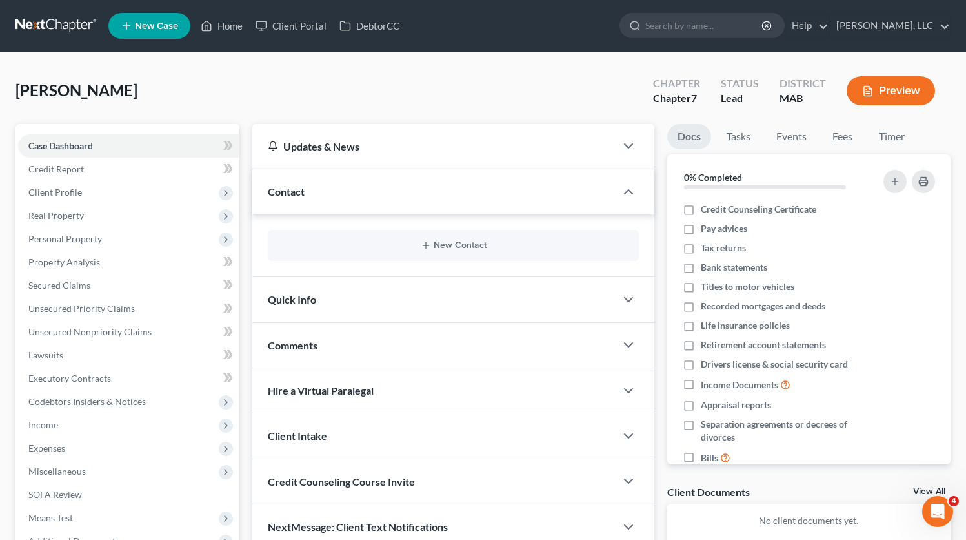
drag, startPoint x: 47, startPoint y: 402, endPoint x: 45, endPoint y: 416, distance: 13.8
click at [46, 406] on span "Codebtors Insiders & Notices" at bounding box center [86, 401] width 117 height 11
click at [45, 416] on li "Codebtors" at bounding box center [142, 424] width 196 height 23
click at [54, 398] on span "Codebtors Insiders & Notices" at bounding box center [86, 401] width 117 height 11
click at [50, 423] on span "Income" at bounding box center [43, 424] width 30 height 11
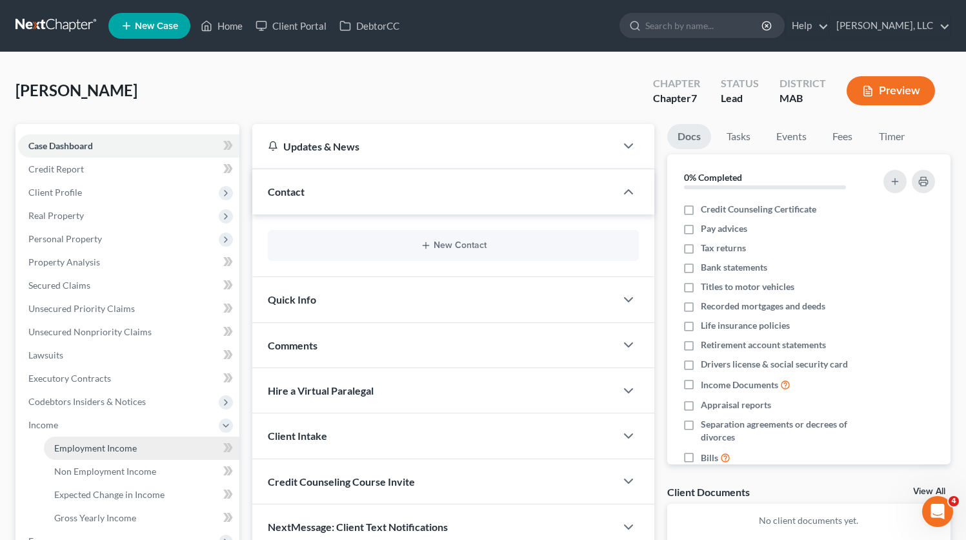
click at [122, 436] on link "Employment Income" at bounding box center [142, 447] width 196 height 23
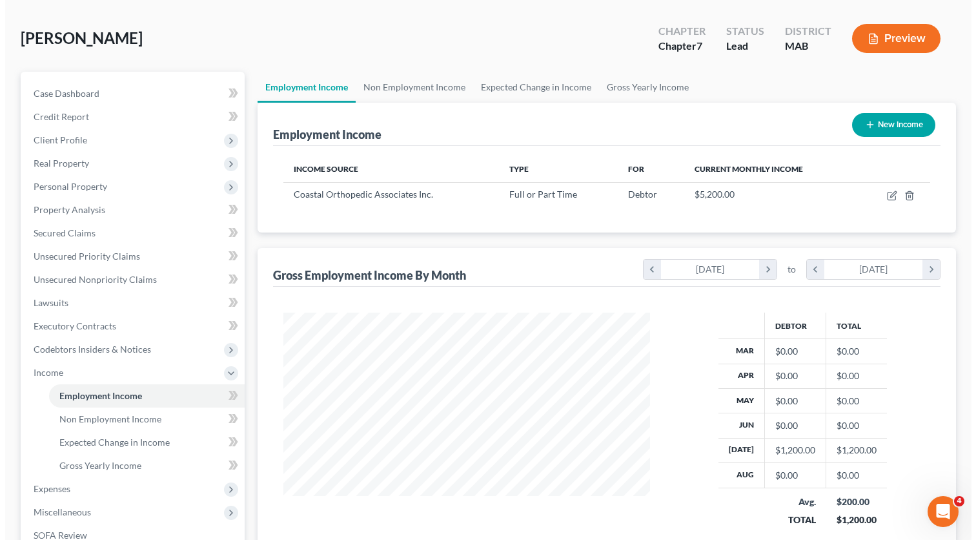
scroll to position [50, 0]
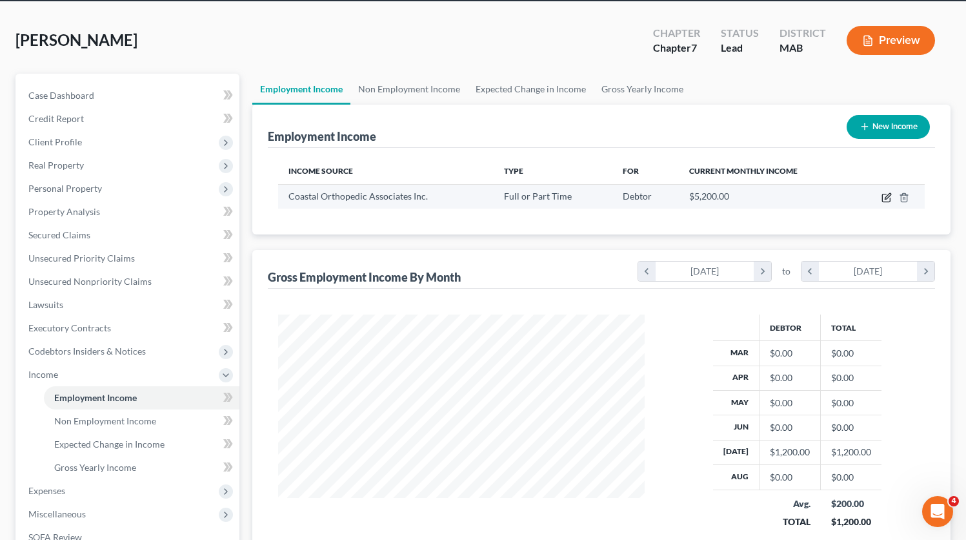
click at [886, 195] on icon "button" at bounding box center [887, 197] width 10 height 10
select select "0"
select select "22"
select select "3"
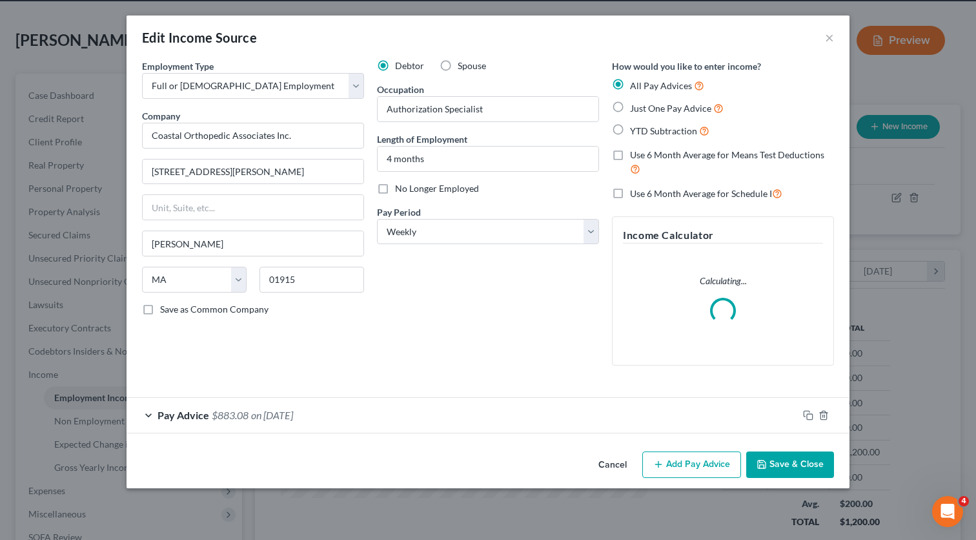
scroll to position [232, 397]
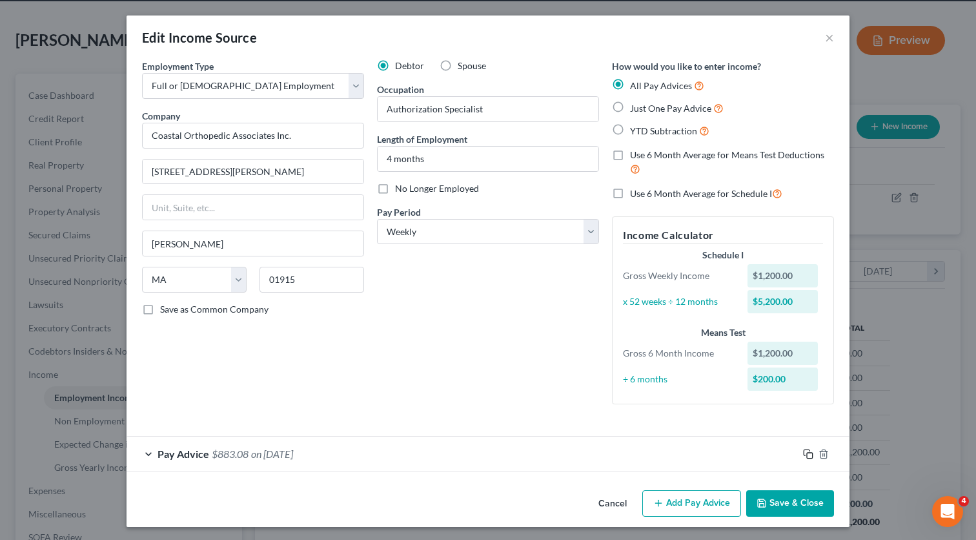
click at [804, 453] on icon "button" at bounding box center [808, 454] width 10 height 10
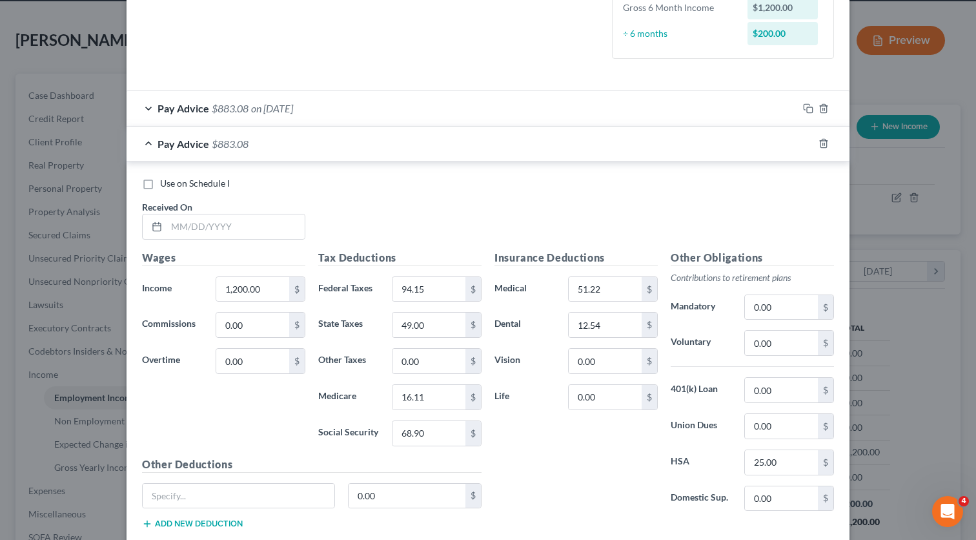
scroll to position [375, 0]
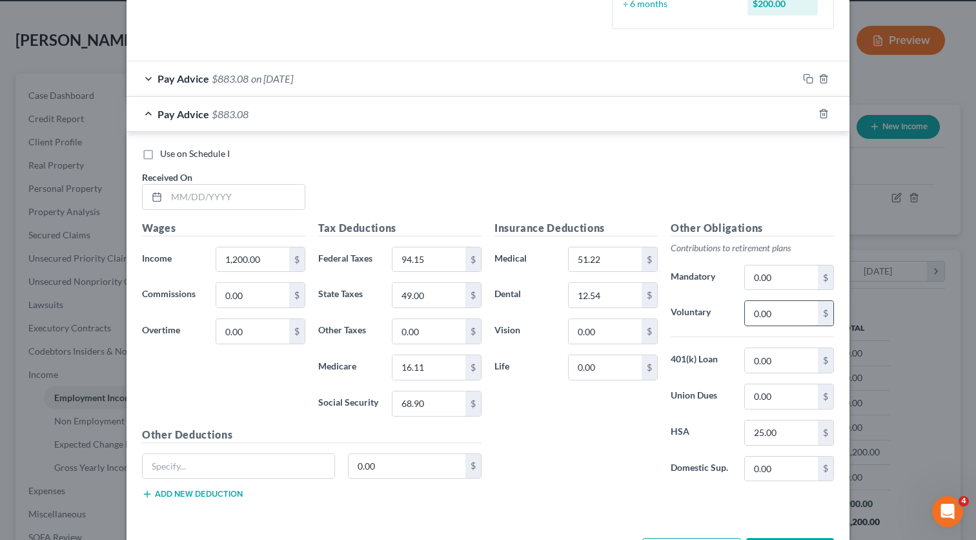
click at [770, 313] on input "0.00" at bounding box center [781, 313] width 73 height 25
click at [409, 322] on input "0.00" at bounding box center [428, 331] width 73 height 25
type input "5.52"
drag, startPoint x: 628, startPoint y: 470, endPoint x: 871, endPoint y: 325, distance: 283.1
click at [647, 449] on div "Insurance Deductions Medical 51.22 $ Dental 12.54 $ Vision 0.00 $ Life 0.00 $" at bounding box center [576, 356] width 176 height 272
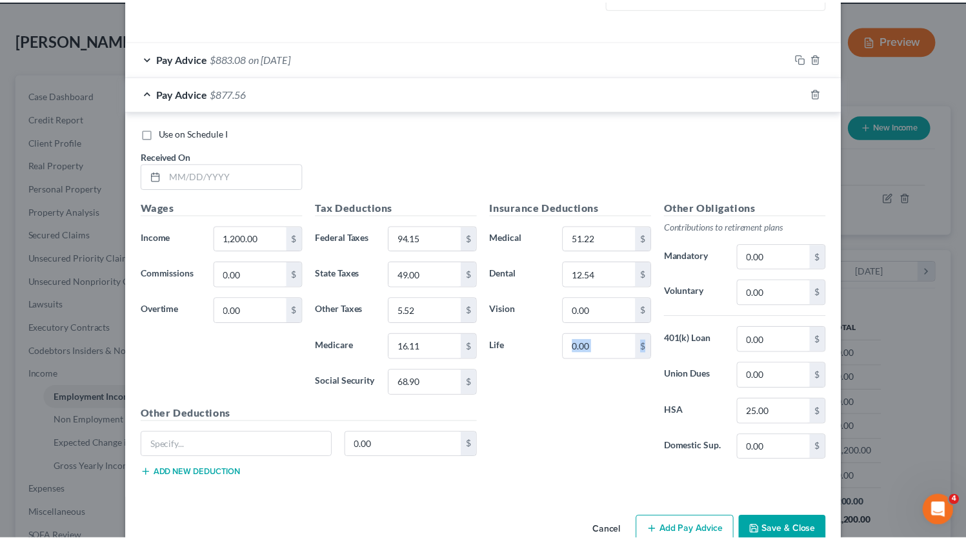
scroll to position [426, 0]
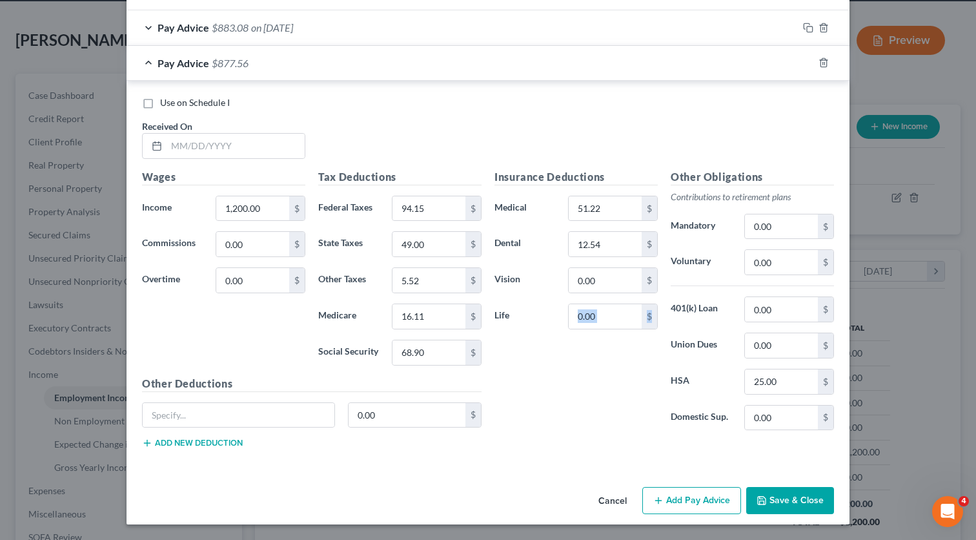
click at [786, 505] on button "Save & Close" at bounding box center [790, 500] width 88 height 27
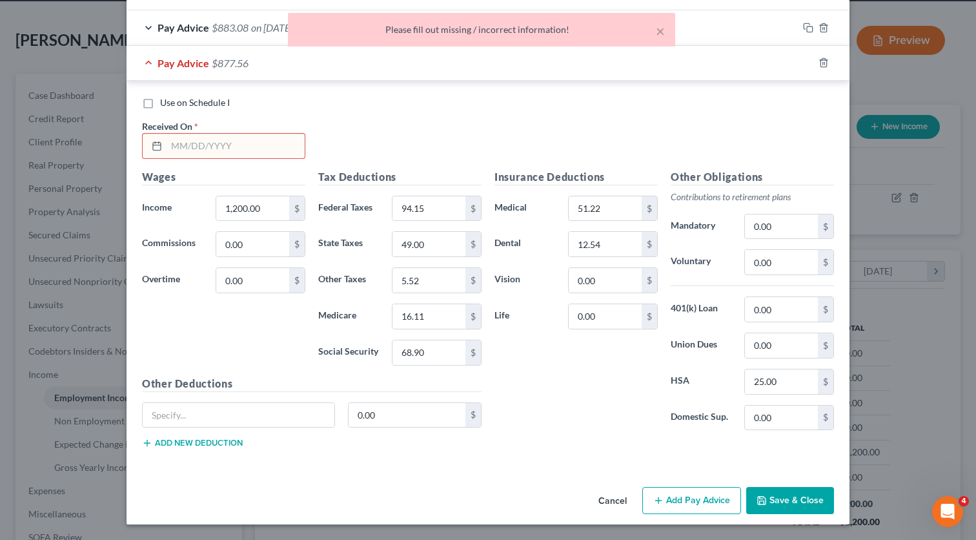
click at [716, 527] on div "Edit Income Source × Employment Type * Select Full or [DEMOGRAPHIC_DATA] Employ…" at bounding box center [488, 270] width 976 height 540
click at [266, 135] on input "text" at bounding box center [236, 146] width 138 height 25
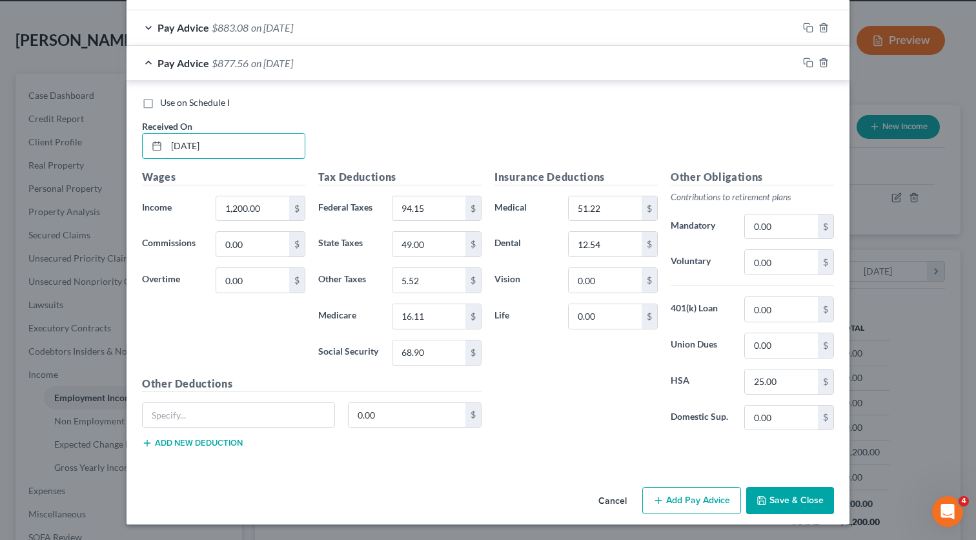
type input "[DATE]"
click at [791, 501] on button "Save & Close" at bounding box center [790, 500] width 88 height 27
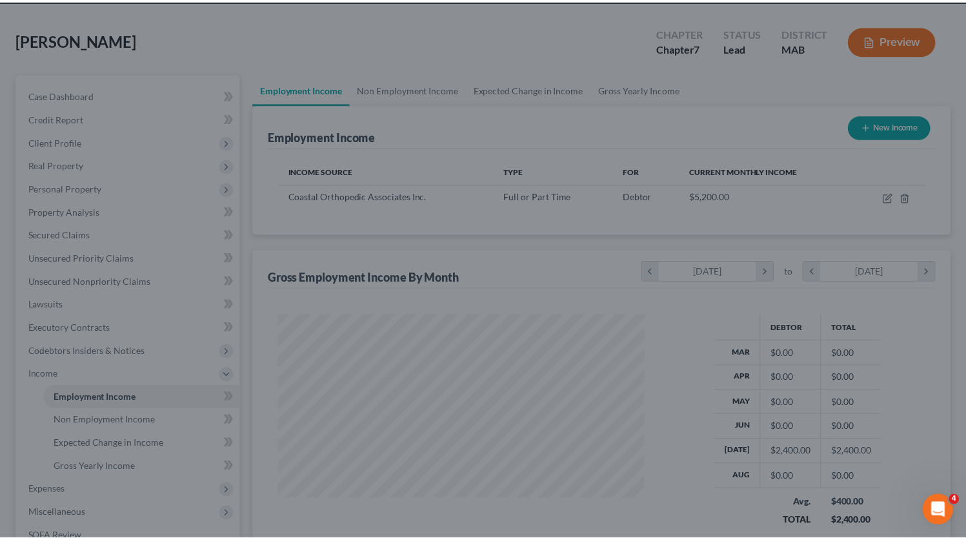
scroll to position [645267, 645106]
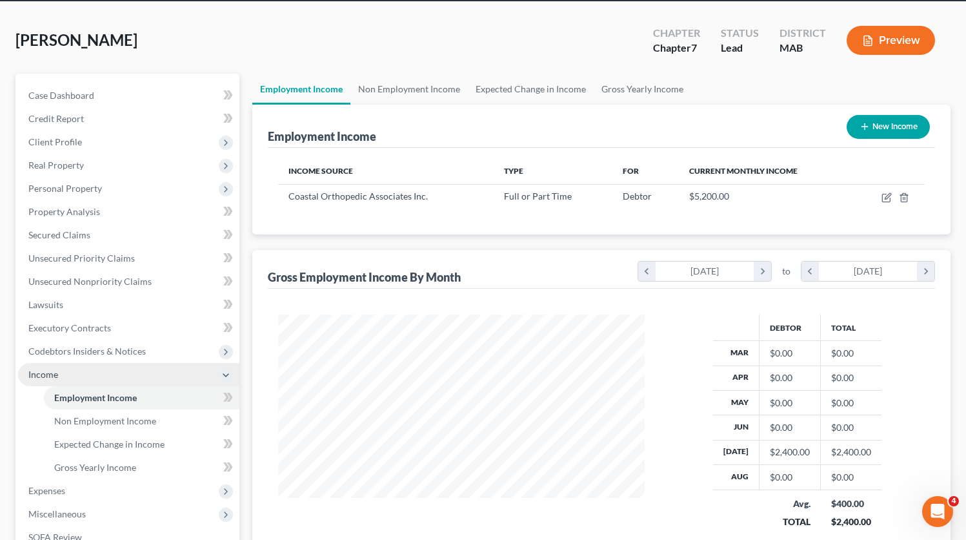
click at [37, 371] on span "Income" at bounding box center [43, 374] width 30 height 11
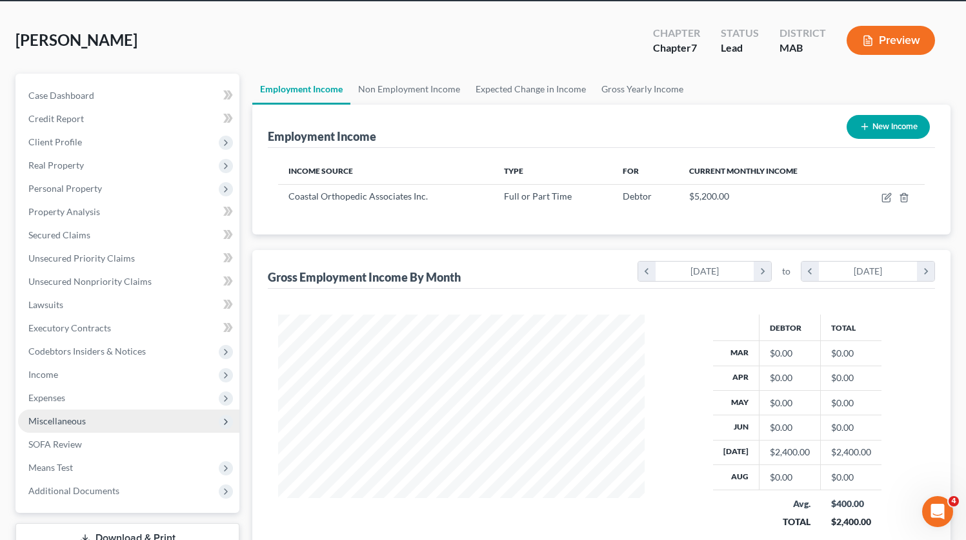
click at [67, 418] on span "Miscellaneous" at bounding box center [56, 420] width 57 height 11
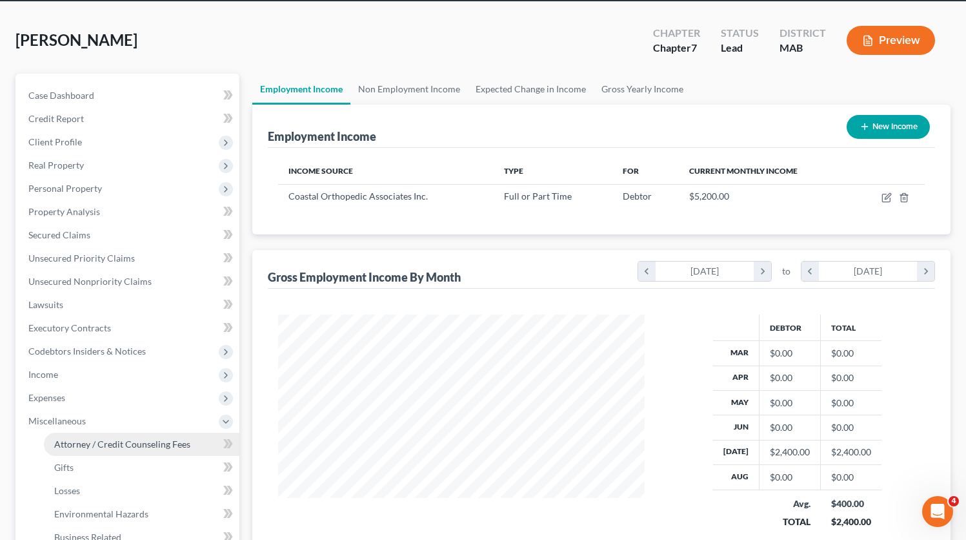
drag, startPoint x: 140, startPoint y: 442, endPoint x: 135, endPoint y: 447, distance: 7.3
click at [141, 442] on span "Attorney / Credit Counseling Fees" at bounding box center [122, 443] width 136 height 11
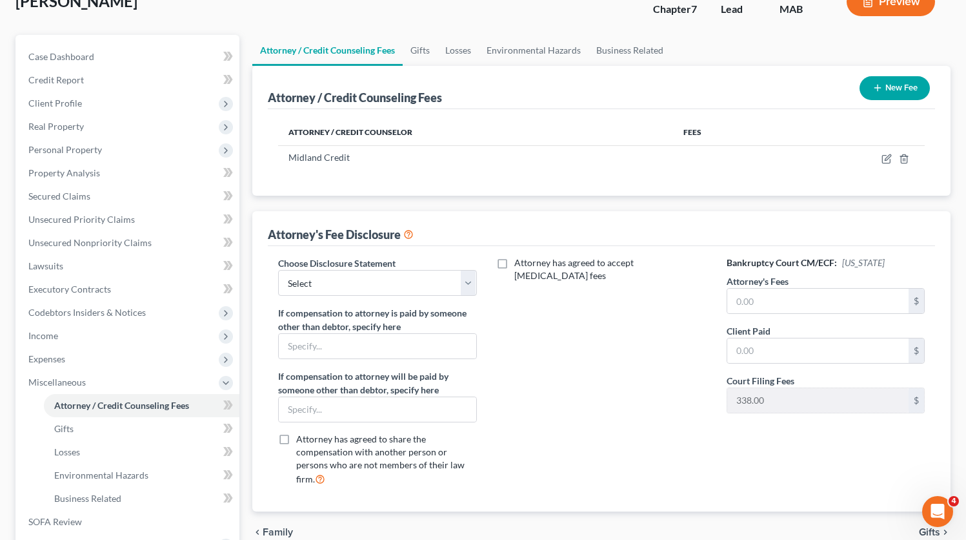
scroll to position [76, 0]
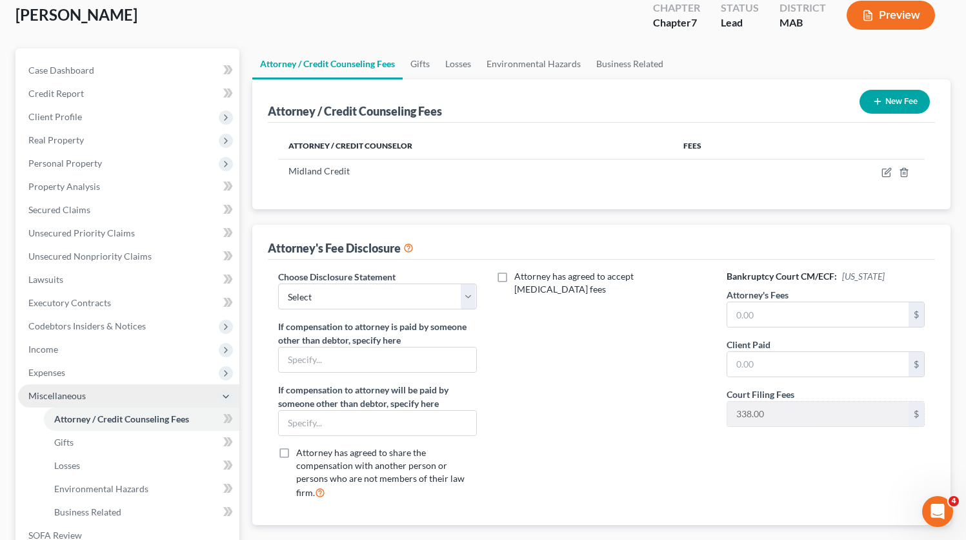
click at [37, 392] on span "Miscellaneous" at bounding box center [56, 395] width 57 height 11
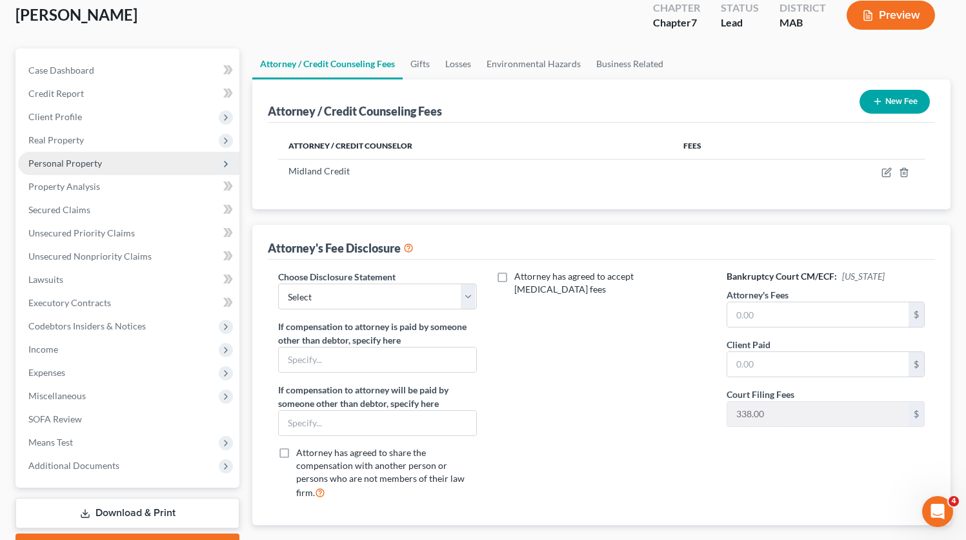
click at [78, 161] on span "Personal Property" at bounding box center [65, 163] width 74 height 11
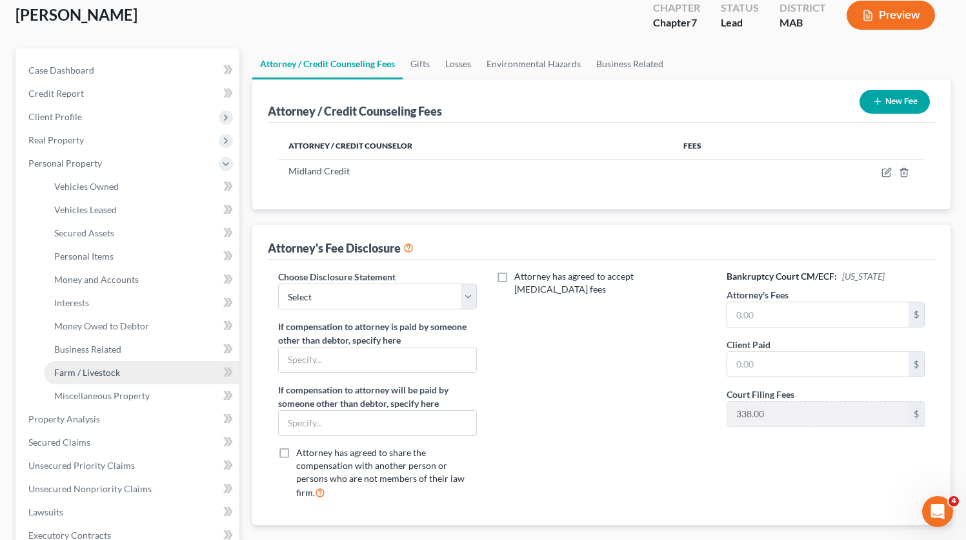
click at [98, 368] on span "Farm / Livestock" at bounding box center [87, 372] width 66 height 11
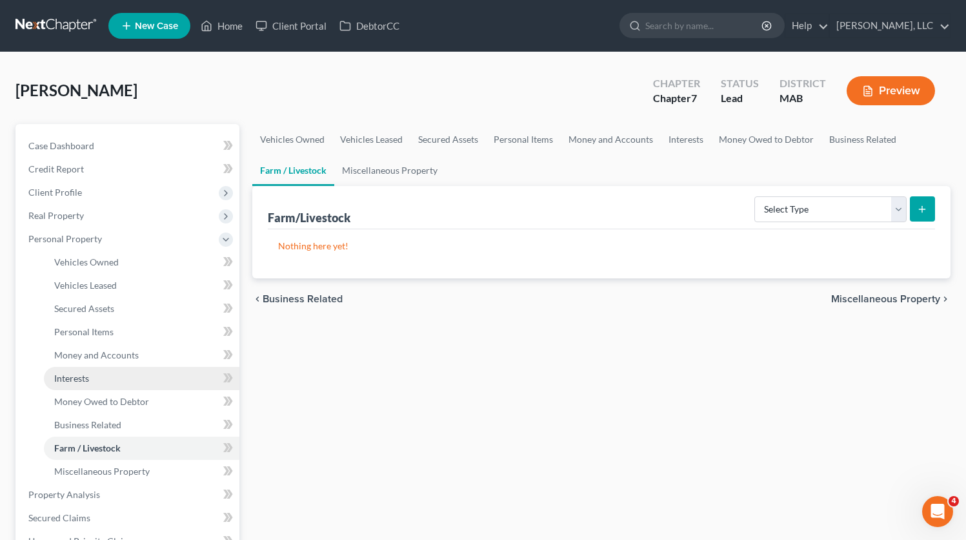
click at [79, 377] on span "Interests" at bounding box center [71, 377] width 35 height 11
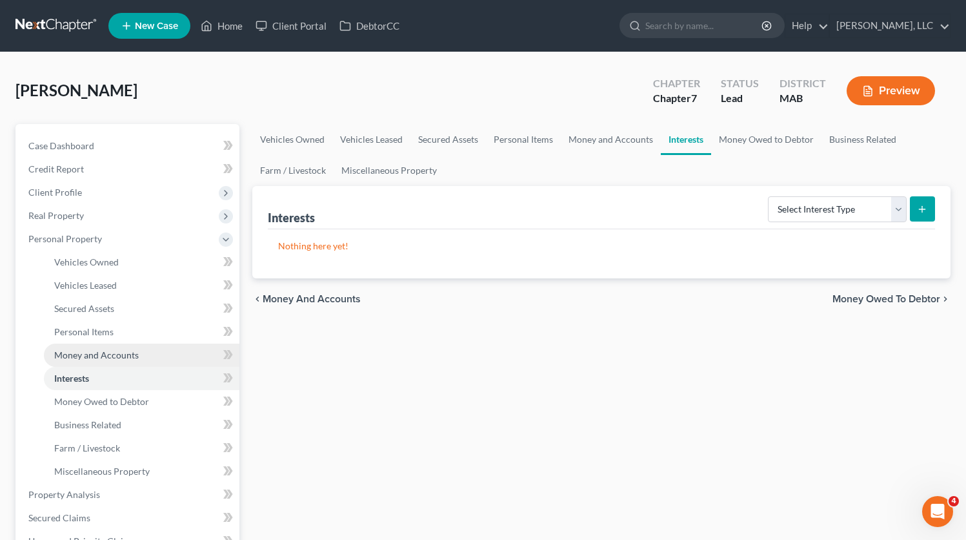
click at [96, 352] on span "Money and Accounts" at bounding box center [96, 354] width 85 height 11
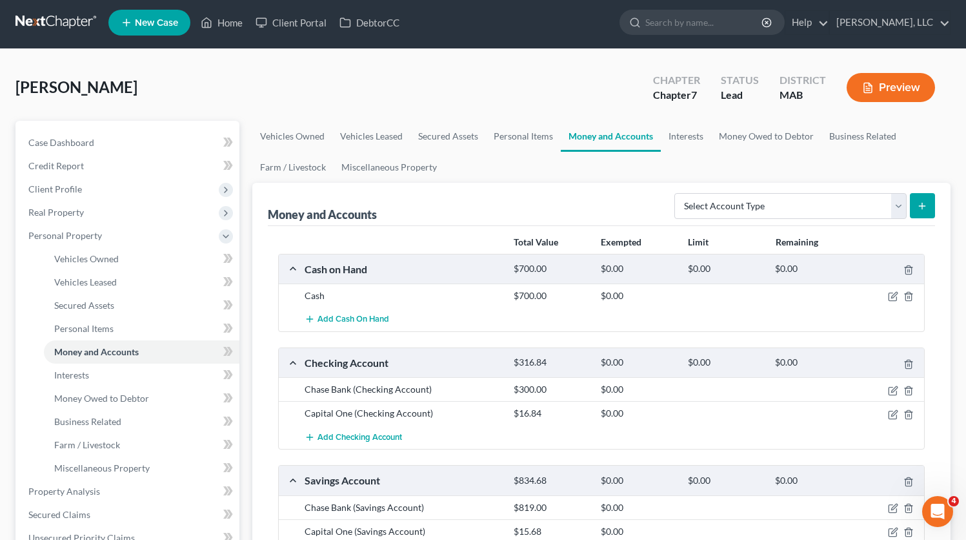
scroll to position [1, 0]
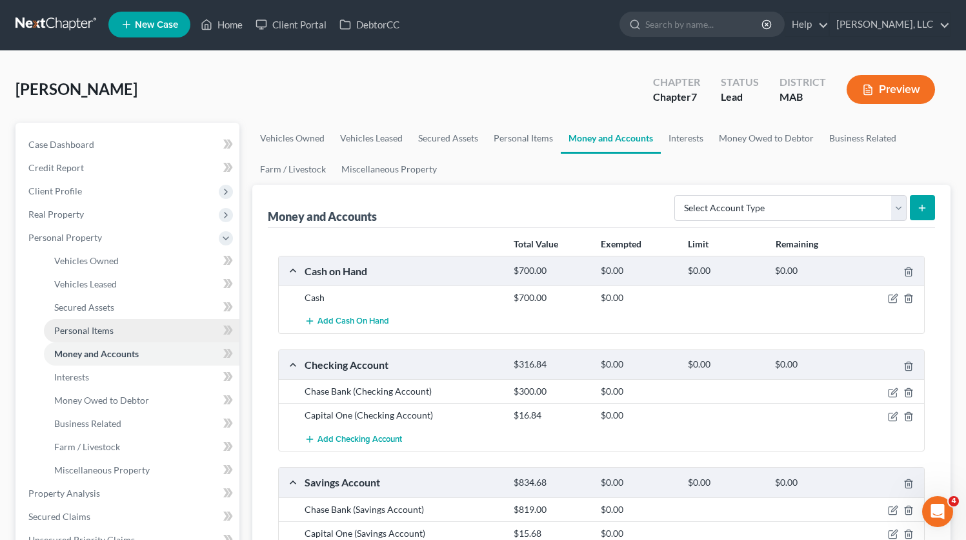
click at [95, 332] on span "Personal Items" at bounding box center [83, 330] width 59 height 11
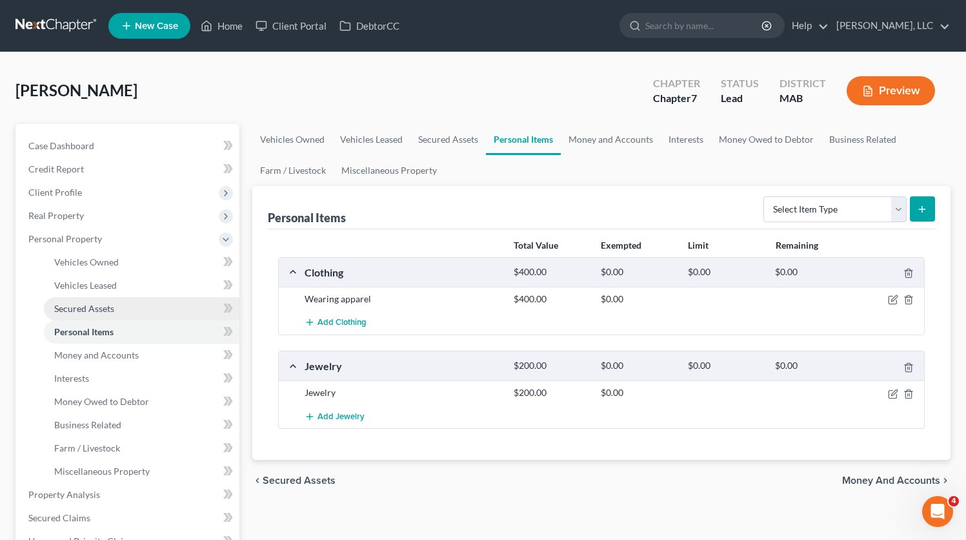
click at [87, 312] on span "Secured Assets" at bounding box center [84, 308] width 60 height 11
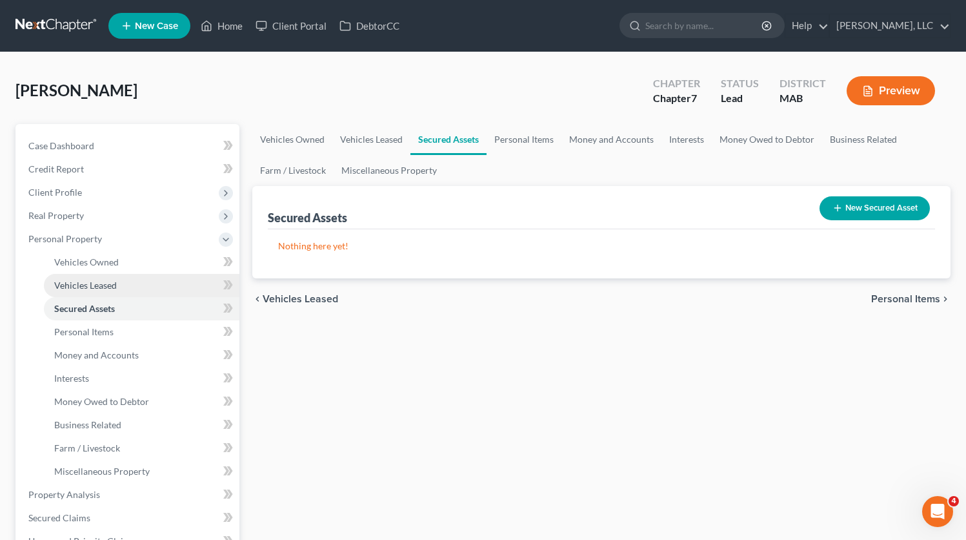
click at [86, 290] on span "Vehicles Leased" at bounding box center [85, 285] width 63 height 11
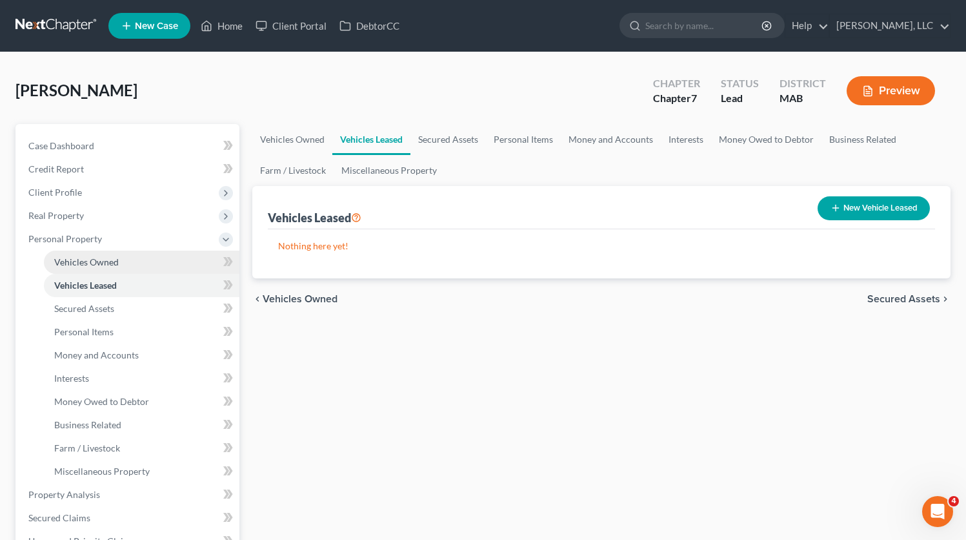
click at [89, 265] on span "Vehicles Owned" at bounding box center [86, 261] width 65 height 11
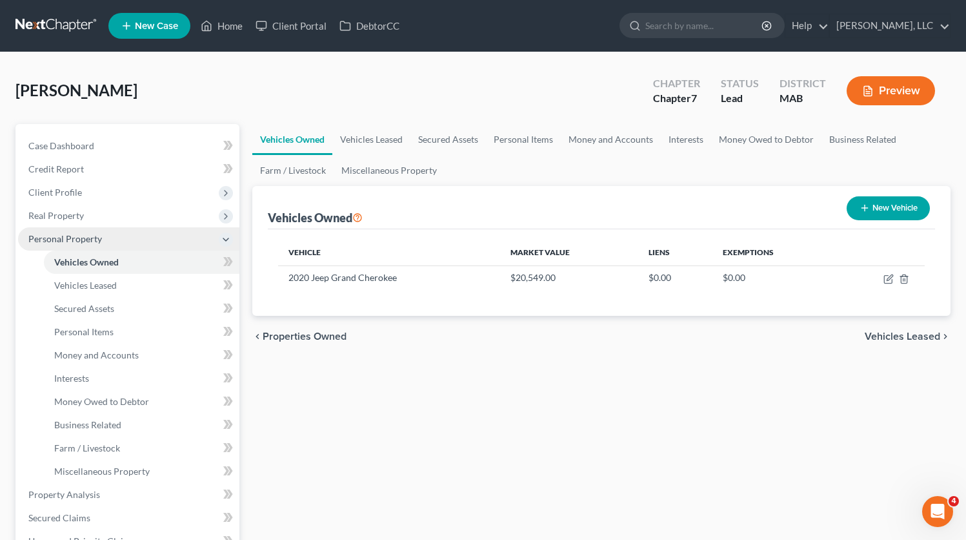
click at [80, 238] on span "Personal Property" at bounding box center [65, 238] width 74 height 11
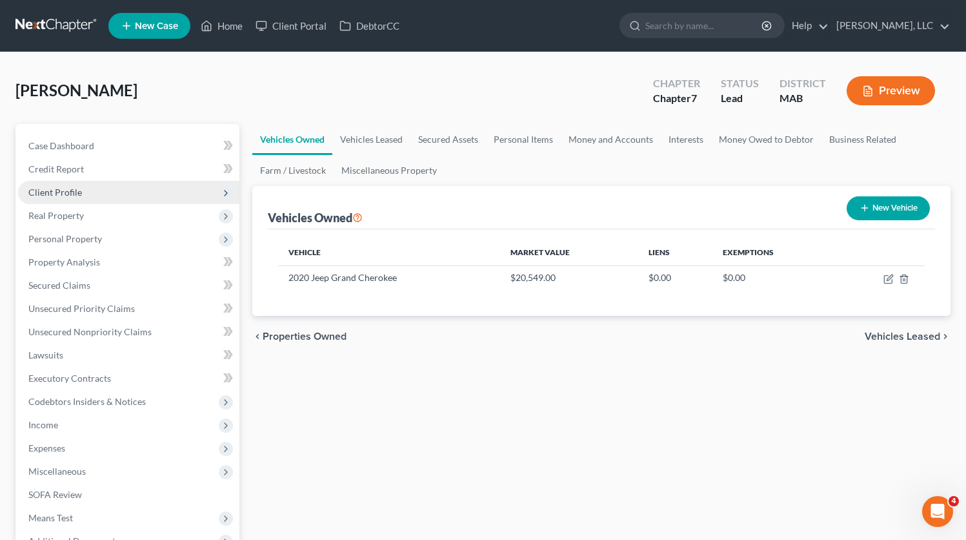
click at [48, 192] on span "Client Profile" at bounding box center [55, 192] width 54 height 11
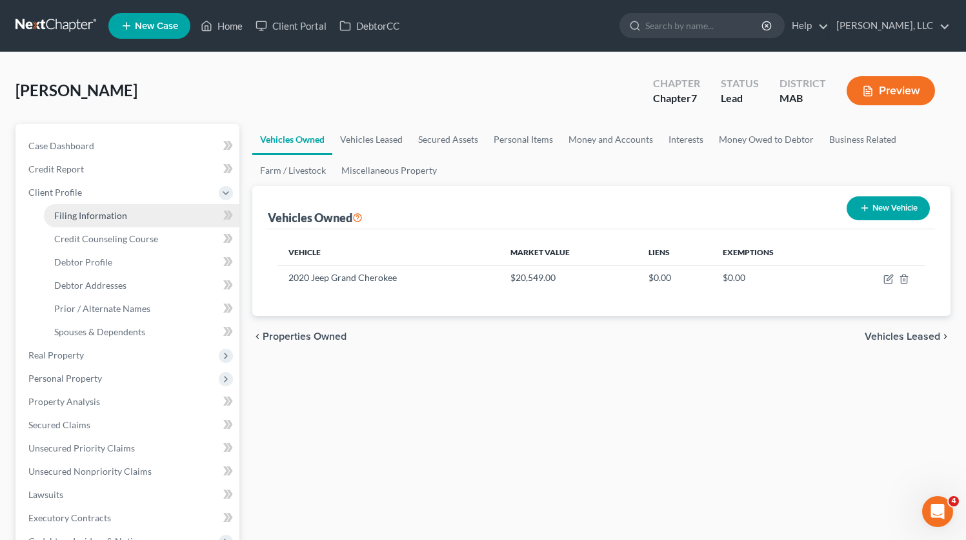
click at [115, 218] on span "Filing Information" at bounding box center [90, 215] width 73 height 11
select select "1"
select select "0"
select select "22"
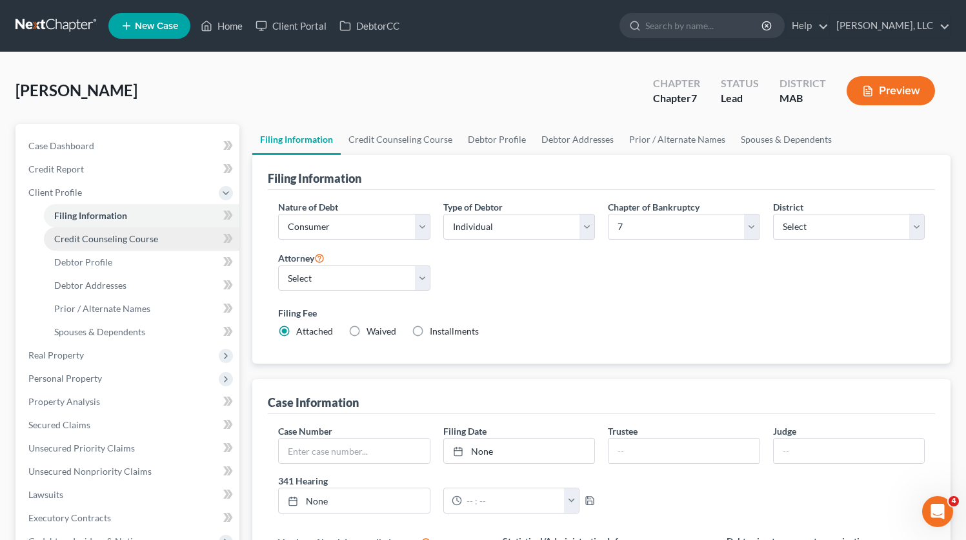
click at [126, 240] on span "Credit Counseling Course" at bounding box center [106, 238] width 104 height 11
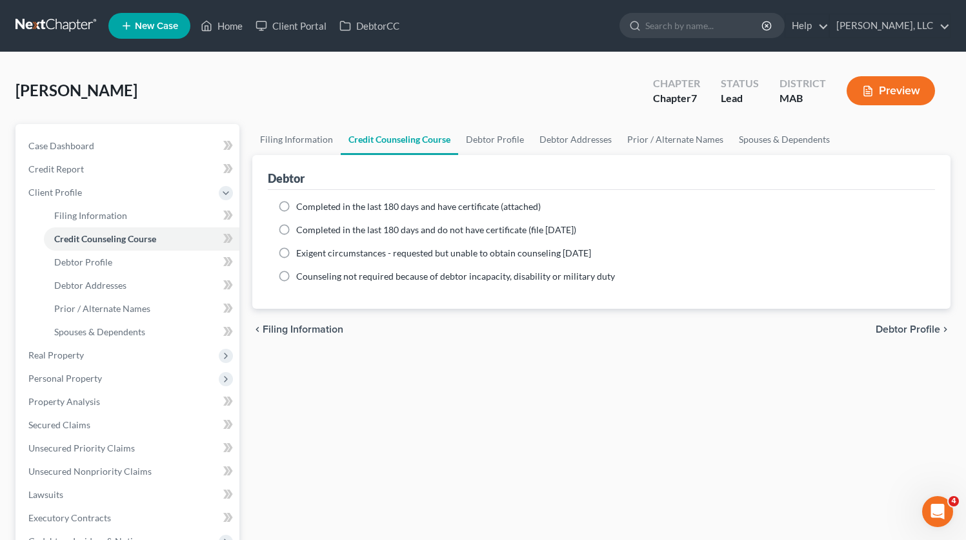
drag, startPoint x: 398, startPoint y: 343, endPoint x: 761, endPoint y: 254, distance: 374.3
click at [764, 254] on div "Exigent circumstances - requested but unable to obtain counseling [DATE]" at bounding box center [601, 253] width 647 height 13
click at [96, 265] on span "Debtor Profile" at bounding box center [83, 261] width 58 height 11
select select "3"
select select "0"
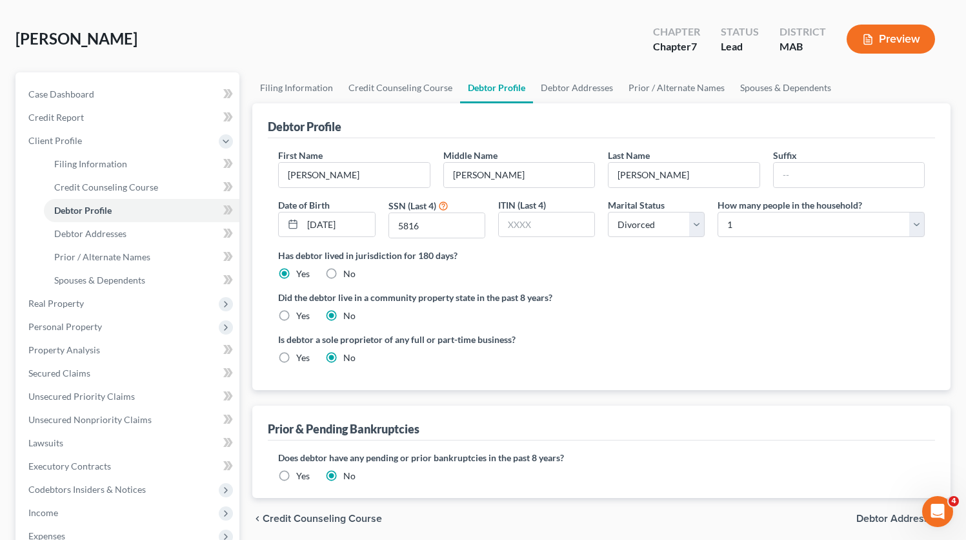
scroll to position [30, 0]
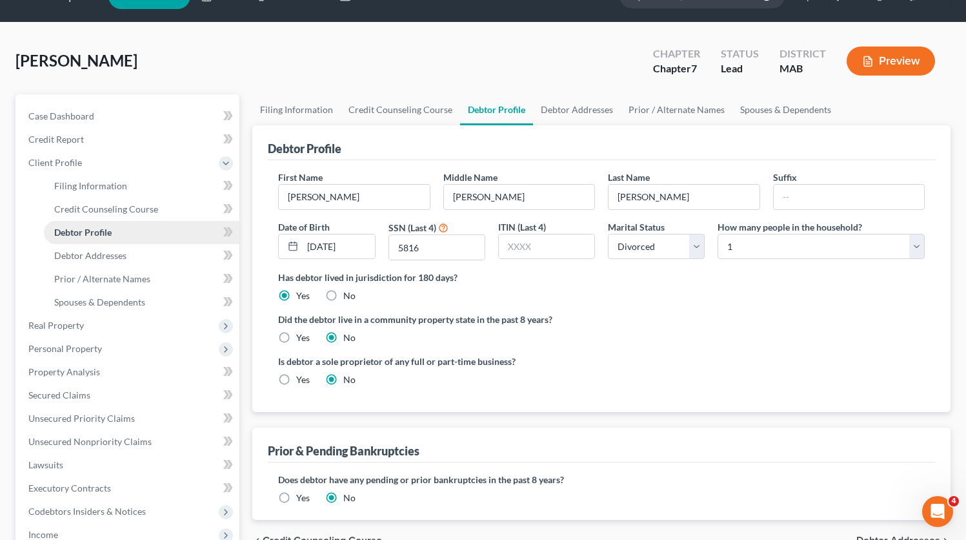
click at [96, 238] on link "Debtor Profile" at bounding box center [142, 232] width 196 height 23
click at [97, 258] on span "Debtor Addresses" at bounding box center [90, 255] width 72 height 11
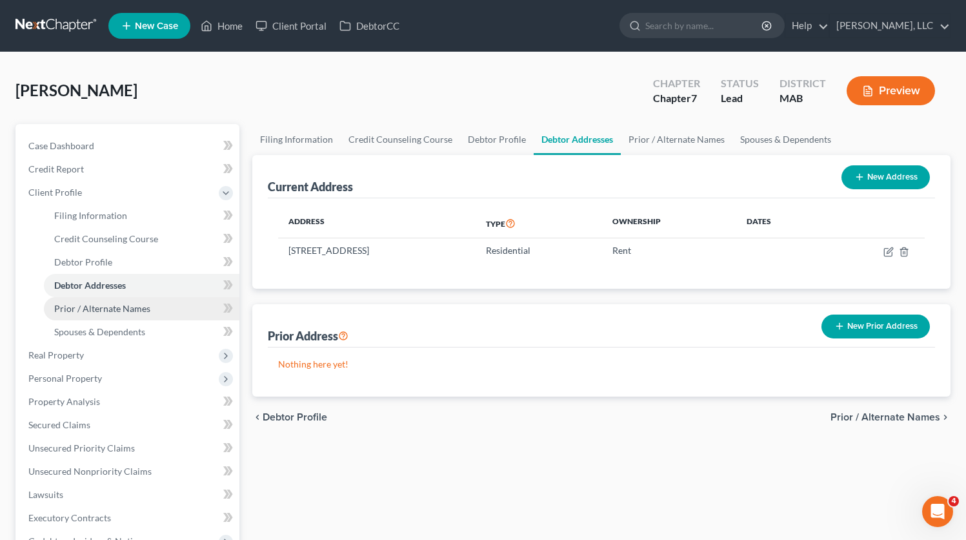
click at [129, 309] on span "Prior / Alternate Names" at bounding box center [102, 308] width 96 height 11
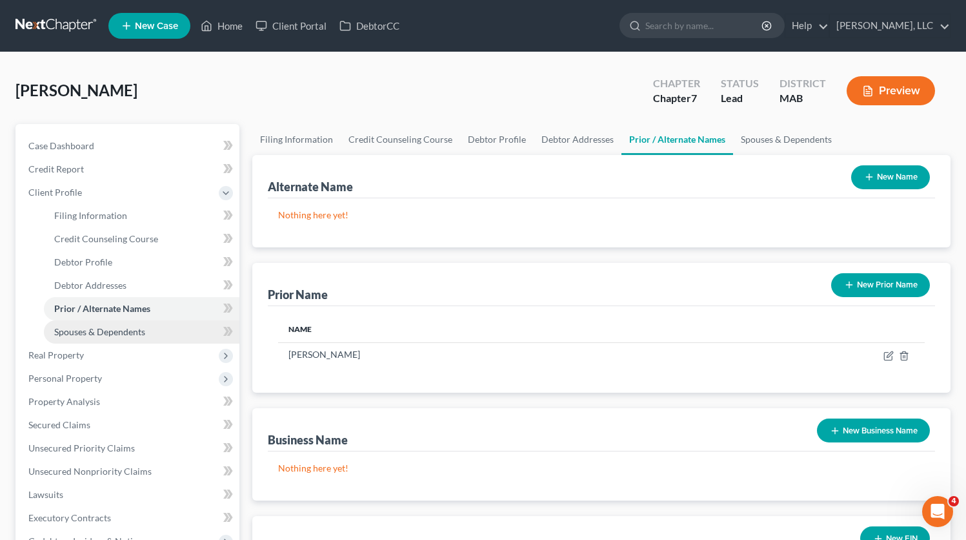
click at [86, 336] on span "Spouses & Dependents" at bounding box center [99, 331] width 91 height 11
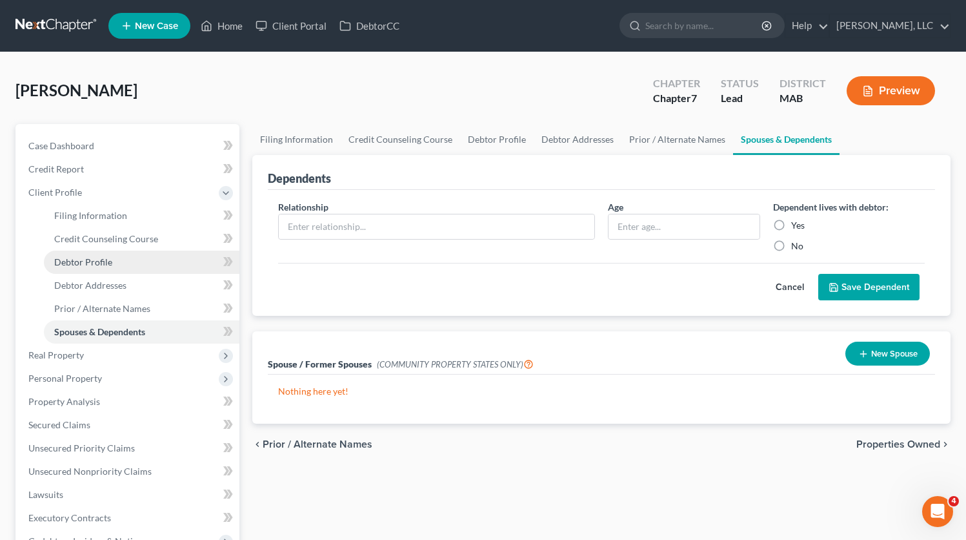
click at [73, 258] on span "Debtor Profile" at bounding box center [83, 261] width 58 height 11
select select "3"
select select "0"
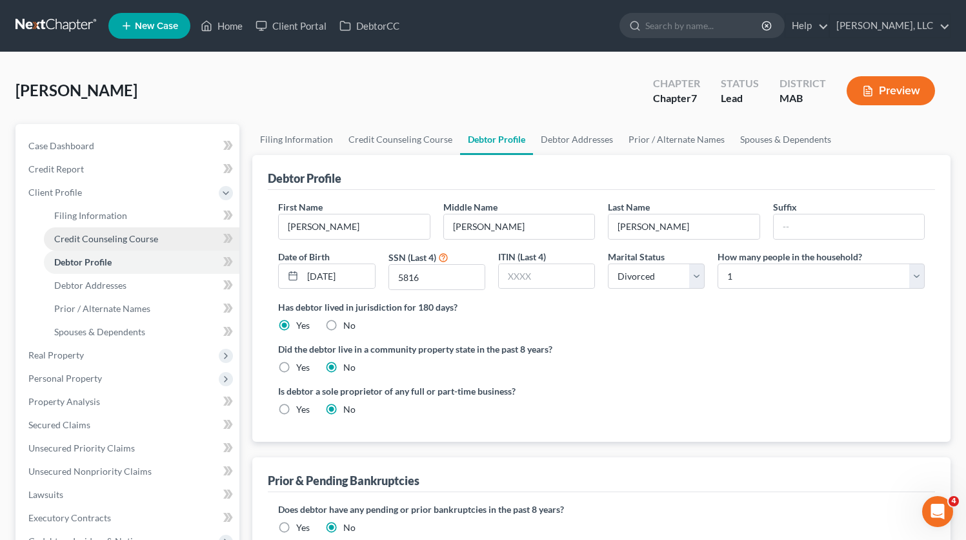
click at [90, 240] on span "Credit Counseling Course" at bounding box center [106, 238] width 104 height 11
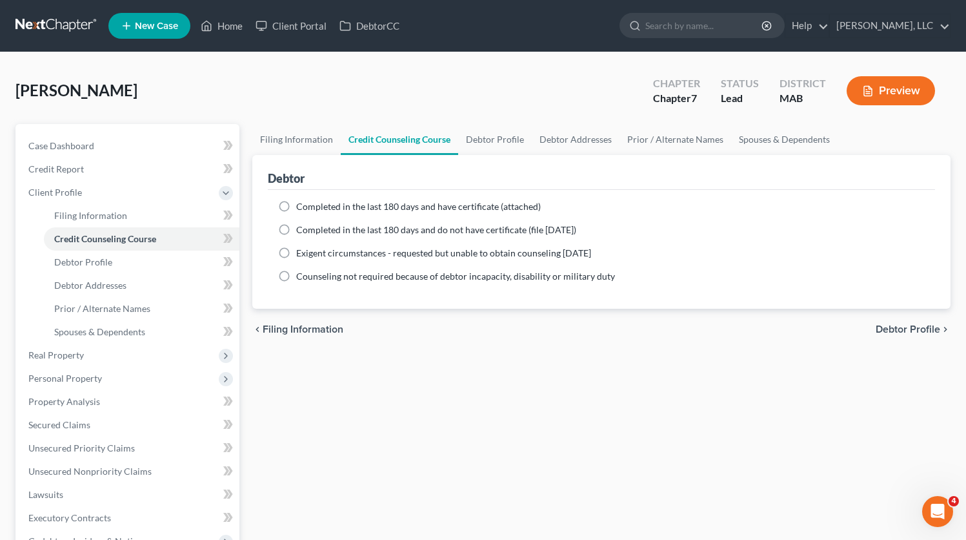
click at [296, 201] on label "Completed in the last 180 days and have certificate (attached)" at bounding box center [418, 206] width 245 height 13
click at [301, 201] on input "Completed in the last 180 days and have certificate (attached)" at bounding box center [305, 204] width 8 height 8
radio input "true"
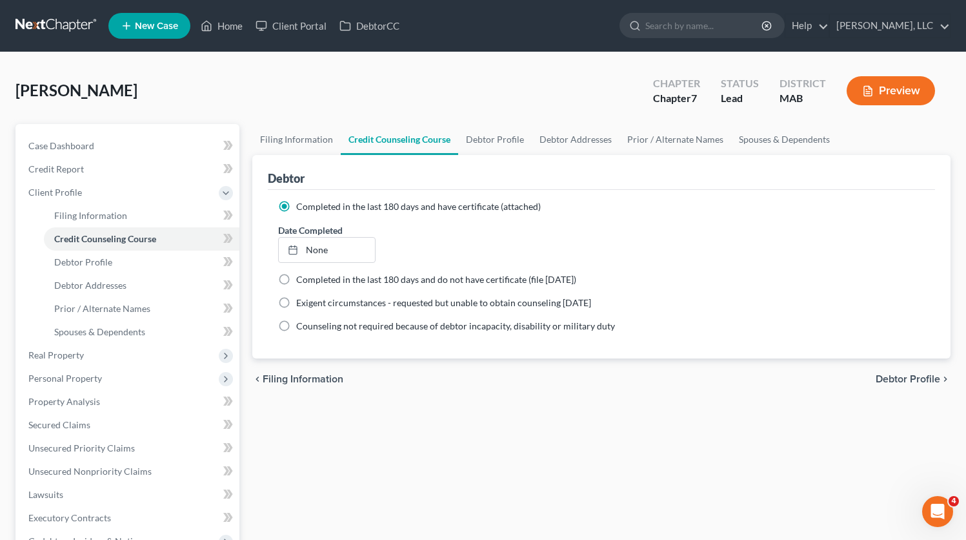
click at [397, 363] on div "chevron_left Filing Information Debtor Profile chevron_right" at bounding box center [601, 378] width 698 height 41
type input "[DATE]"
click at [296, 251] on icon at bounding box center [293, 250] width 10 height 10
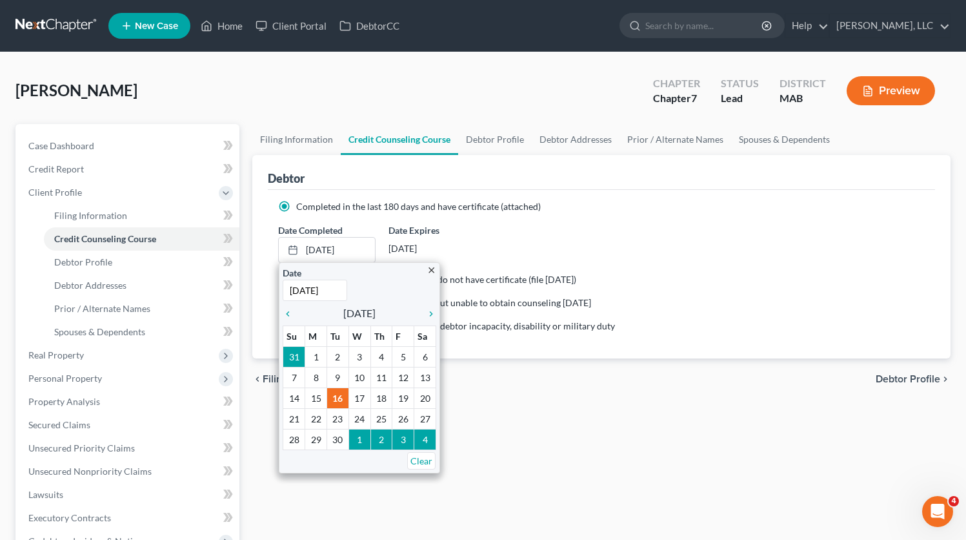
drag, startPoint x: 764, startPoint y: 481, endPoint x: 689, endPoint y: 422, distance: 95.2
click at [760, 471] on div "Filing Information Credit Counseling Course Debtor Profile Debtor Addresses Pri…" at bounding box center [601, 450] width 711 height 653
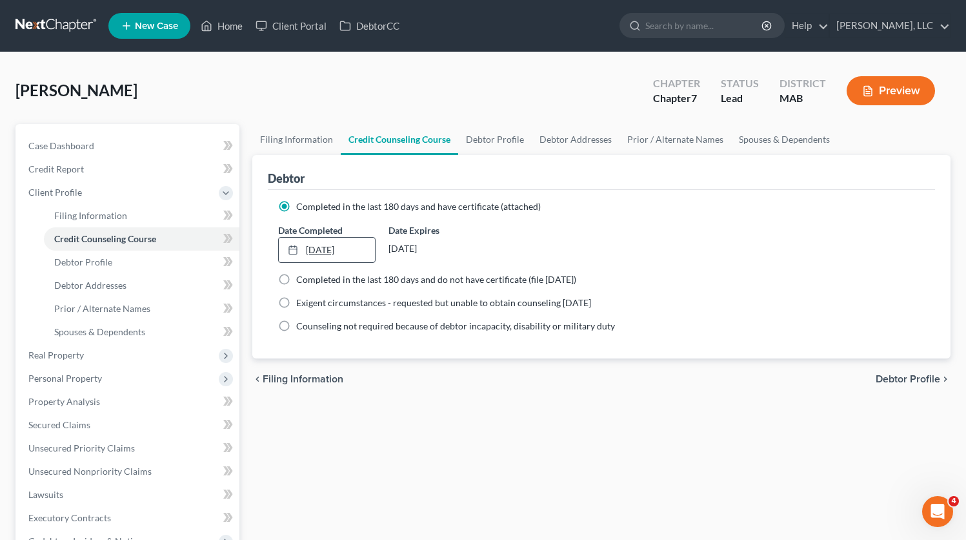
click at [329, 249] on link "[DATE]" at bounding box center [327, 250] width 96 height 25
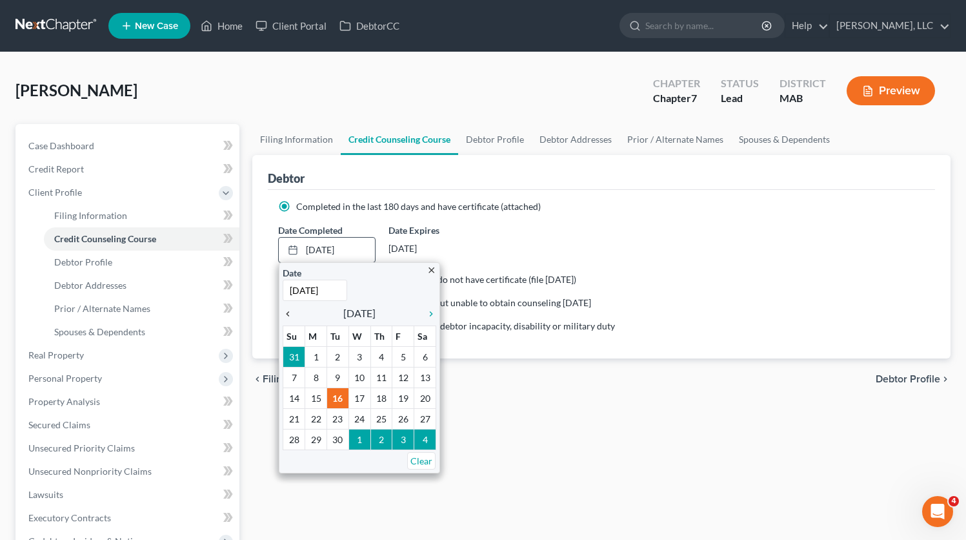
click at [291, 312] on icon "chevron_left" at bounding box center [291, 314] width 17 height 10
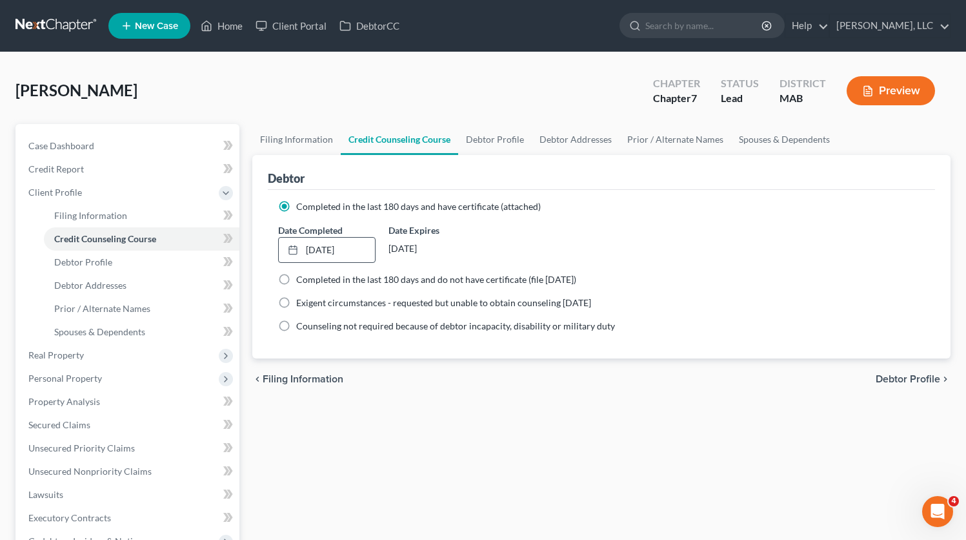
click at [412, 260] on div "Date Expires [DATE]" at bounding box center [437, 242] width 110 height 39
click at [418, 248] on div "[DATE]" at bounding box center [437, 248] width 97 height 23
click at [406, 239] on div "[DATE]" at bounding box center [437, 248] width 97 height 23
click at [278, 255] on div "Date Completed [DATE] close Date [DATE] Time 12:00 AM chevron_left [DATE] chevr…" at bounding box center [327, 242] width 110 height 39
click at [59, 193] on span "Client Profile" at bounding box center [55, 192] width 54 height 11
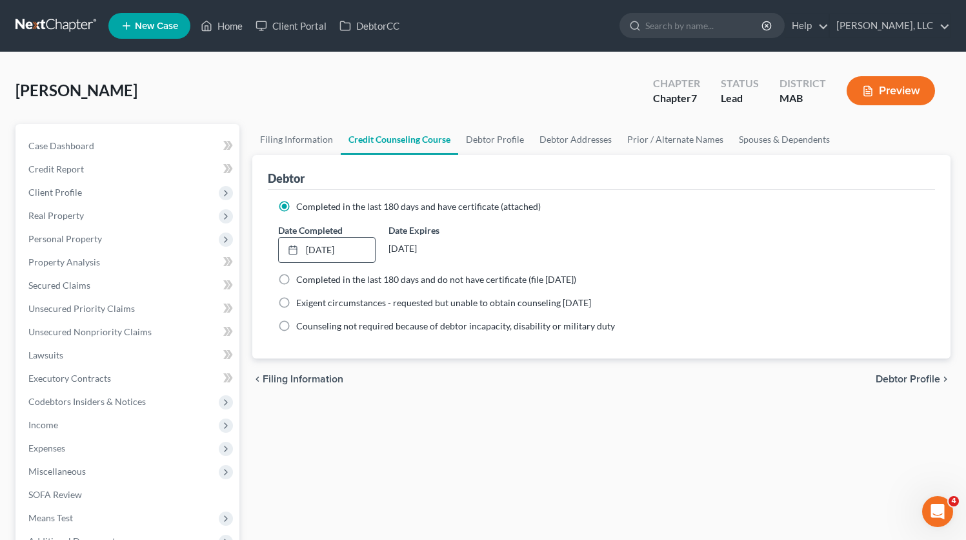
click at [901, 96] on button "Preview" at bounding box center [891, 90] width 88 height 29
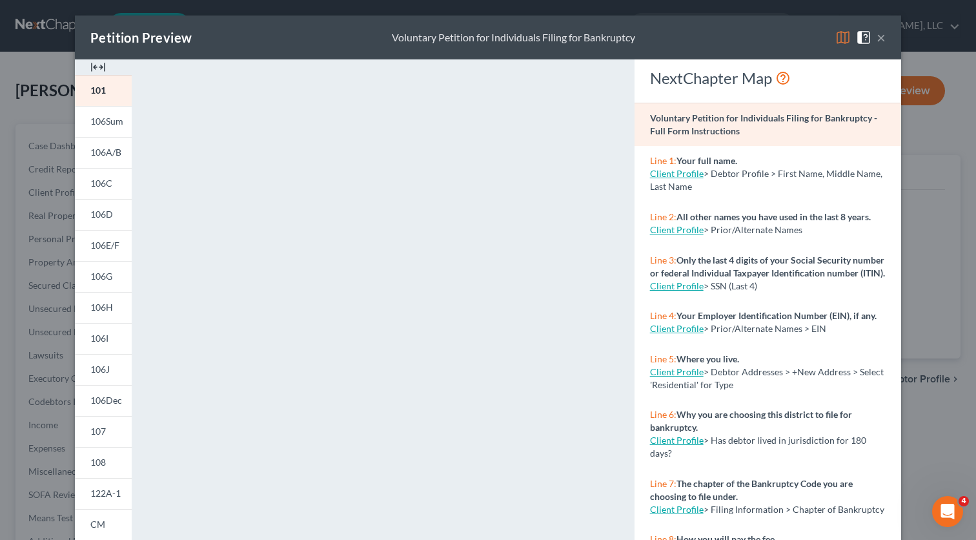
click at [877, 39] on button "×" at bounding box center [881, 37] width 9 height 15
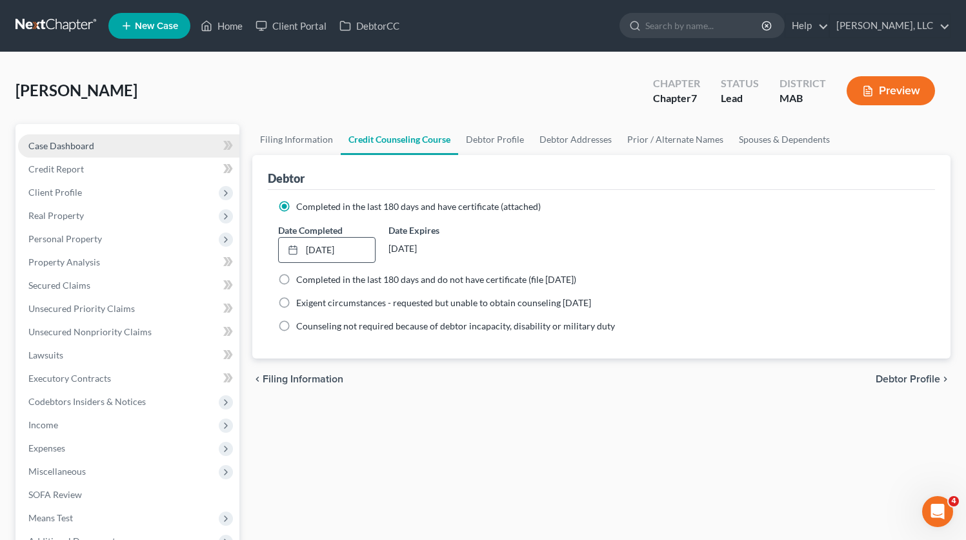
click at [41, 143] on span "Case Dashboard" at bounding box center [61, 145] width 66 height 11
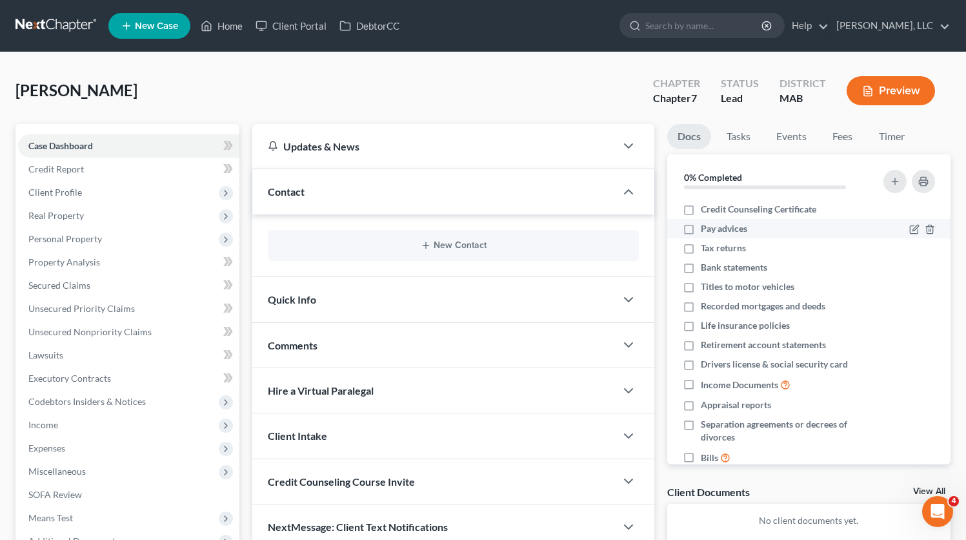
click at [701, 226] on label "Pay advices" at bounding box center [724, 228] width 46 height 13
click at [706, 226] on input "Pay advices" at bounding box center [710, 226] width 8 height 8
checkbox input "true"
click at [701, 210] on label "Credit Counseling Certificate" at bounding box center [759, 209] width 116 height 13
click at [706, 210] on input "Credit Counseling Certificate" at bounding box center [710, 207] width 8 height 8
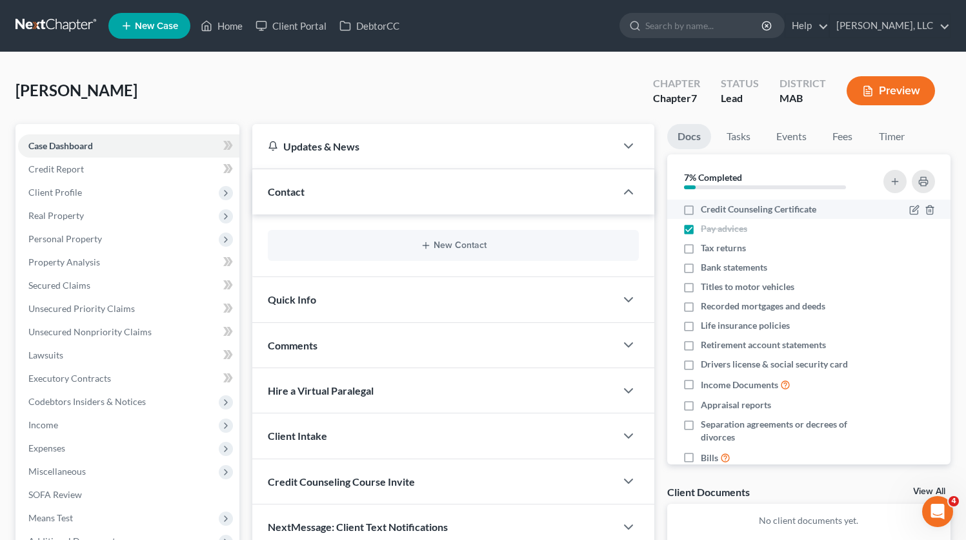
checkbox input "true"
click at [701, 249] on label "Tax returns" at bounding box center [723, 247] width 45 height 13
click at [706, 249] on input "Tax returns" at bounding box center [710, 245] width 8 height 8
checkbox input "true"
drag, startPoint x: 693, startPoint y: 269, endPoint x: 692, endPoint y: 294, distance: 25.2
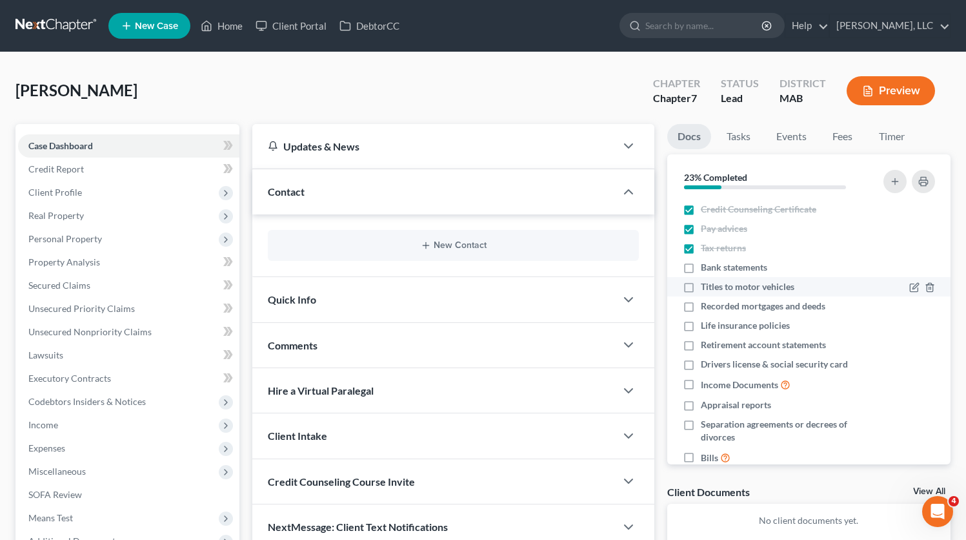
click at [701, 269] on label "Bank statements" at bounding box center [734, 267] width 66 height 13
click at [706, 269] on input "Bank statements" at bounding box center [710, 265] width 8 height 8
checkbox input "true"
click at [701, 287] on label "Titles to motor vehicles" at bounding box center [748, 286] width 94 height 13
click at [706, 287] on input "Titles to motor vehicles" at bounding box center [710, 284] width 8 height 8
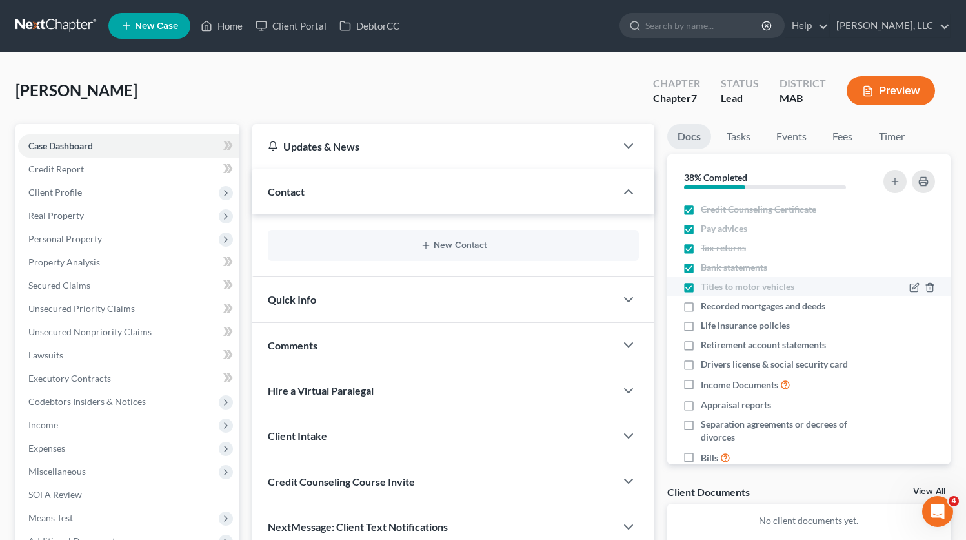
click at [701, 288] on label "Titles to motor vehicles" at bounding box center [748, 286] width 94 height 13
click at [706, 288] on input "Titles to motor vehicles" at bounding box center [710, 284] width 8 height 8
checkbox input "false"
click at [701, 366] on label "Drivers license & social security card" at bounding box center [774, 364] width 147 height 13
click at [706, 366] on input "Drivers license & social security card" at bounding box center [710, 362] width 8 height 8
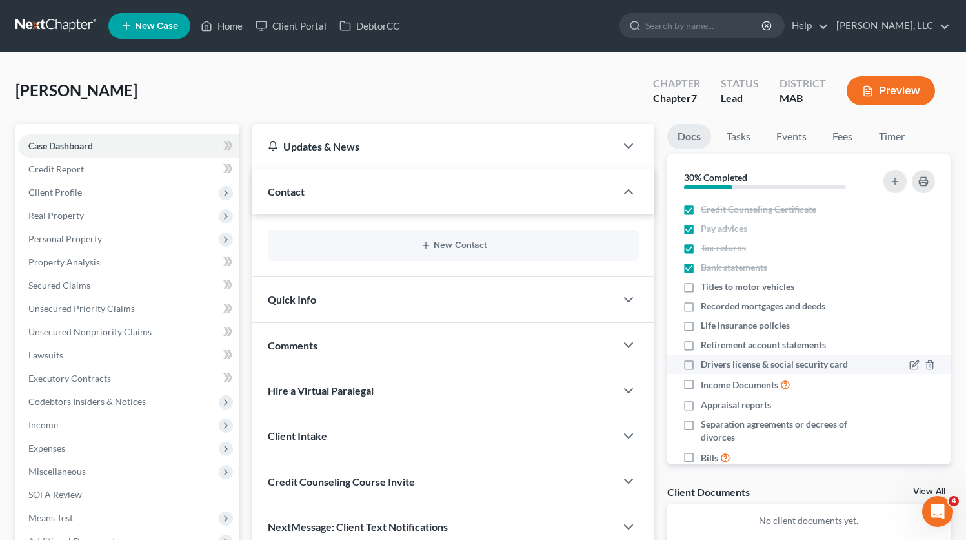
checkbox input "true"
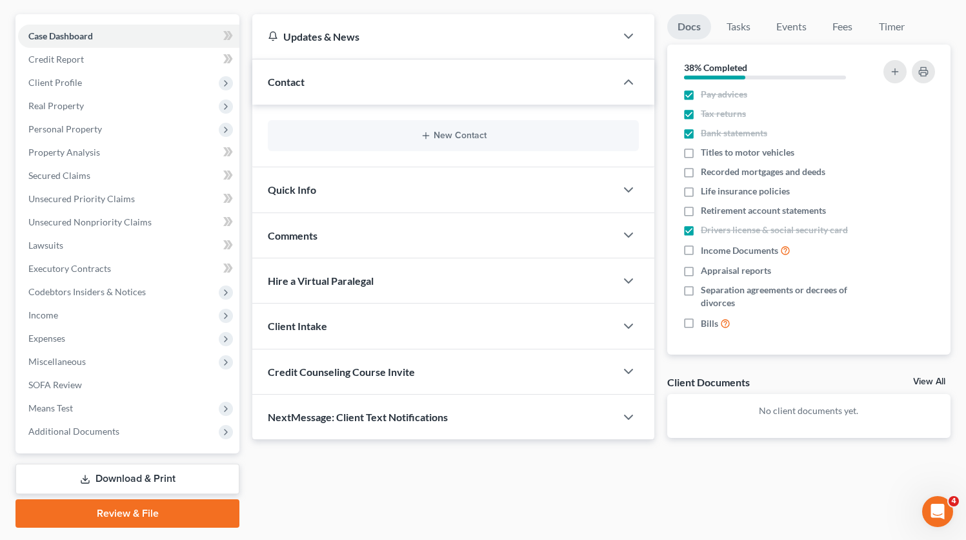
scroll to position [114, 0]
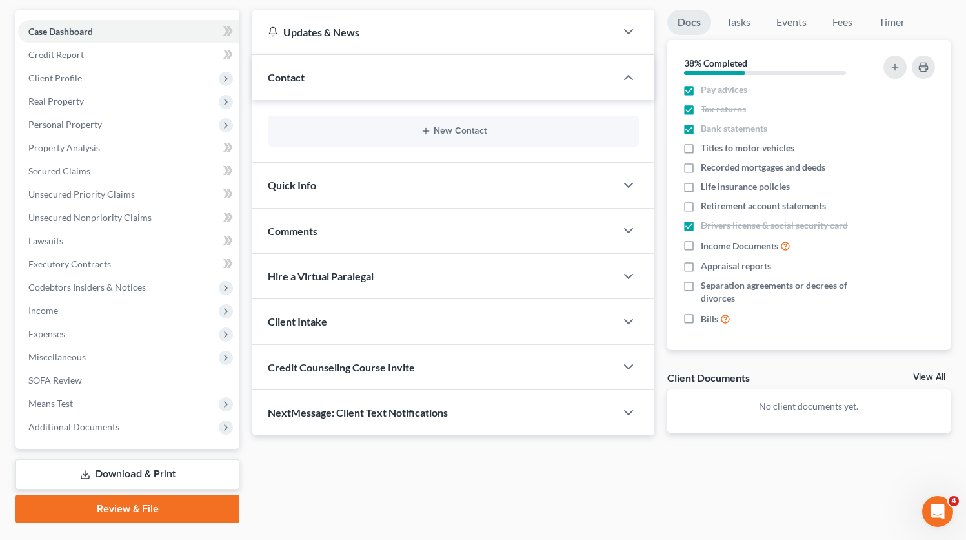
click at [208, 478] on link "Download & Print" at bounding box center [127, 474] width 224 height 30
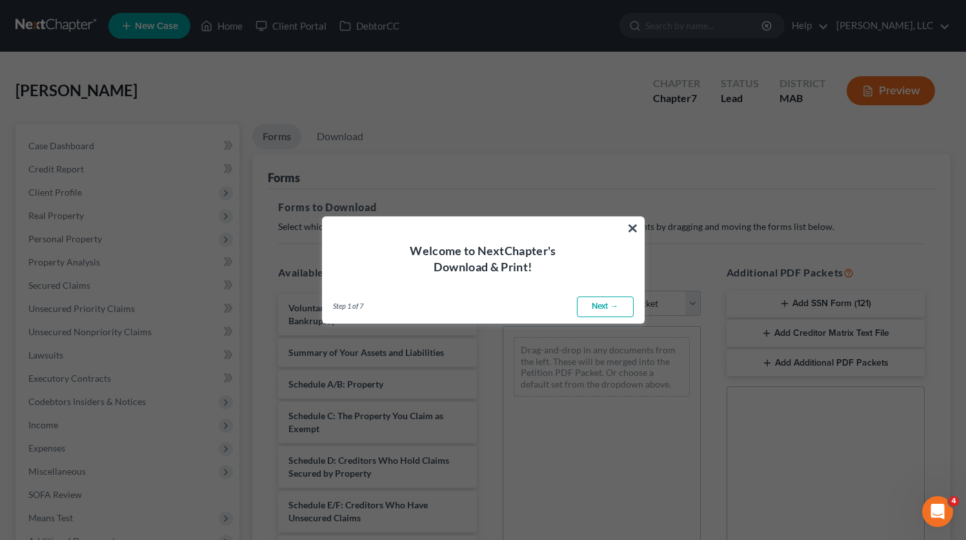
click at [601, 303] on link "Next →" at bounding box center [605, 306] width 57 height 21
select select "0"
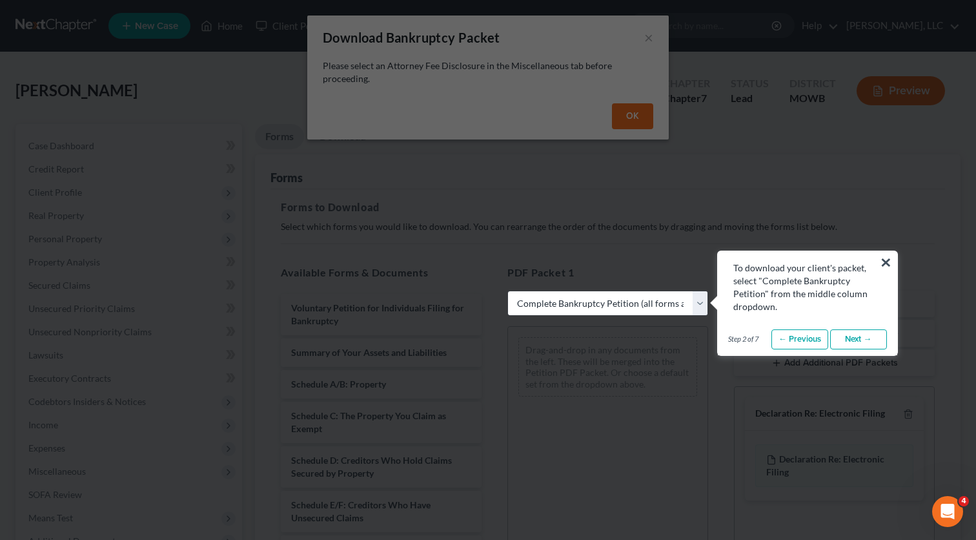
click at [887, 257] on button "×" at bounding box center [886, 262] width 12 height 21
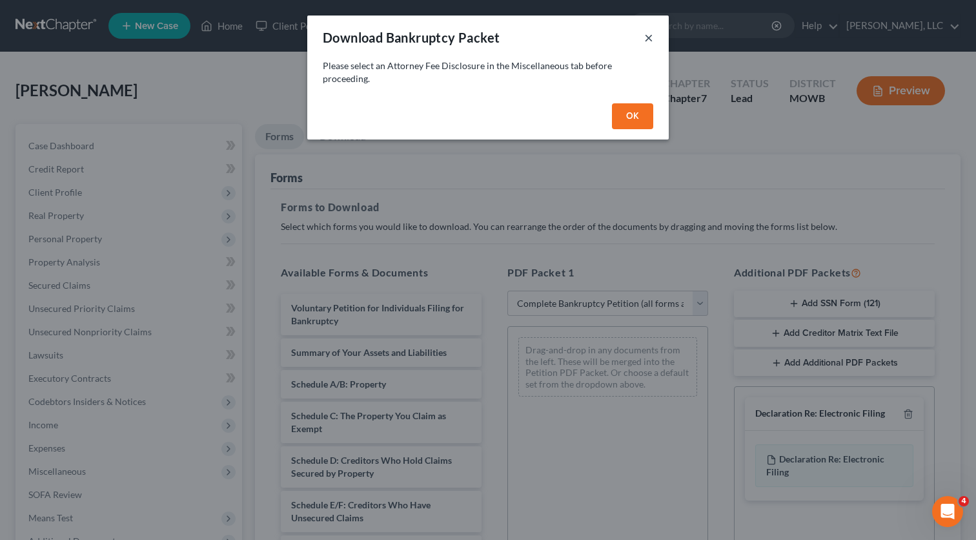
click at [646, 38] on button "×" at bounding box center [648, 37] width 9 height 15
select select
